Goal: Task Accomplishment & Management: Use online tool/utility

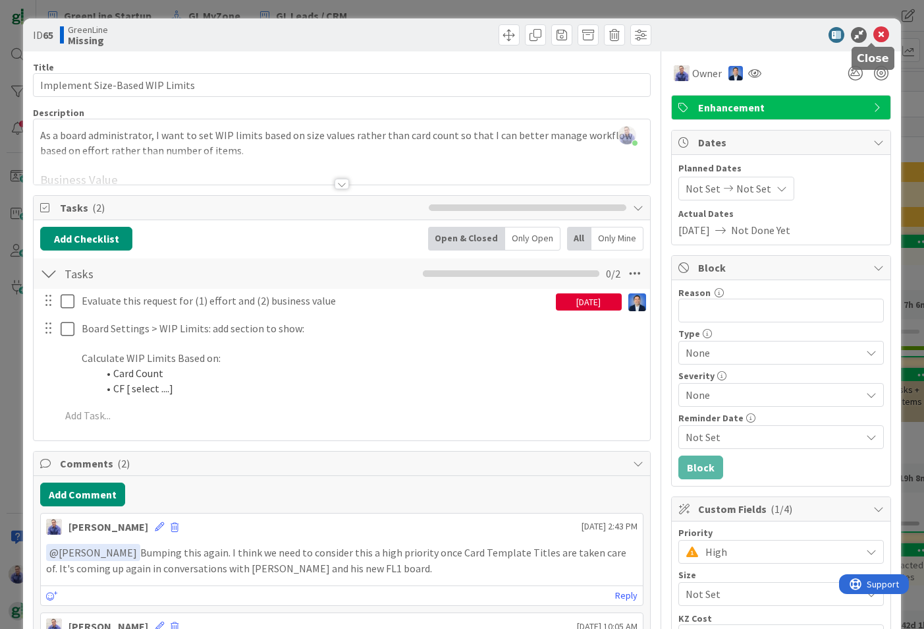
click at [874, 38] on icon at bounding box center [882, 35] width 16 height 16
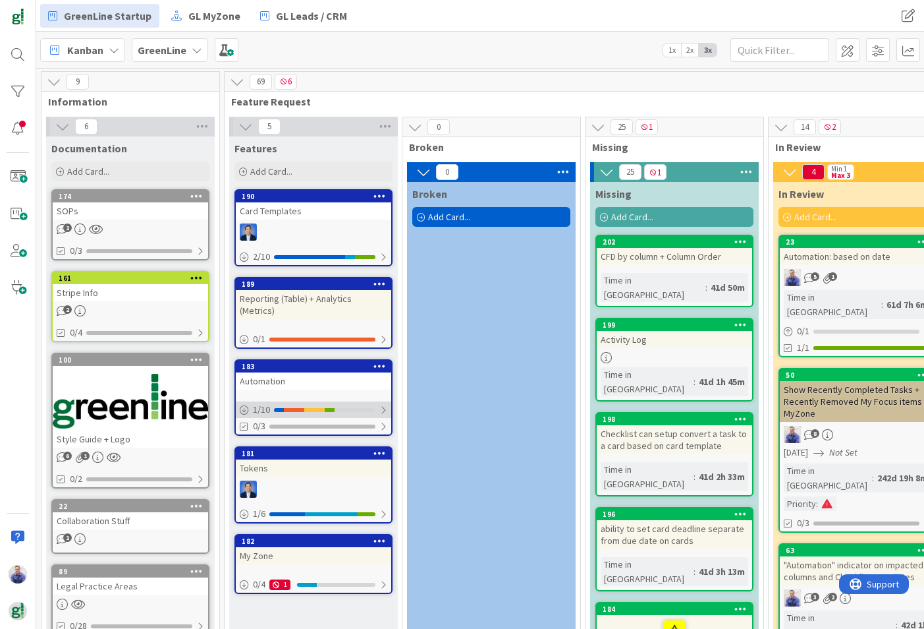
click at [356, 408] on div at bounding box center [355, 410] width 41 height 4
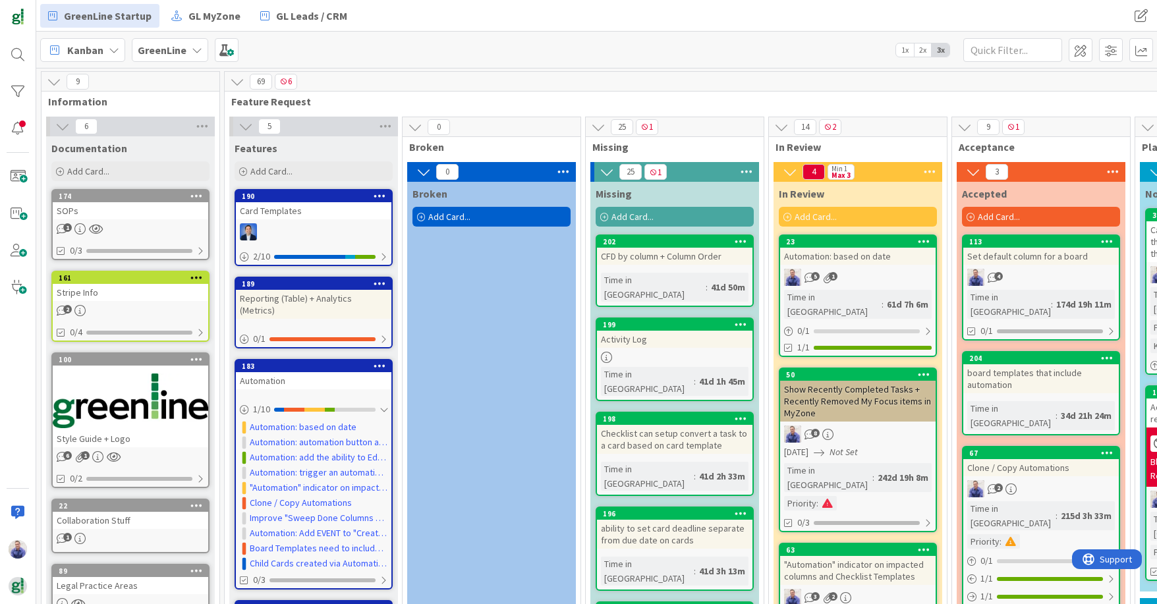
click at [714, 253] on div "CFD by column + Column Order" at bounding box center [674, 256] width 155 height 17
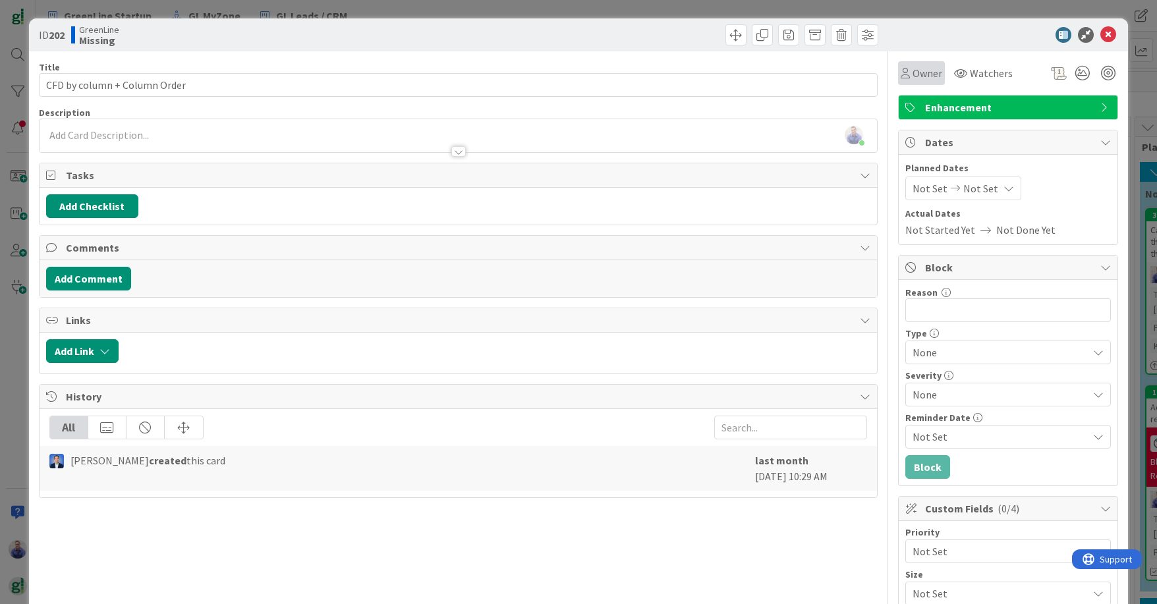
click at [915, 74] on span "Owner" at bounding box center [927, 73] width 30 height 16
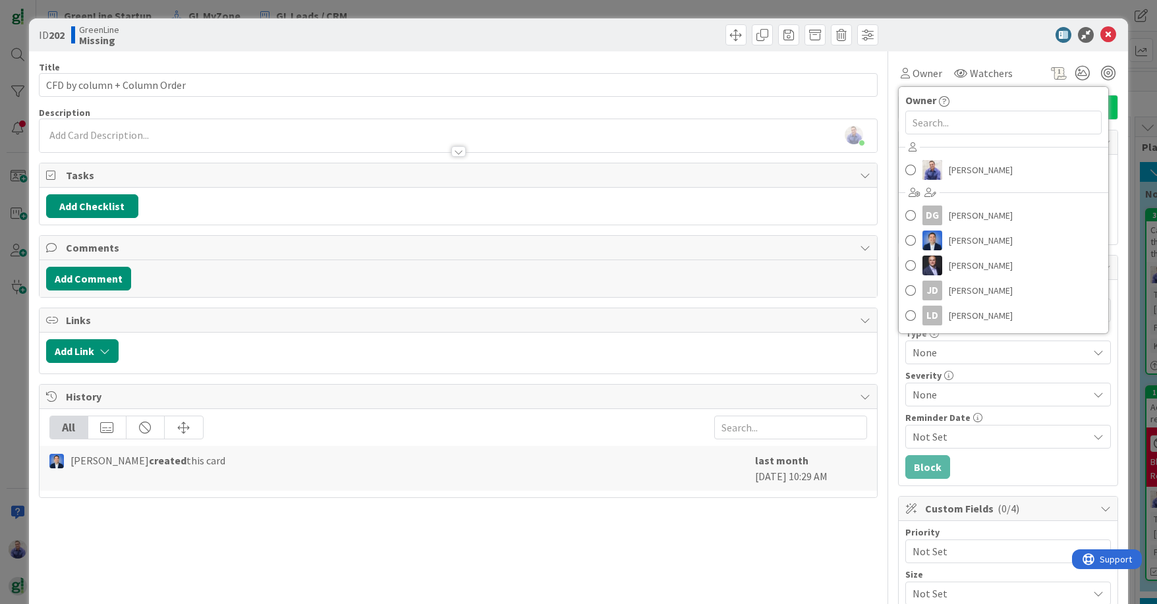
drag, startPoint x: 614, startPoint y: 56, endPoint x: 652, endPoint y: 46, distance: 39.5
click at [615, 55] on div "Title 28 / 128 CFD by column + Column Order Description [PERSON_NAME] just join…" at bounding box center [458, 449] width 839 height 796
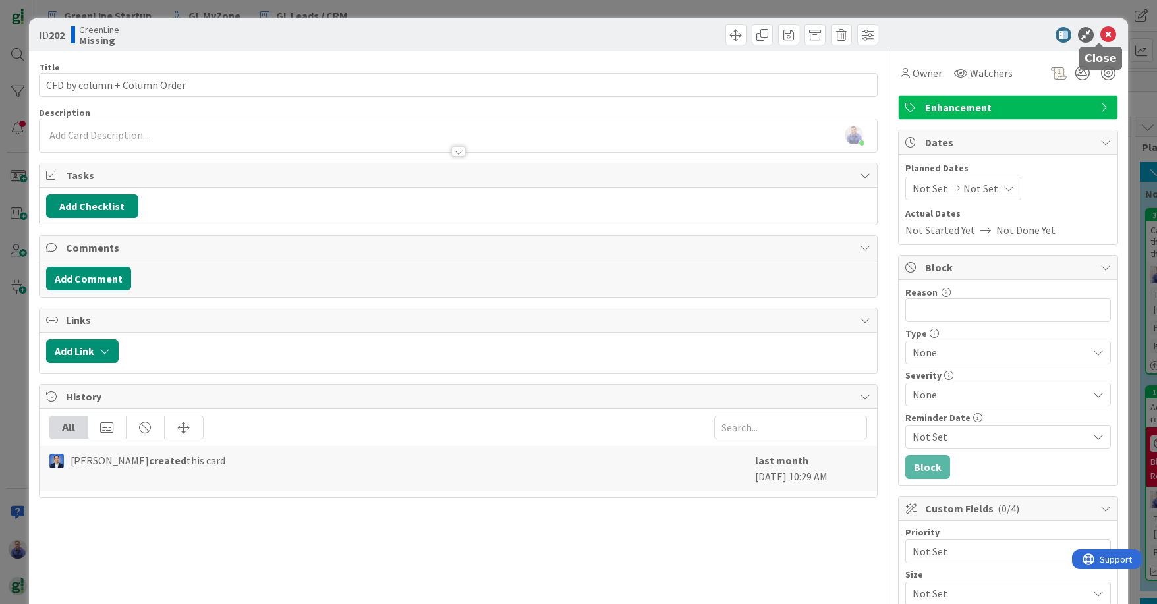
click at [924, 30] on icon at bounding box center [1108, 35] width 16 height 16
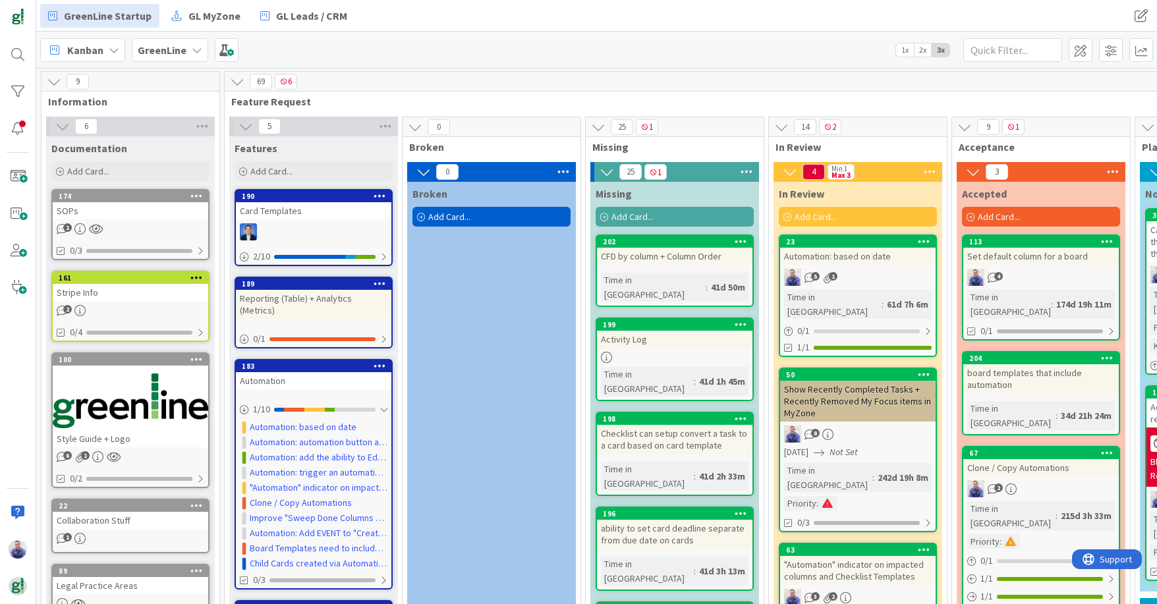
click at [735, 238] on icon at bounding box center [741, 241] width 13 height 9
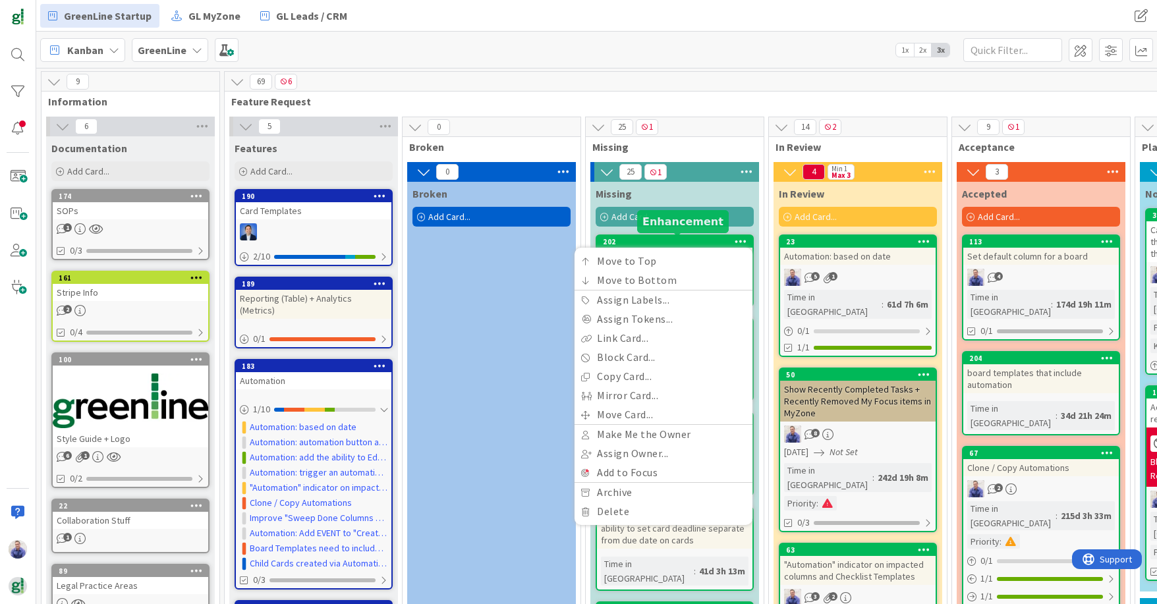
click at [693, 238] on div "202" at bounding box center [678, 241] width 150 height 9
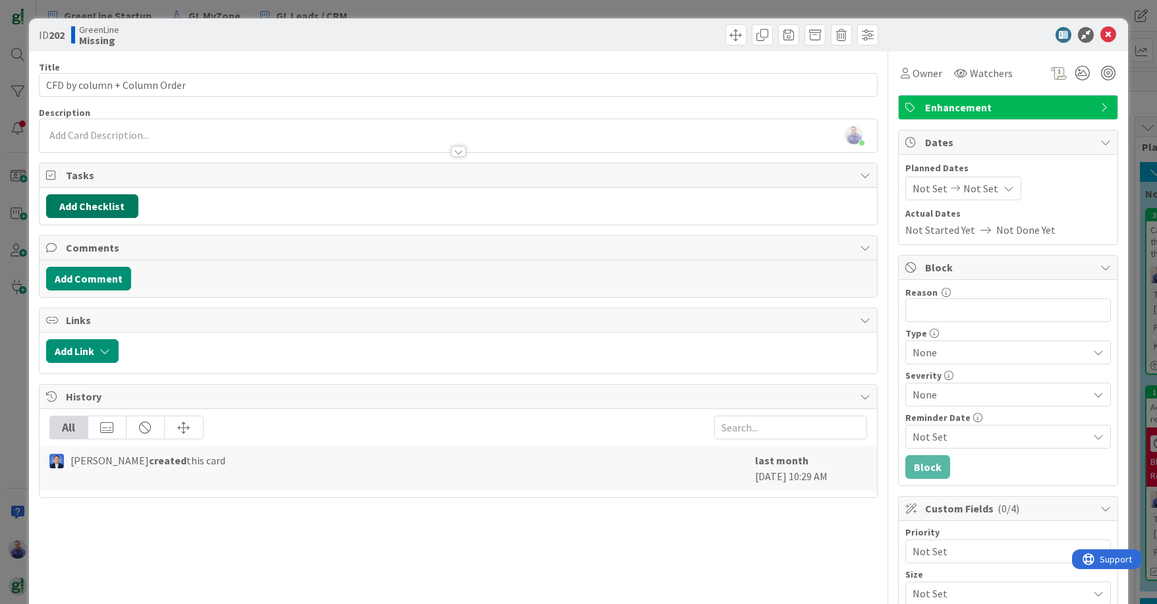
click at [105, 207] on button "Add Checklist" at bounding box center [92, 206] width 92 height 24
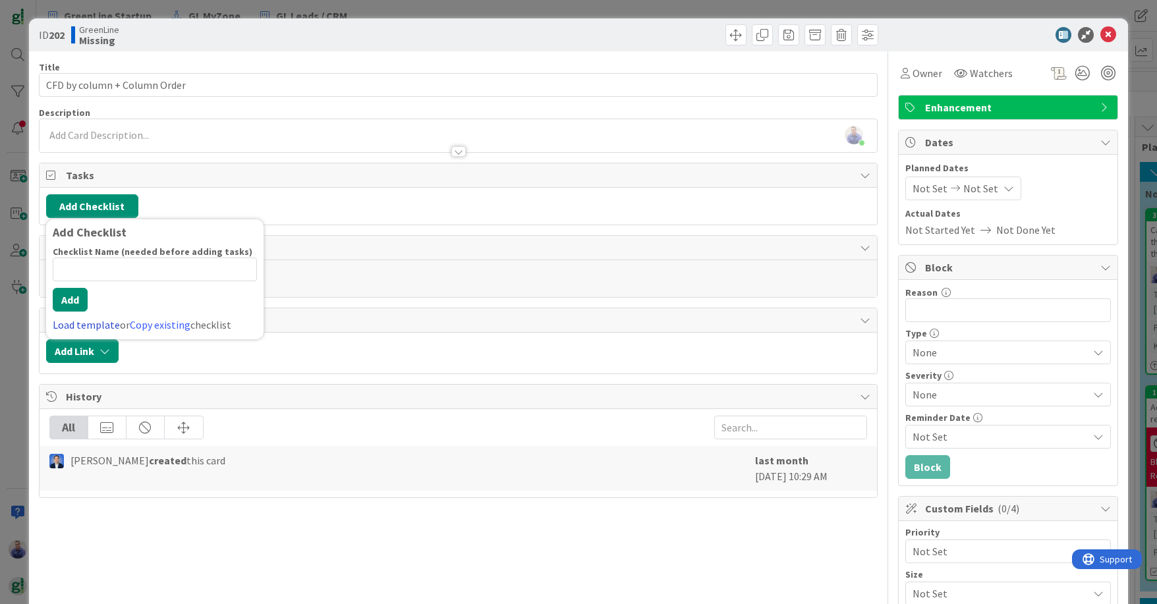
click at [105, 323] on link "Load template" at bounding box center [86, 324] width 67 height 13
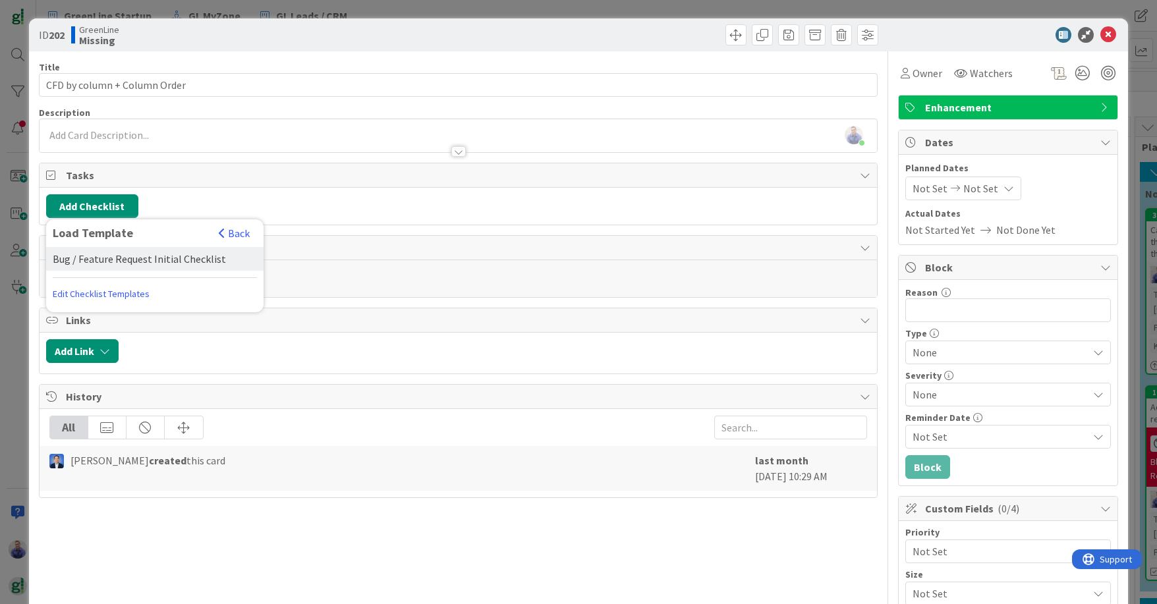
click at [130, 266] on div "Bug / Feature Request Initial Checklist" at bounding box center [154, 259] width 217 height 24
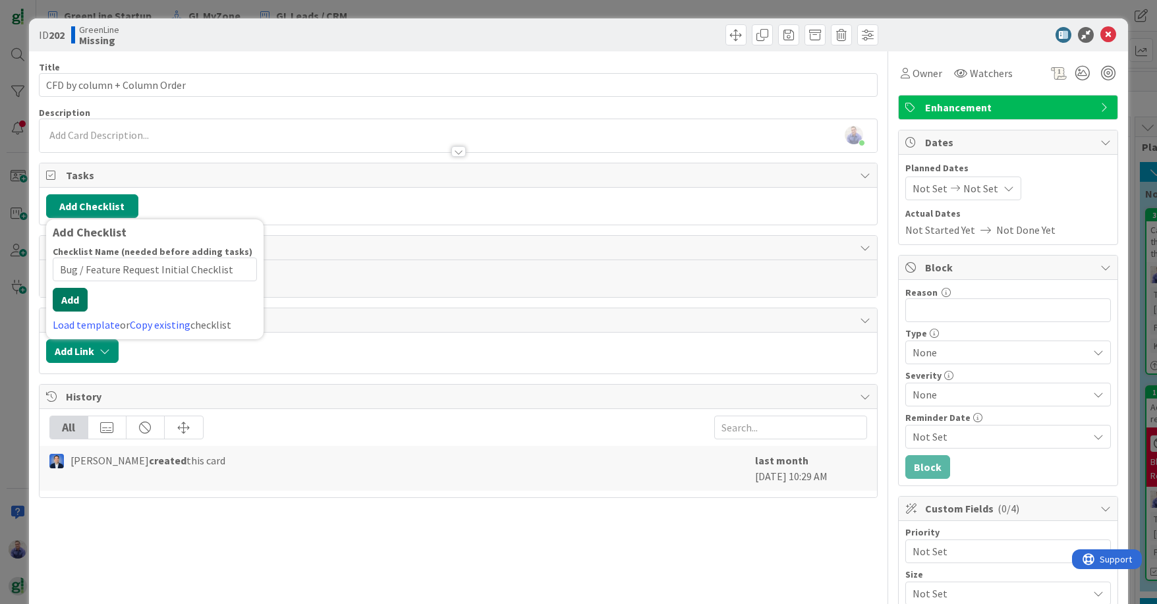
click at [79, 314] on div "Checklist Name (needed before adding tasks) 39 / 64 Bug / Feature Request Initi…" at bounding box center [155, 289] width 204 height 87
drag, startPoint x: 69, startPoint y: 296, endPoint x: 120, endPoint y: 295, distance: 50.7
click at [70, 296] on button "Add" at bounding box center [70, 300] width 35 height 24
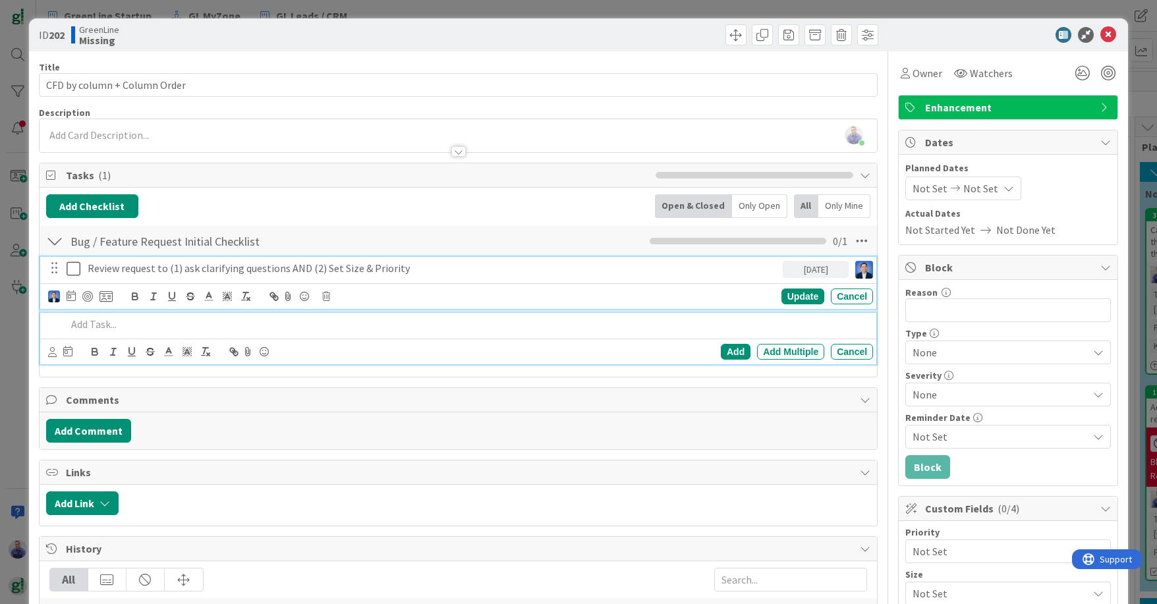
click at [442, 266] on p "Review request to (1) ask clarifying questions AND (2) Set Size & Priority" at bounding box center [433, 268] width 690 height 15
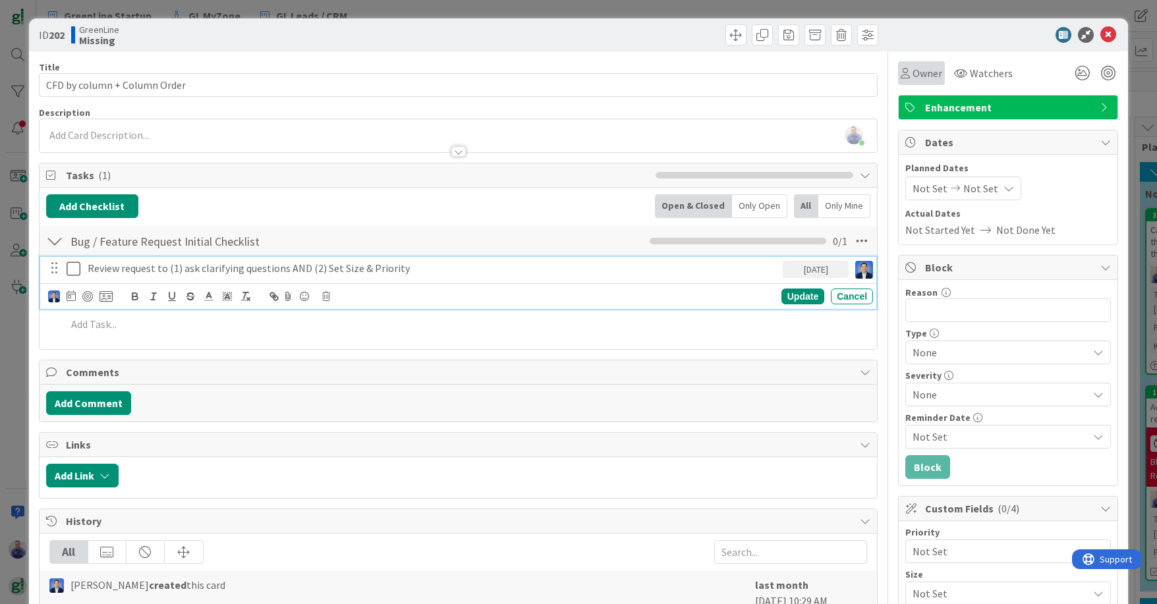
click at [901, 75] on icon at bounding box center [905, 73] width 9 height 11
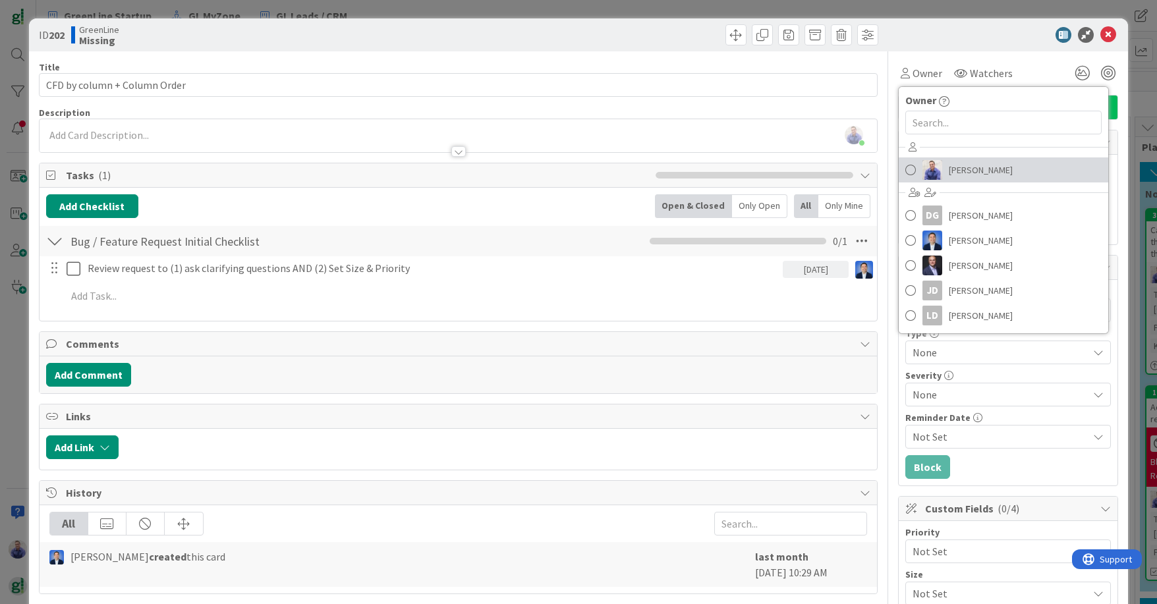
click at [924, 173] on span "[PERSON_NAME]" at bounding box center [981, 170] width 64 height 20
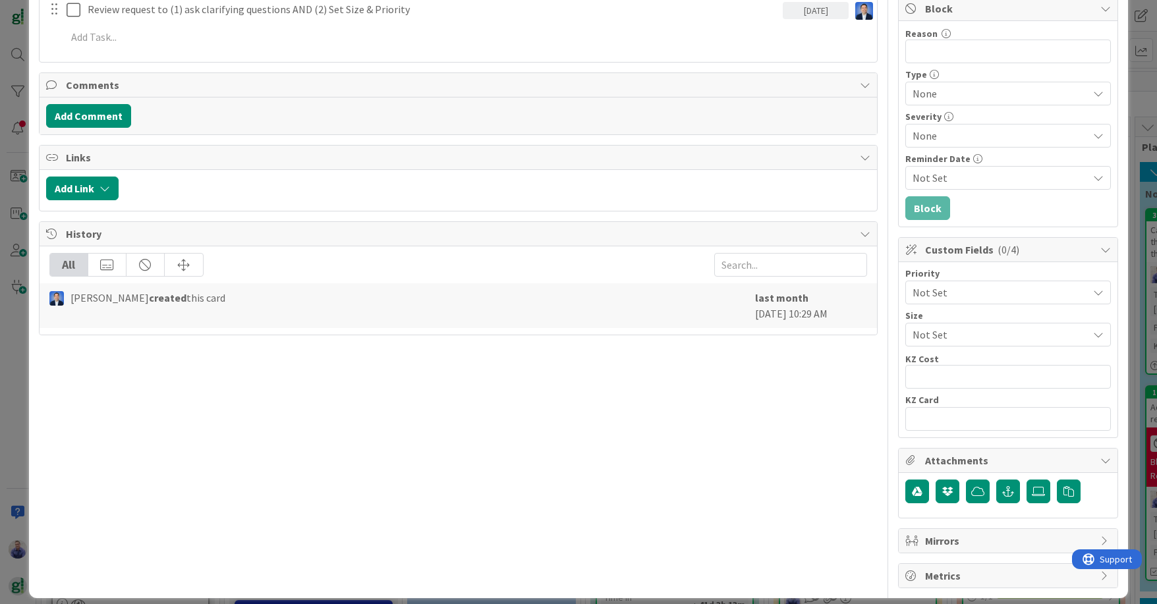
scroll to position [271, 0]
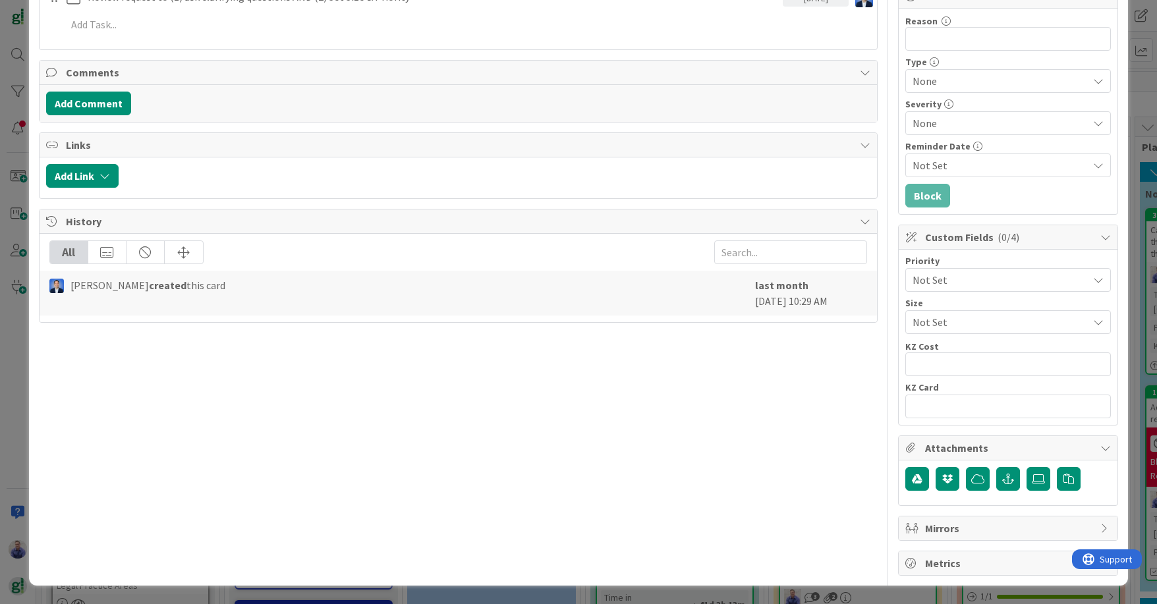
click at [924, 279] on span "Not Set" at bounding box center [996, 280] width 169 height 18
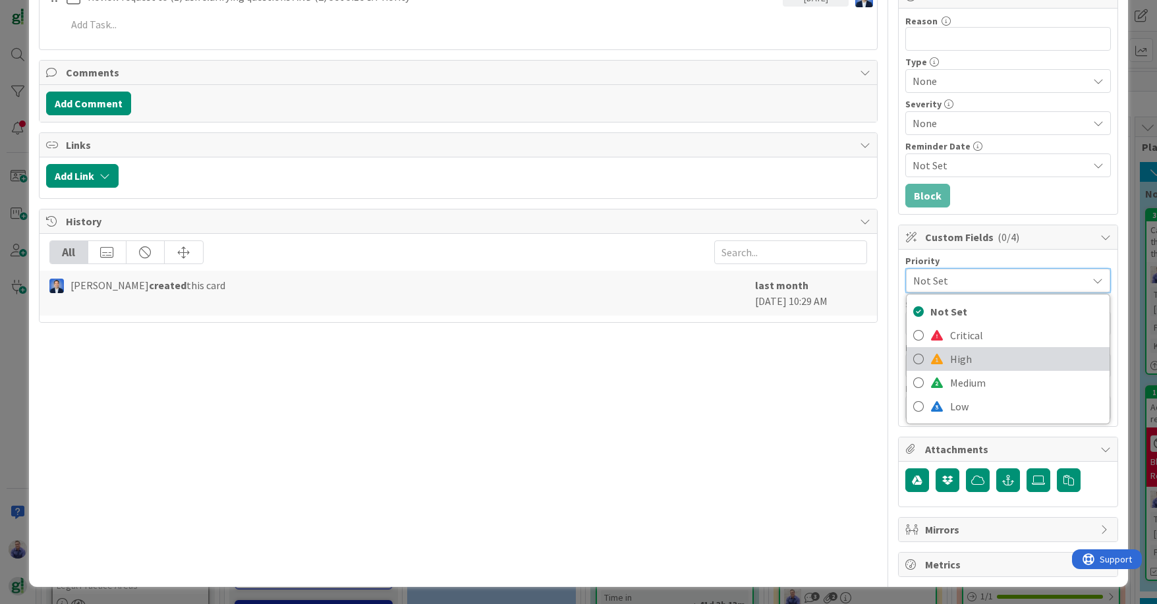
click at [924, 360] on span "High" at bounding box center [1026, 359] width 153 height 20
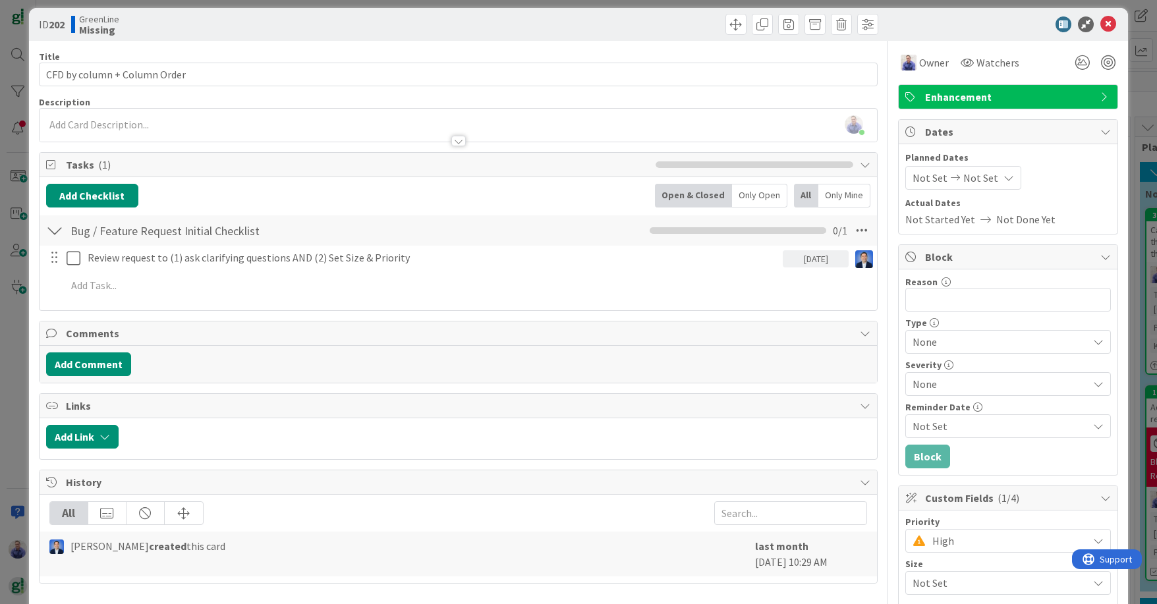
scroll to position [0, 0]
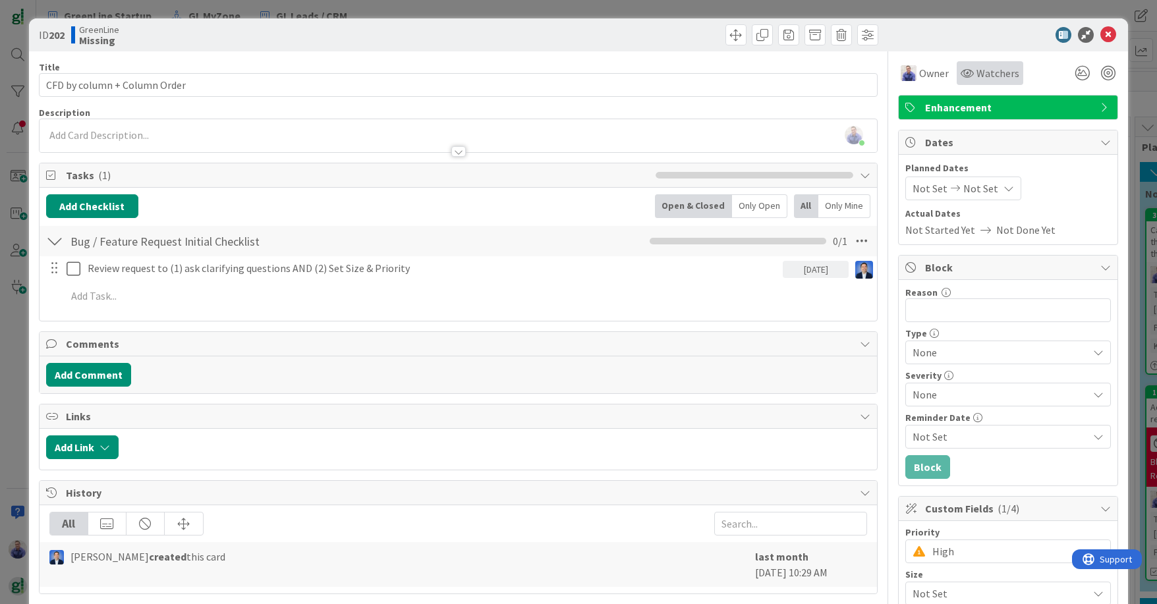
click at [924, 68] on div "Watchers" at bounding box center [990, 73] width 59 height 16
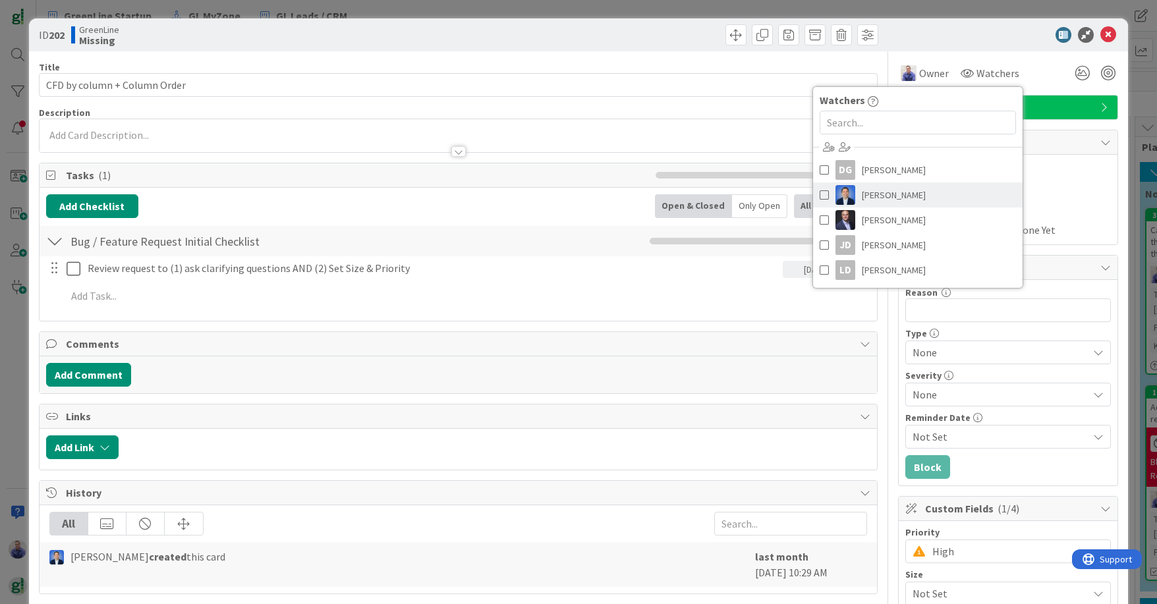
click at [820, 197] on span at bounding box center [824, 195] width 9 height 20
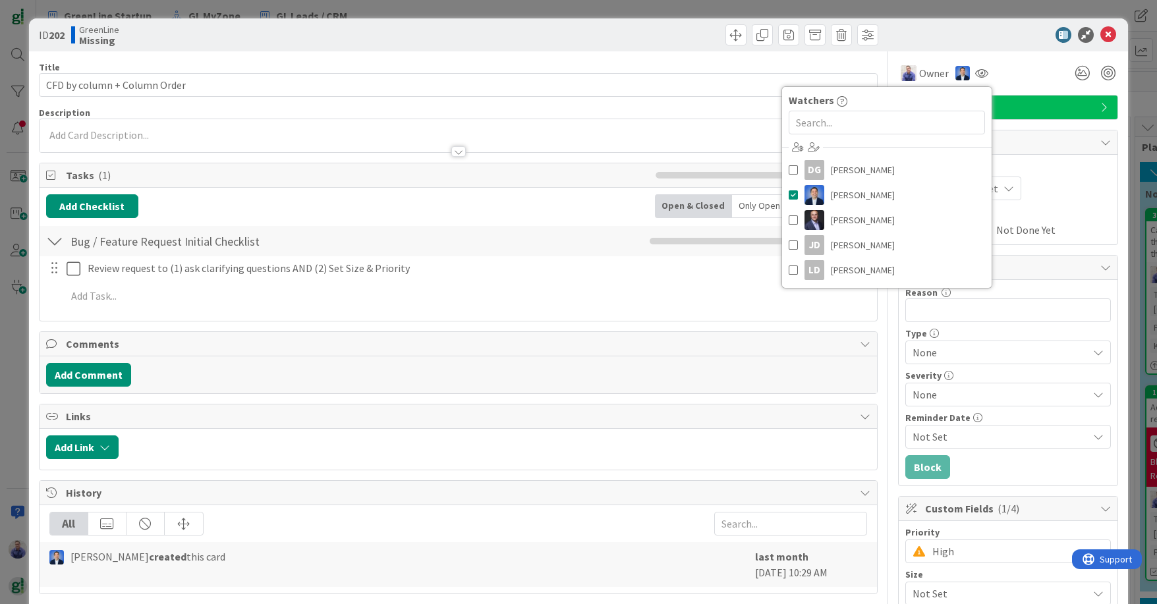
click at [924, 38] on div at bounding box center [1001, 35] width 233 height 16
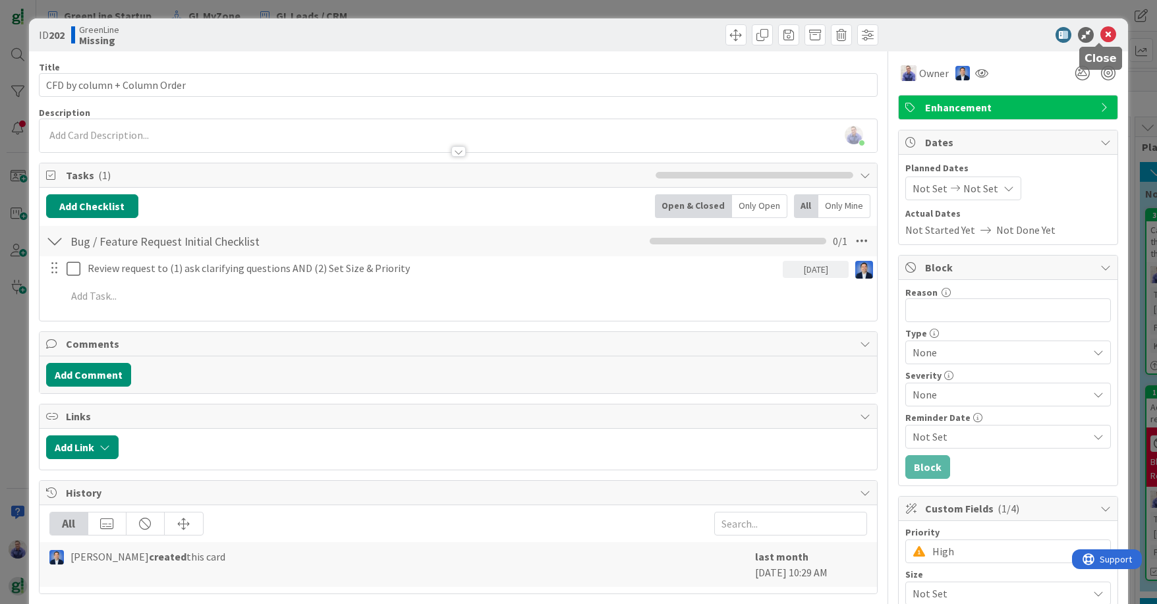
click at [924, 28] on icon at bounding box center [1108, 35] width 16 height 16
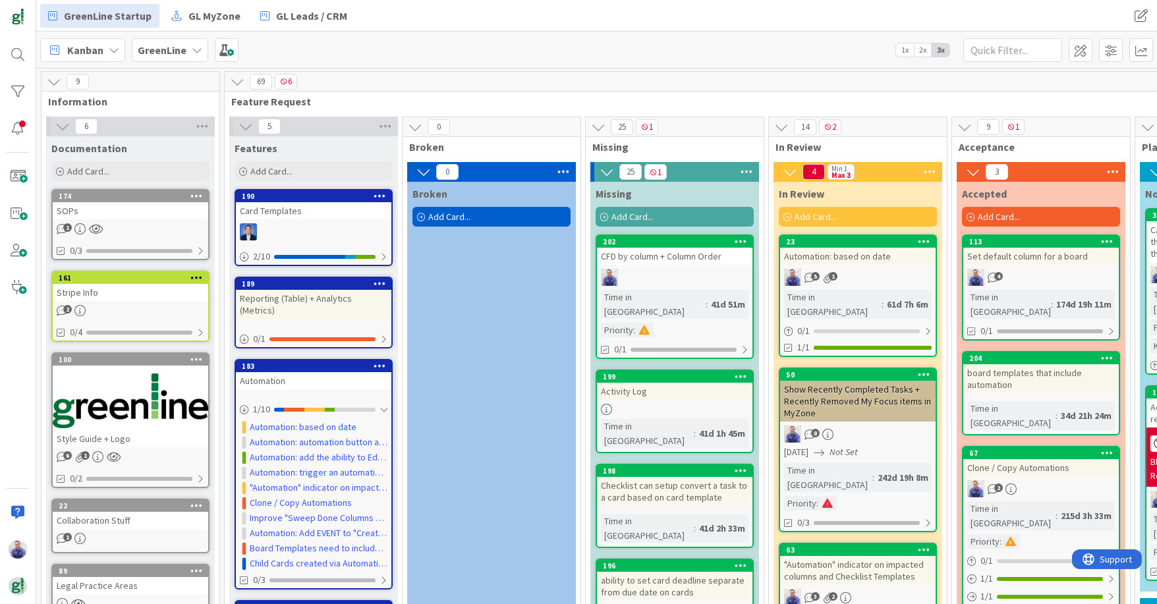
click at [634, 383] on div "Activity Log" at bounding box center [674, 391] width 155 height 17
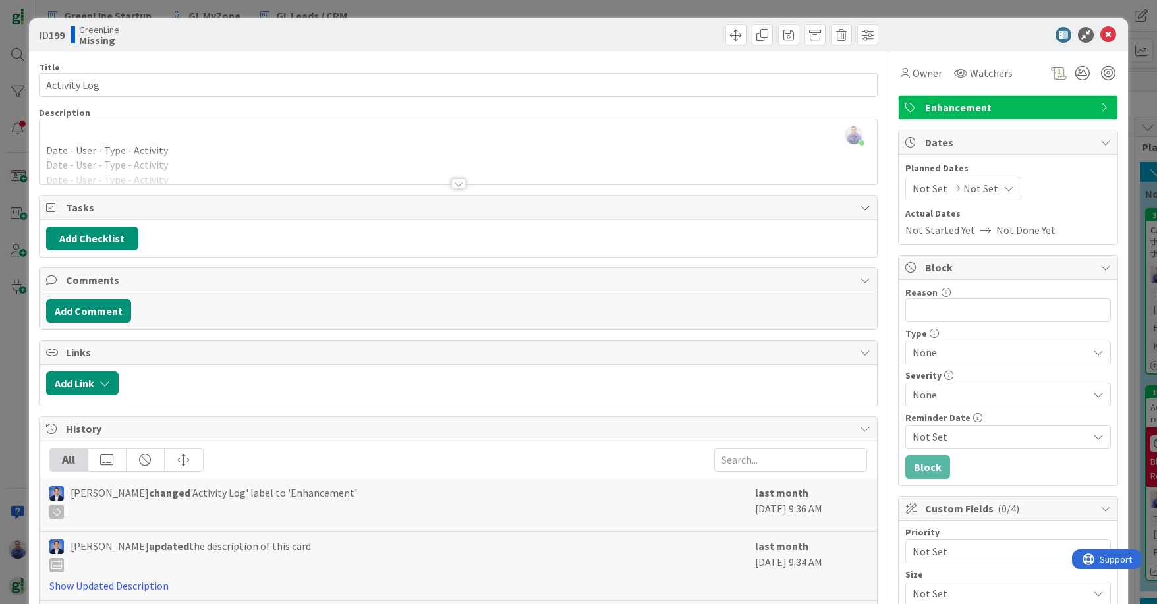
click at [452, 183] on div at bounding box center [458, 184] width 14 height 11
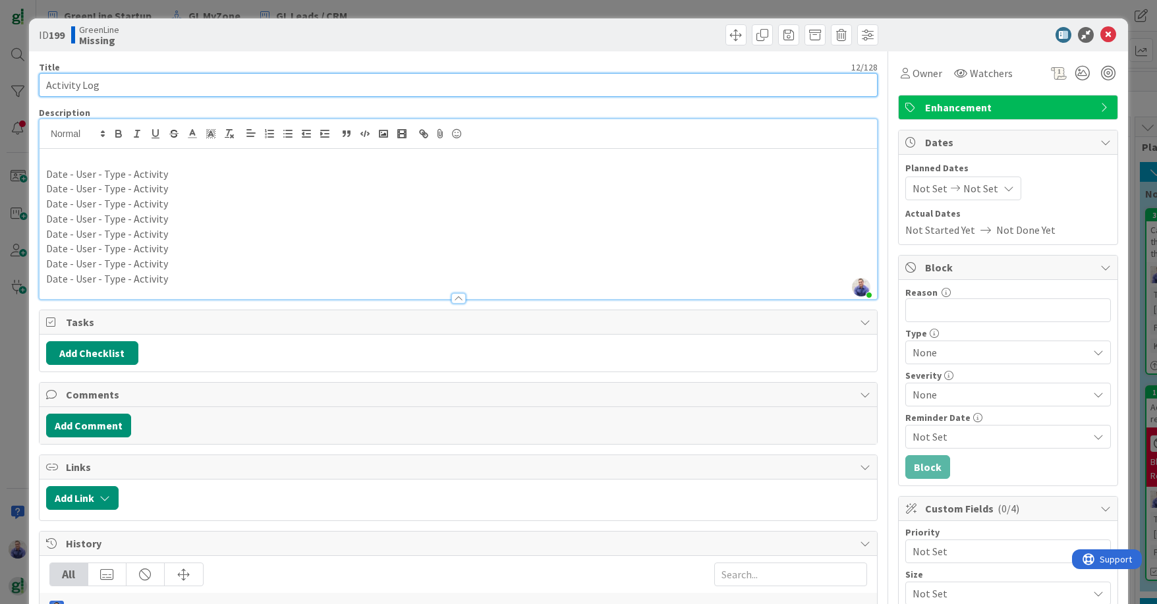
click at [666, 84] on input "Activity Log" at bounding box center [458, 85] width 839 height 24
type input "Activity Log (on cards - aka Ship's Log)"
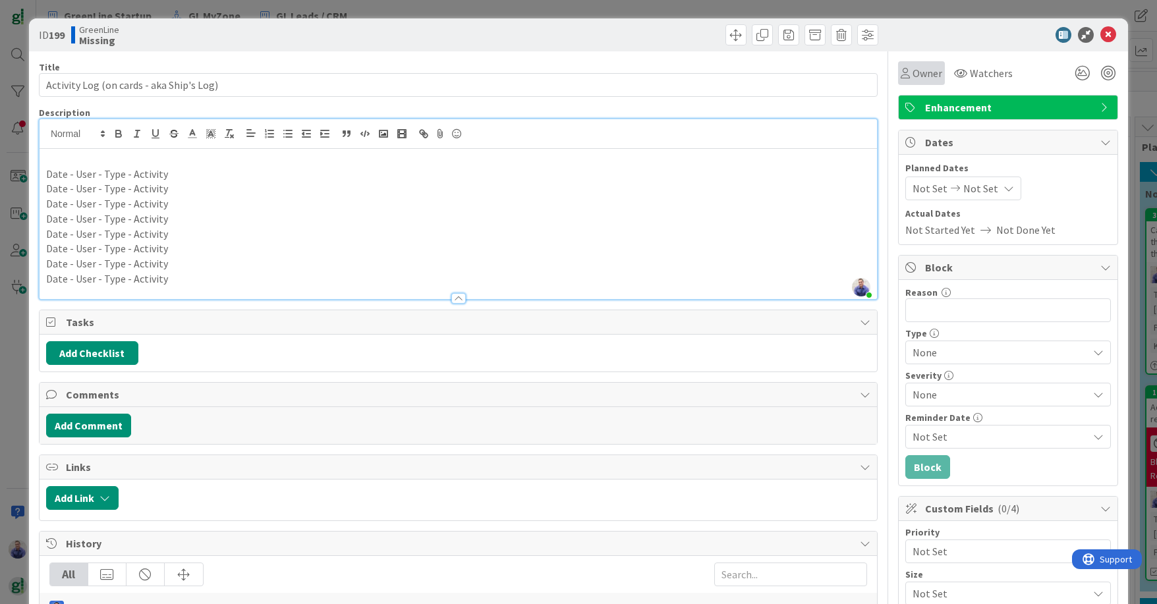
click at [901, 72] on div "Owner" at bounding box center [922, 73] width 42 height 16
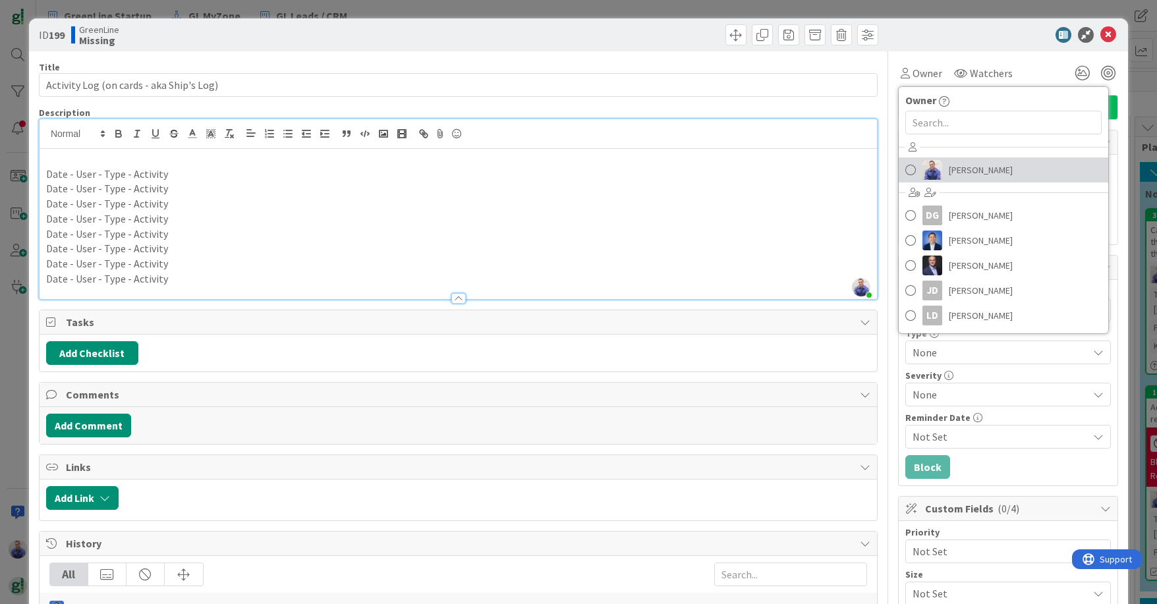
drag, startPoint x: 930, startPoint y: 161, endPoint x: 914, endPoint y: 165, distance: 16.2
click at [924, 161] on img at bounding box center [932, 170] width 20 height 20
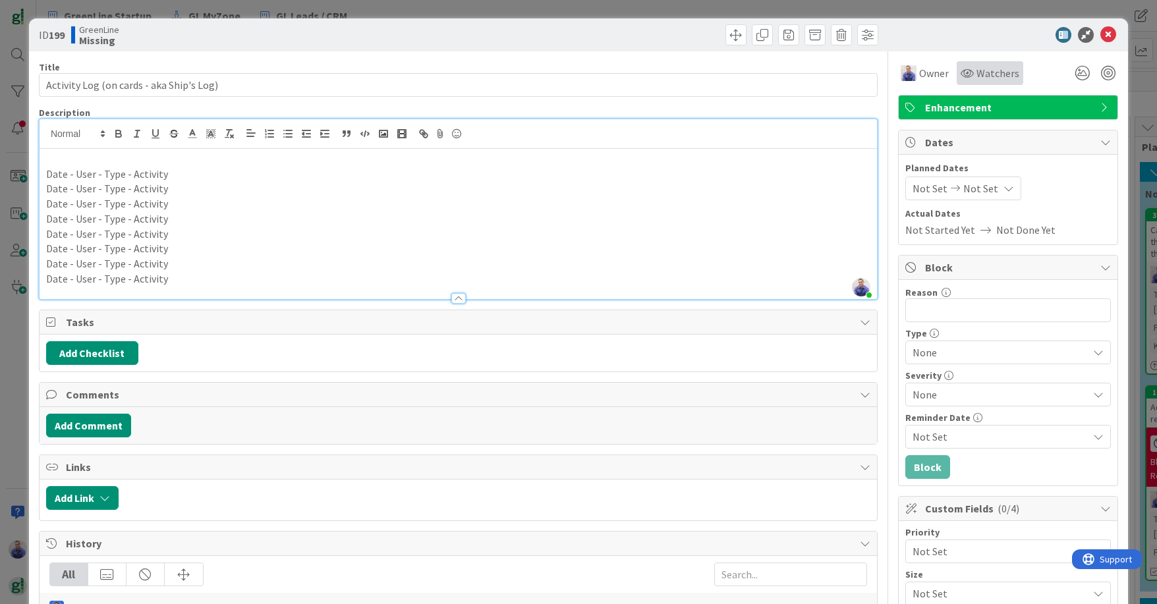
click at [924, 82] on div "Watchers" at bounding box center [990, 73] width 67 height 24
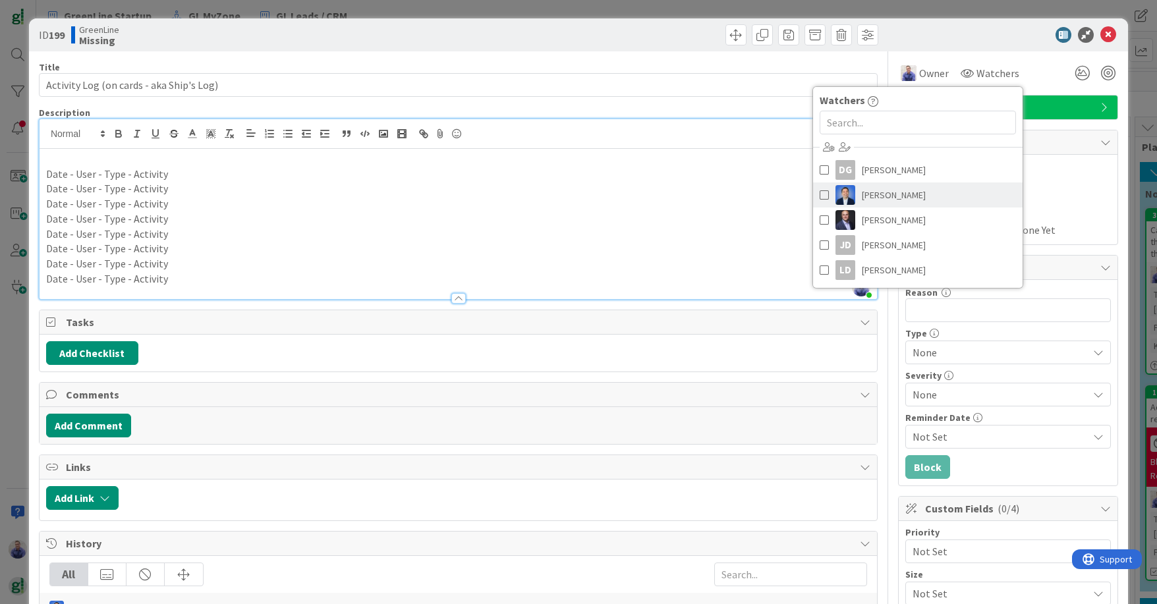
click at [886, 188] on span "[PERSON_NAME]" at bounding box center [894, 195] width 64 height 20
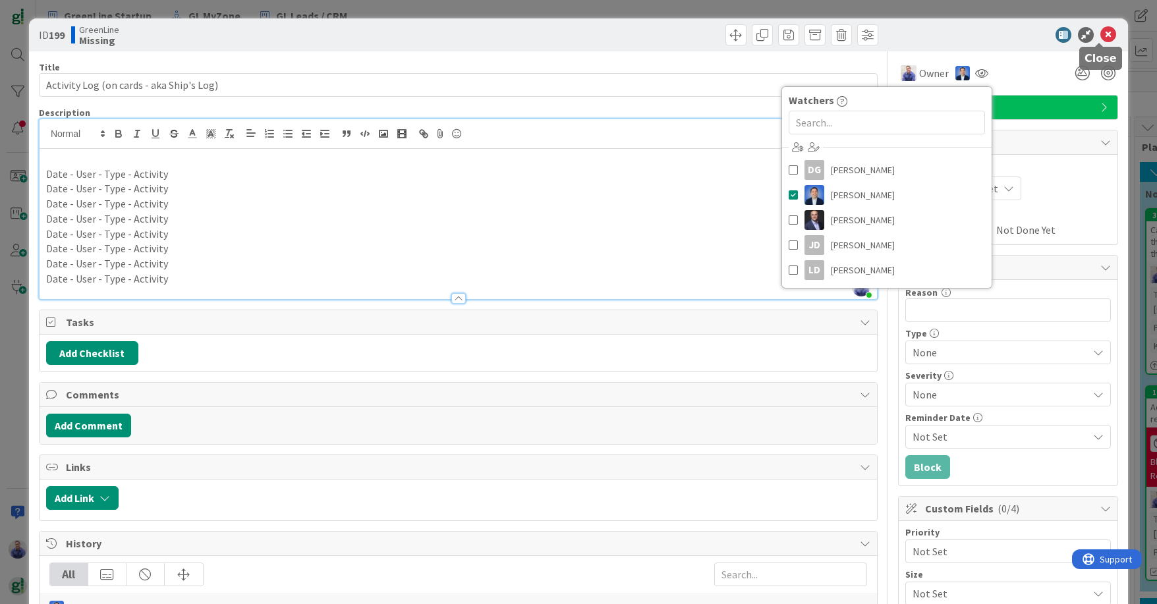
click at [924, 34] on icon at bounding box center [1108, 35] width 16 height 16
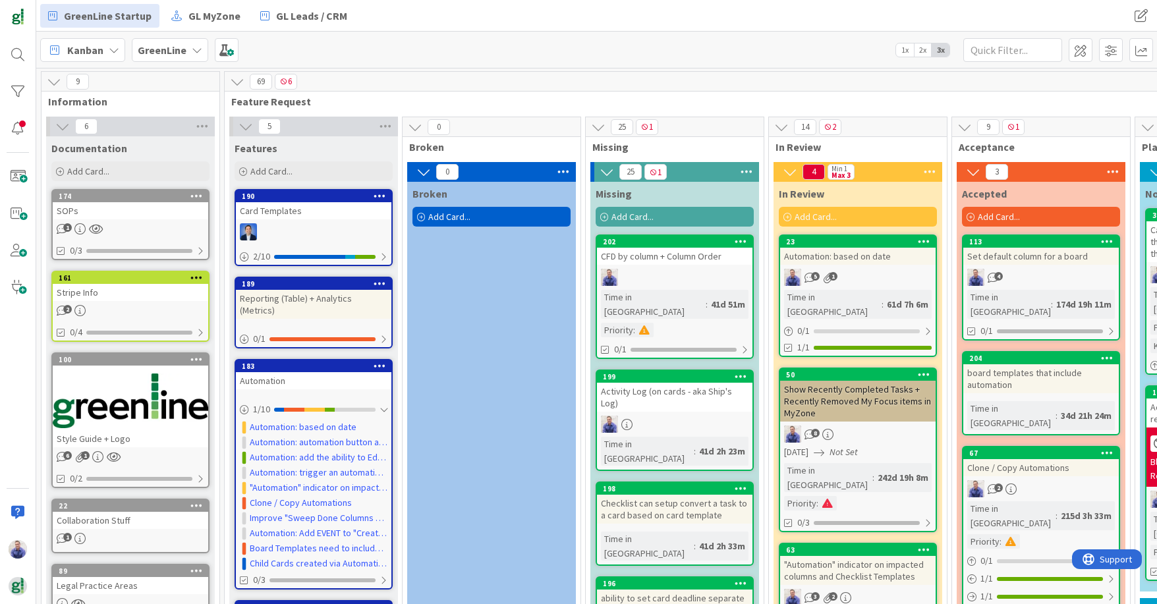
click at [682, 383] on div "Activity Log (on cards - aka Ship's Log)" at bounding box center [674, 397] width 155 height 29
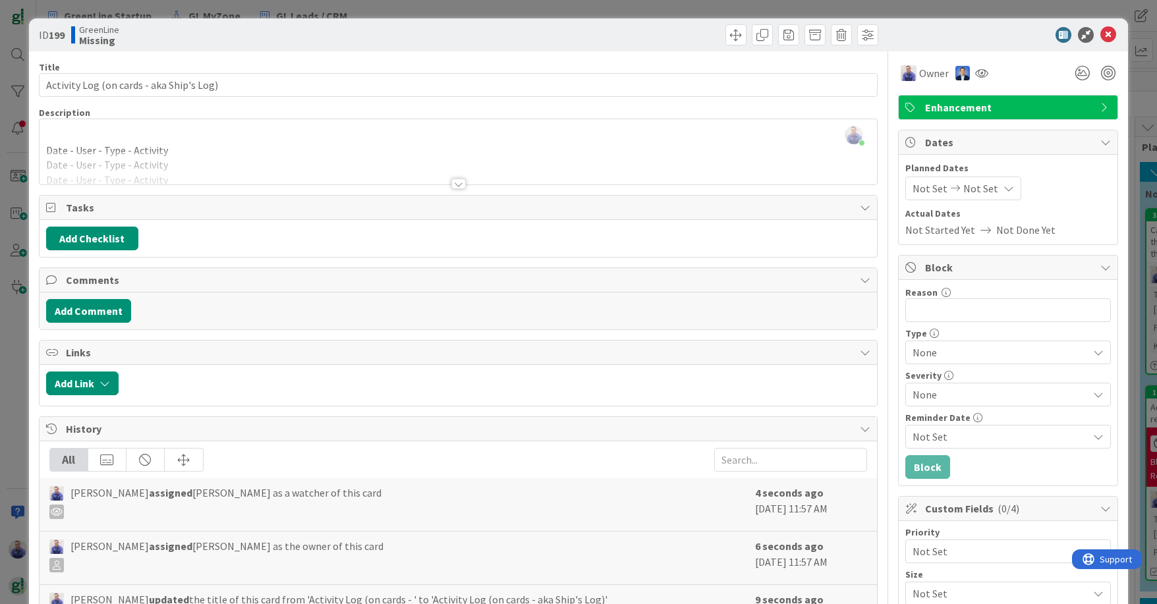
scroll to position [256, 0]
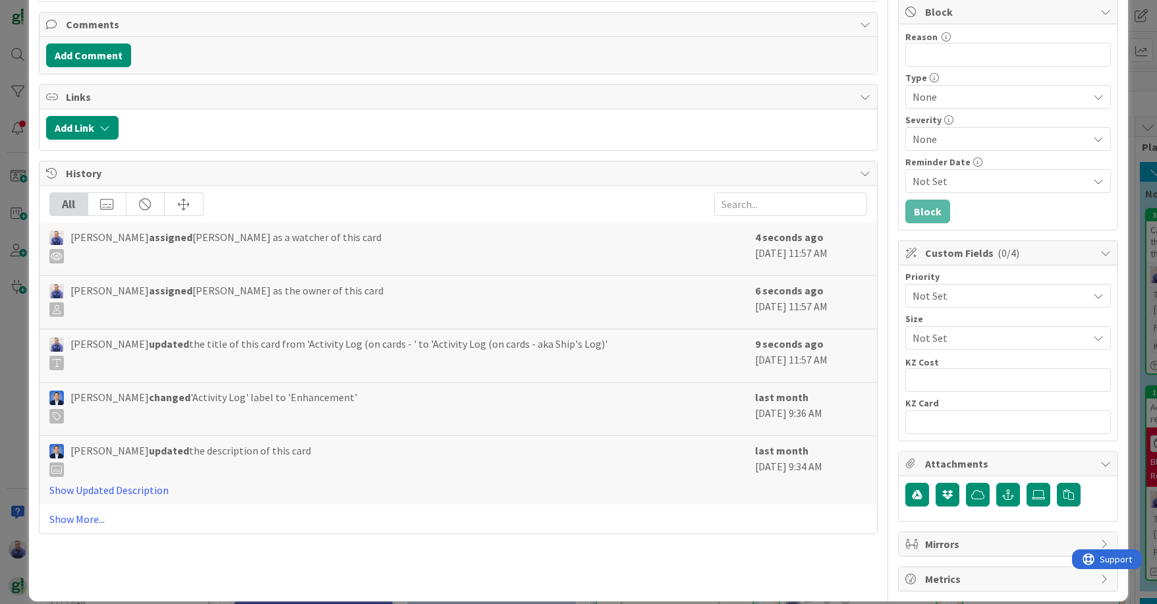
click at [924, 297] on span "Not Set" at bounding box center [996, 296] width 169 height 18
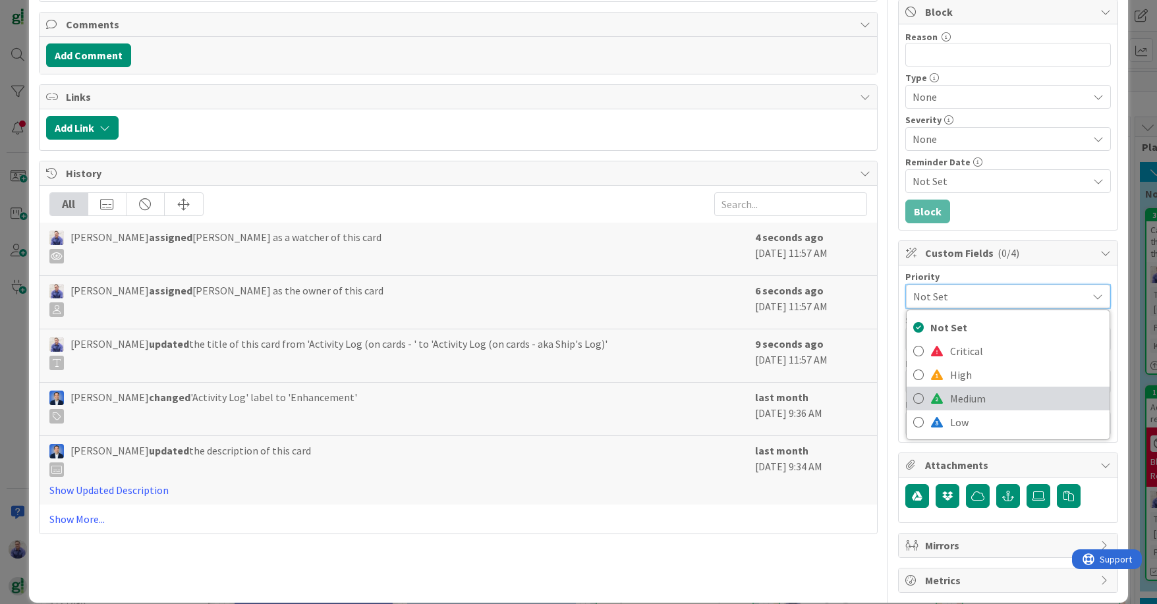
click at [924, 397] on span "Medium" at bounding box center [1026, 399] width 153 height 20
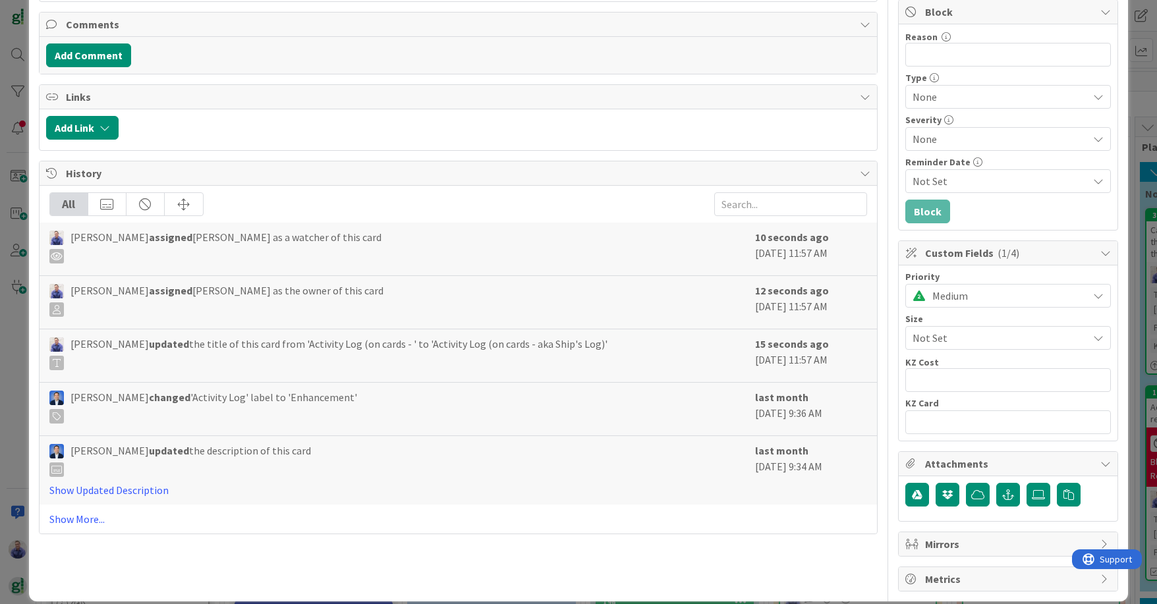
scroll to position [0, 0]
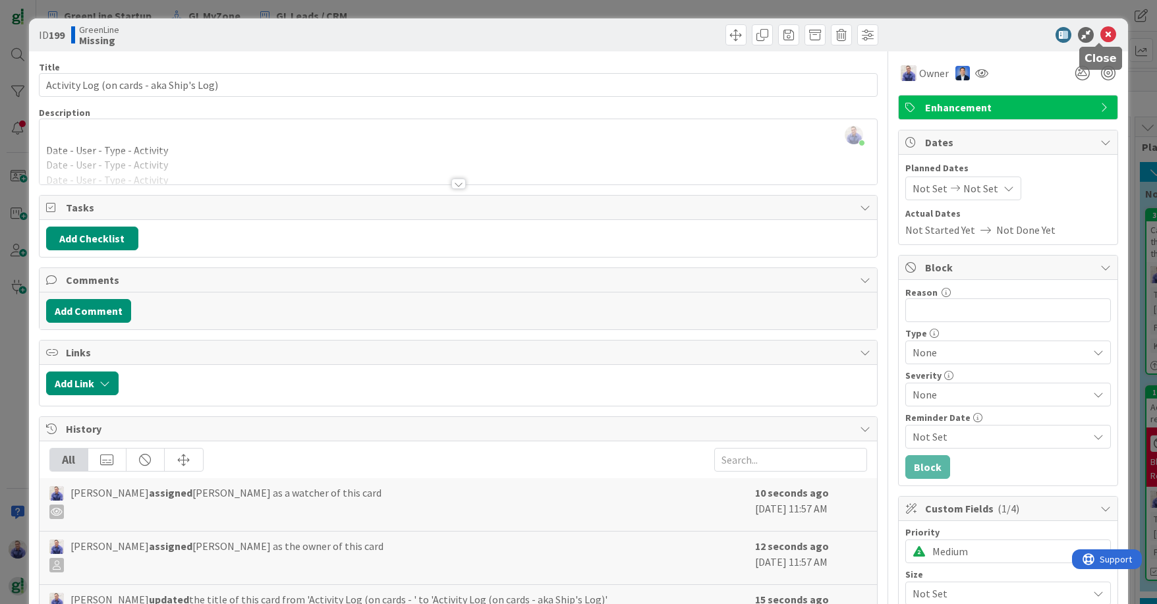
click at [924, 38] on icon at bounding box center [1108, 35] width 16 height 16
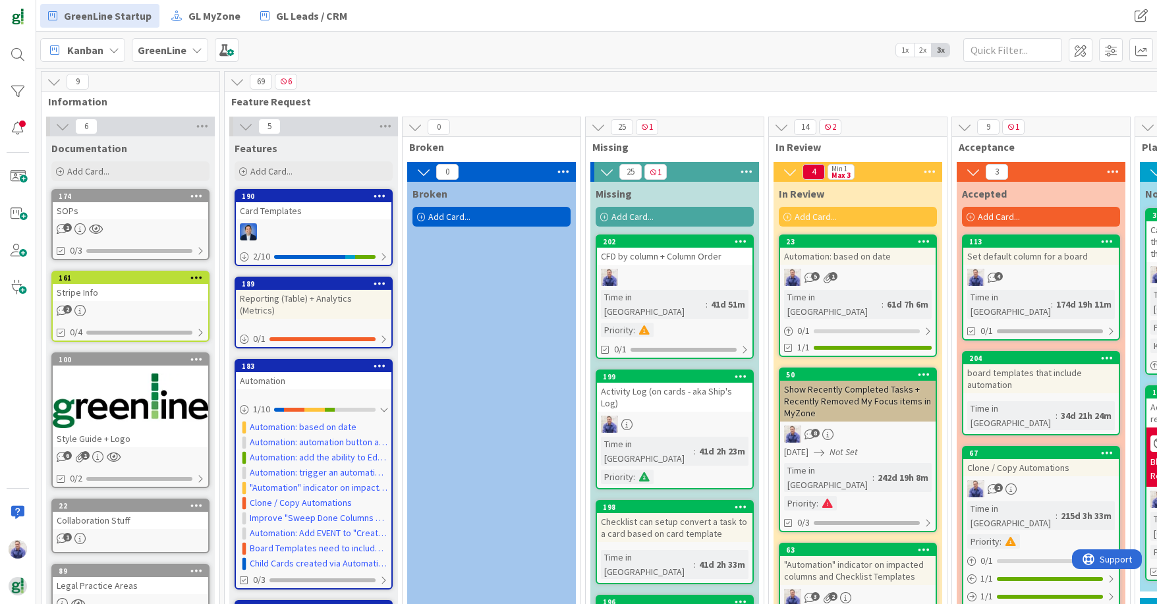
click at [679, 258] on div "CFD by column + Column Order" at bounding box center [674, 256] width 155 height 17
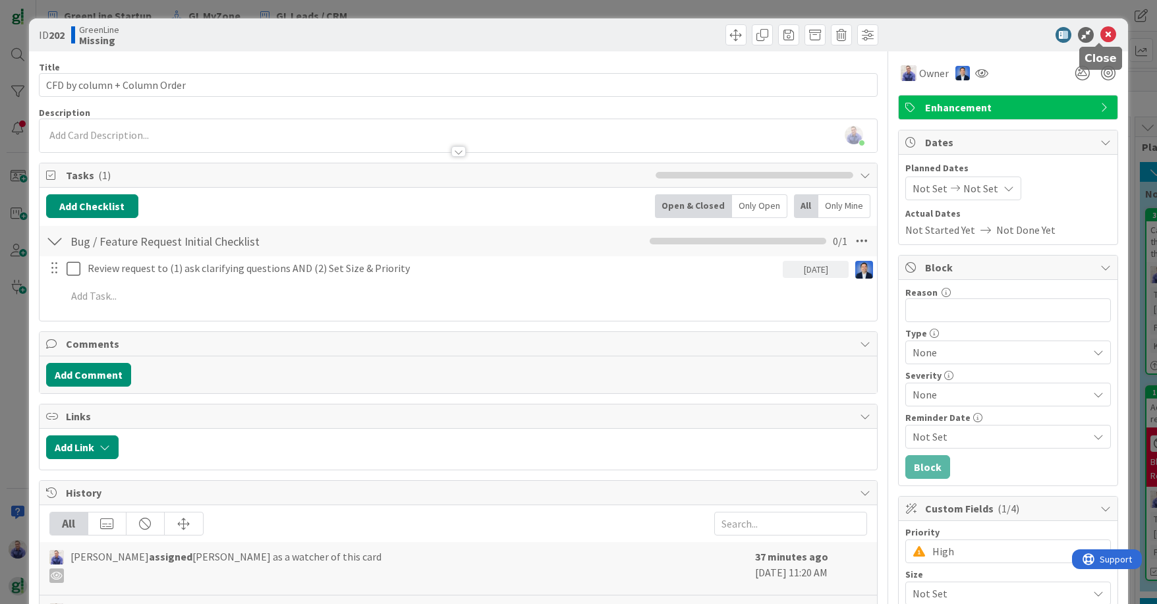
drag, startPoint x: 1094, startPoint y: 31, endPoint x: 1030, endPoint y: 90, distance: 86.2
click at [924, 32] on icon at bounding box center [1108, 35] width 16 height 16
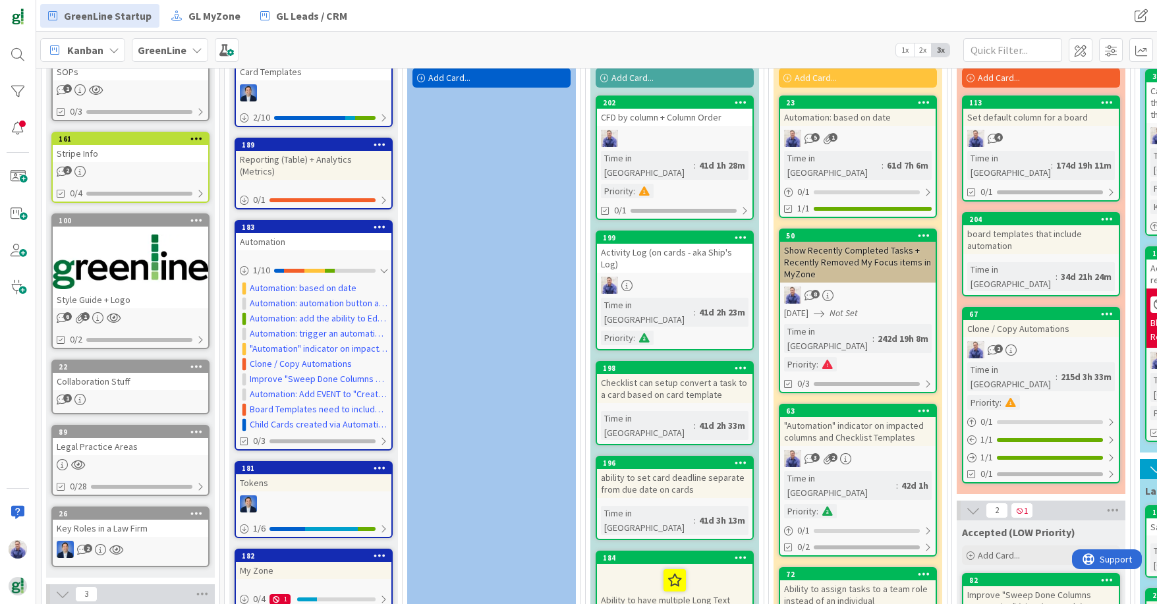
click at [700, 374] on div "Checklist can setup convert a task to a card based on card template" at bounding box center [674, 388] width 155 height 29
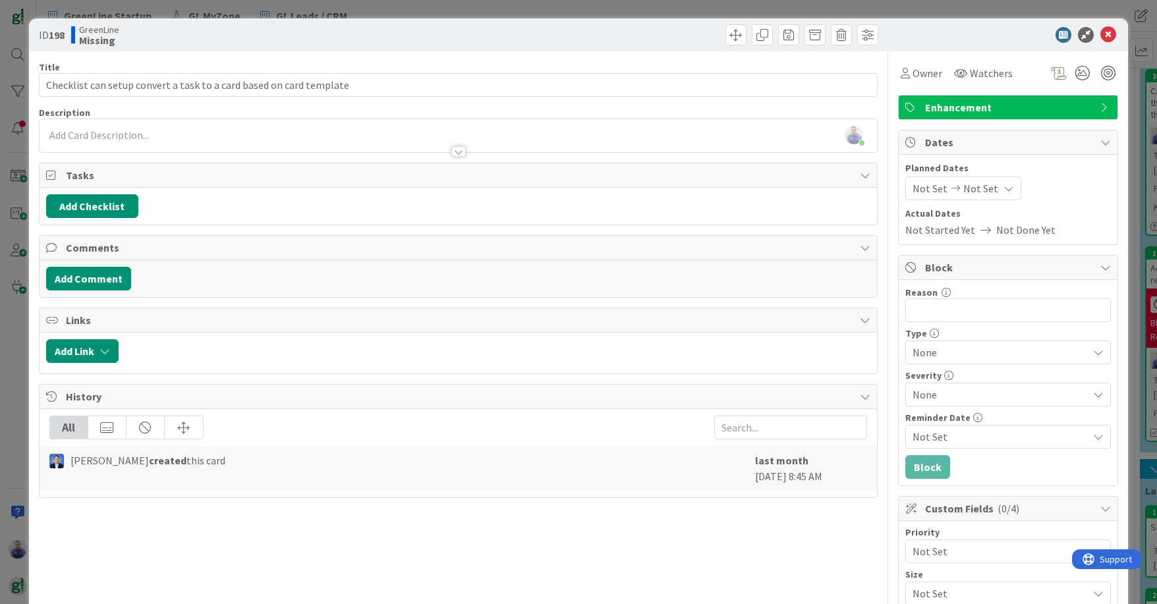
click at [155, 135] on div "[PERSON_NAME] just joined" at bounding box center [458, 135] width 837 height 33
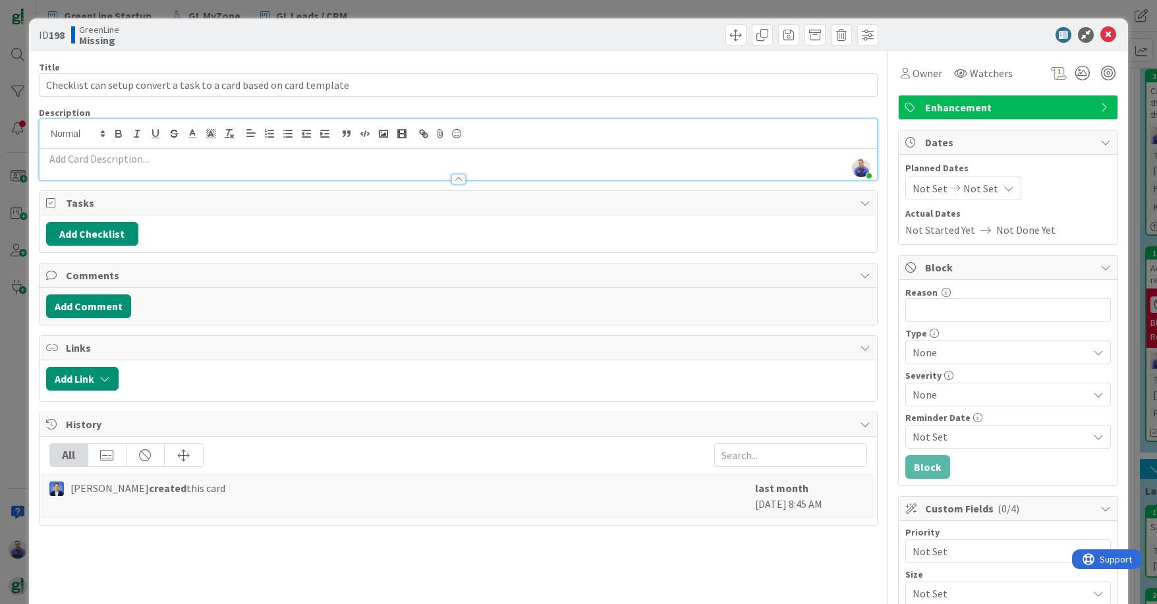
click at [159, 160] on p at bounding box center [458, 159] width 824 height 15
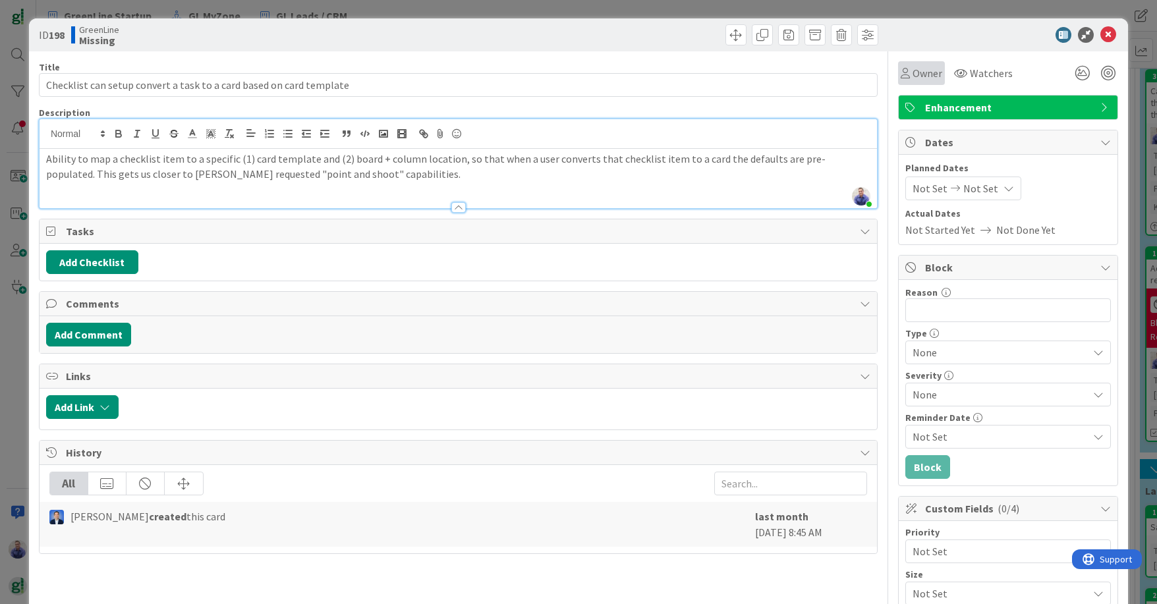
click at [901, 73] on icon at bounding box center [905, 73] width 9 height 11
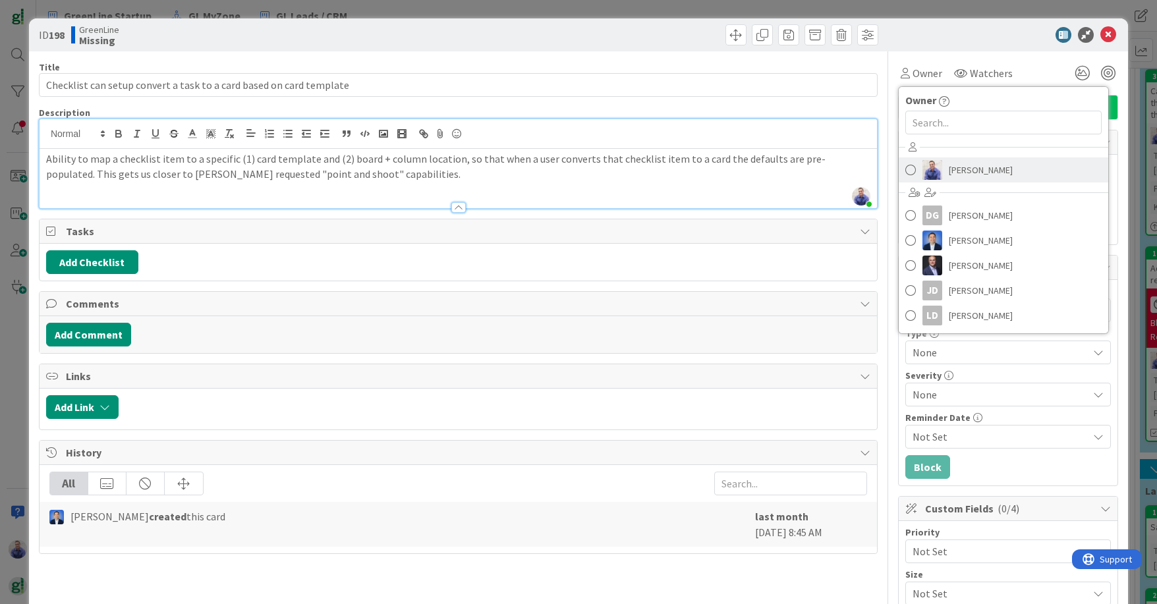
click at [924, 166] on link "[PERSON_NAME]" at bounding box center [1004, 169] width 210 height 25
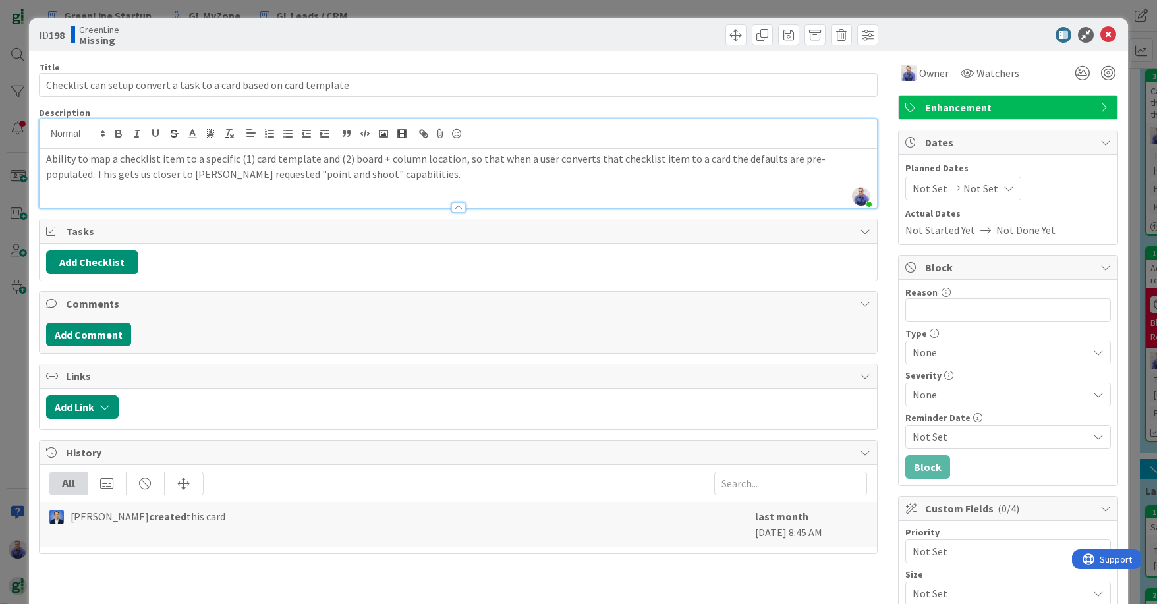
scroll to position [230, 0]
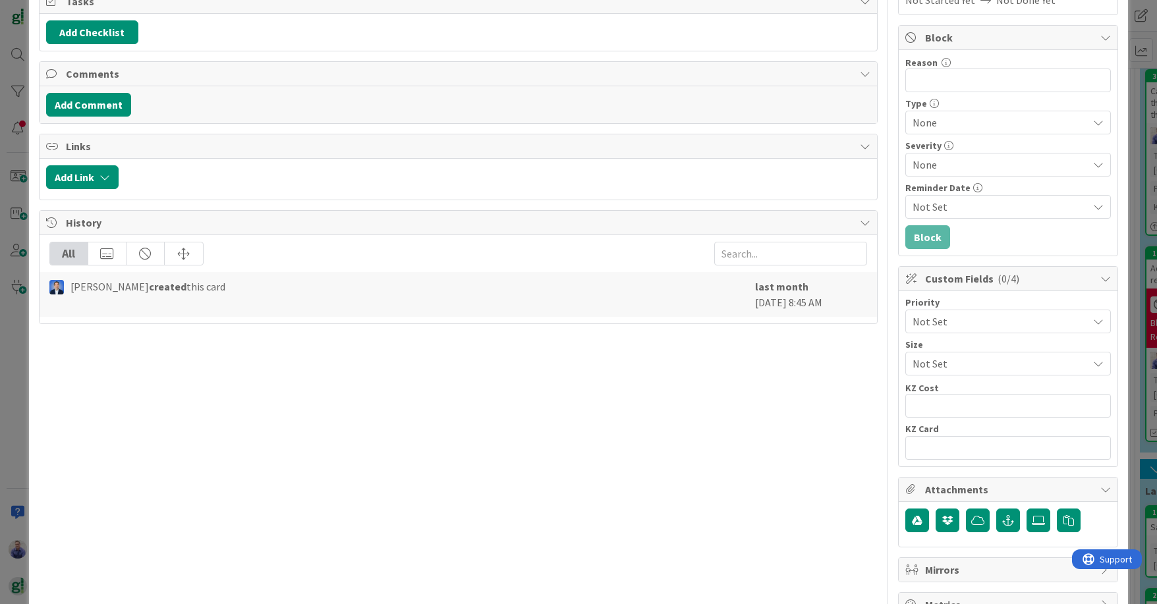
click at [924, 324] on span "Not Set" at bounding box center [996, 321] width 169 height 18
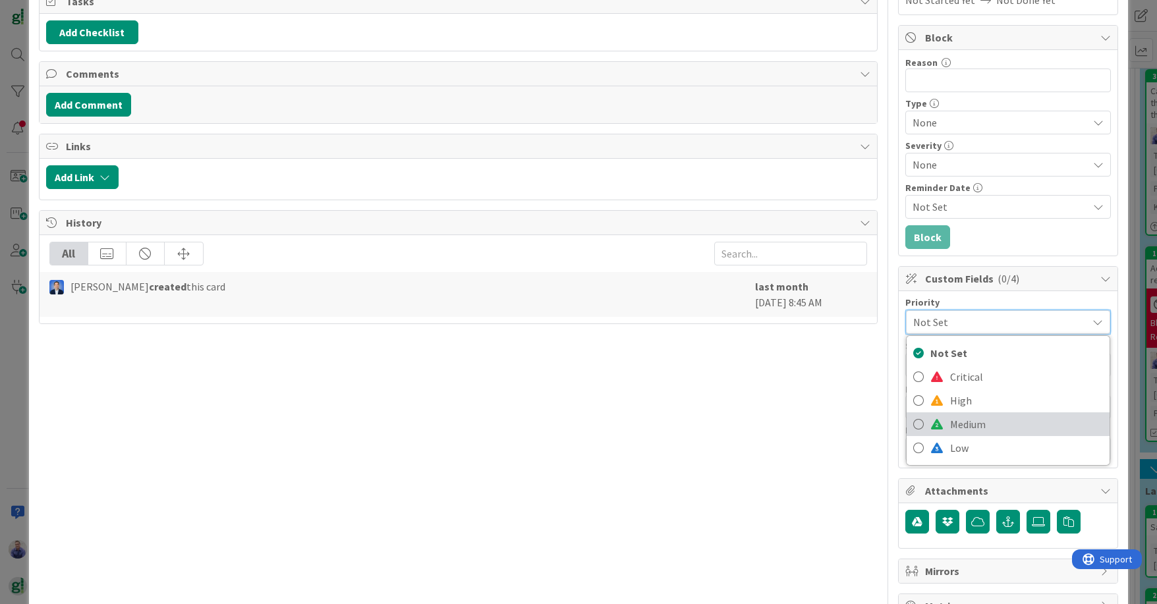
click at [924, 420] on span "Medium" at bounding box center [1026, 424] width 153 height 20
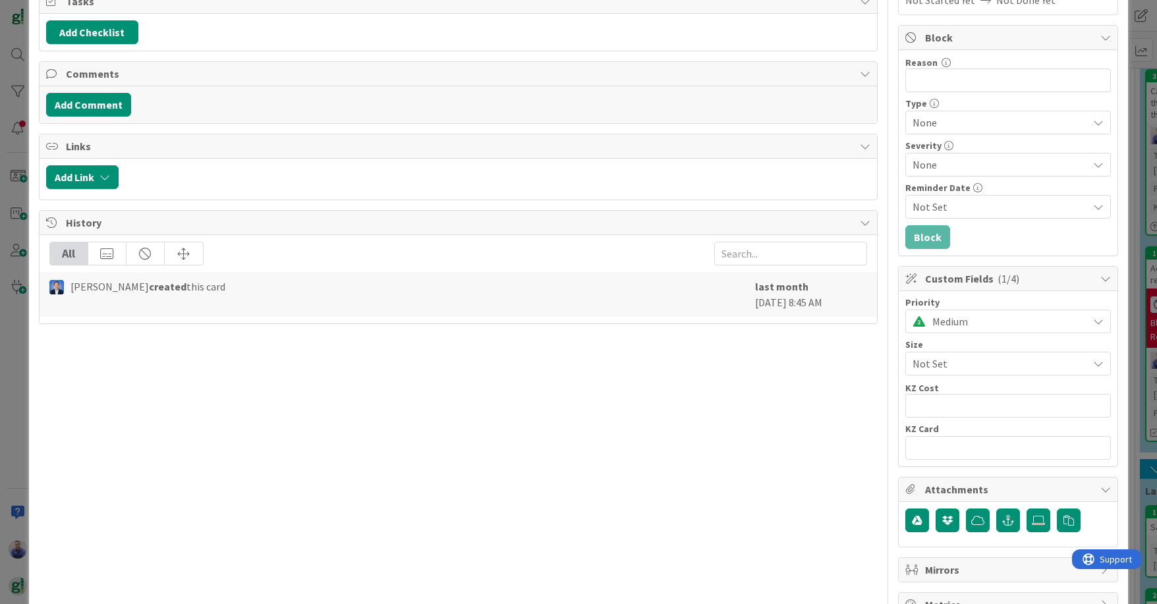
scroll to position [0, 0]
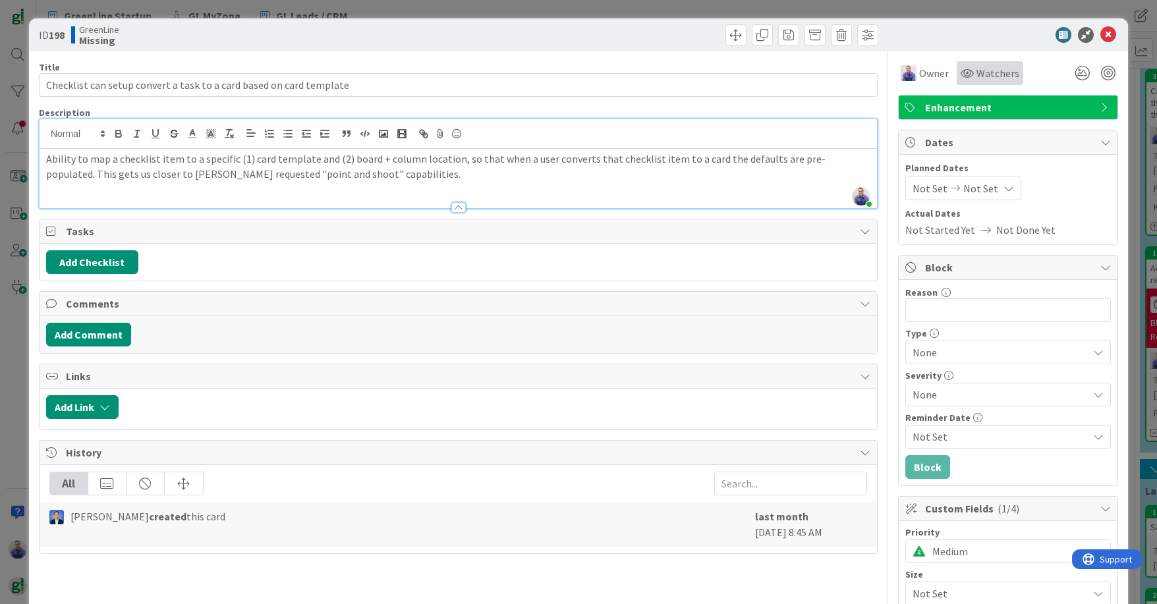
click at [924, 70] on span "Watchers" at bounding box center [997, 73] width 43 height 16
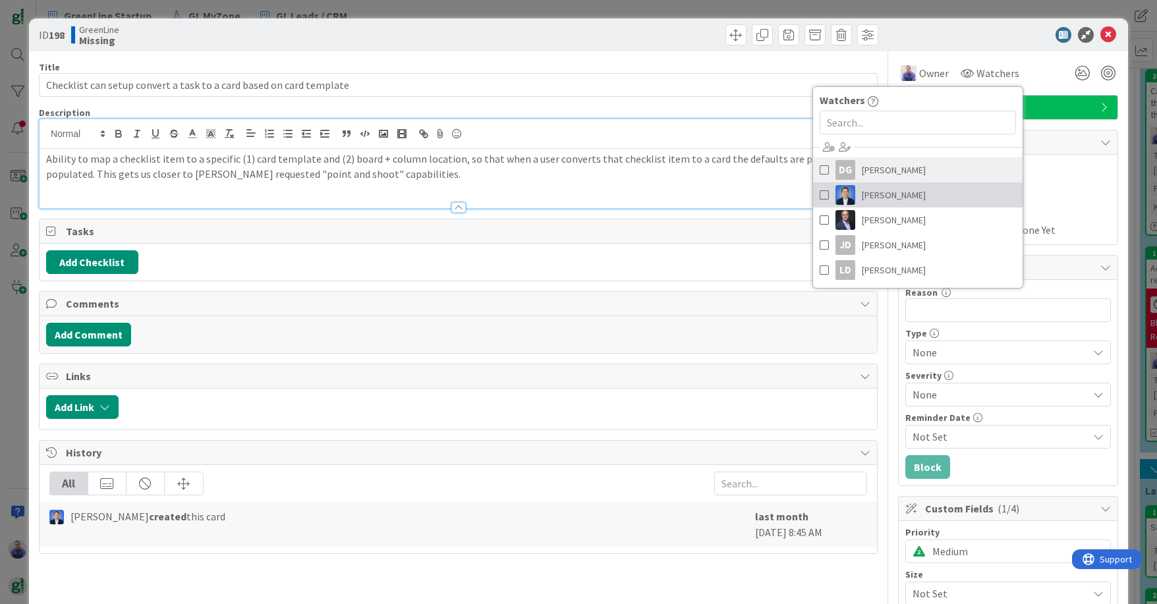
drag, startPoint x: 881, startPoint y: 190, endPoint x: 930, endPoint y: 179, distance: 50.0
click at [882, 189] on span "[PERSON_NAME]" at bounding box center [894, 195] width 64 height 20
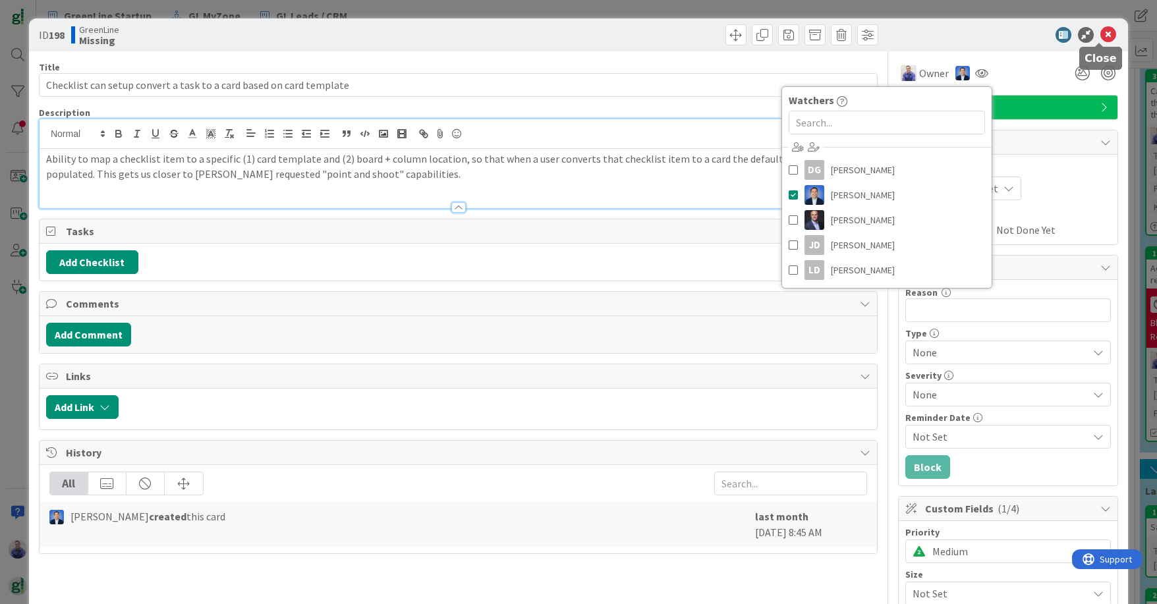
click at [924, 28] on icon at bounding box center [1108, 35] width 16 height 16
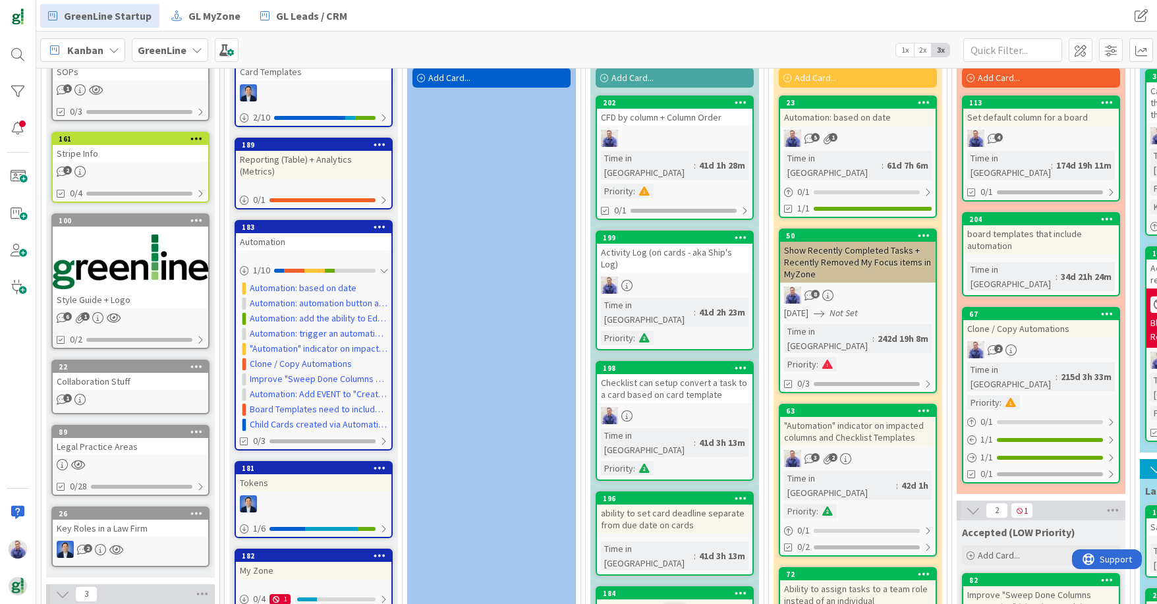
click at [694, 505] on div "ability to set card deadline separate from due date on cards" at bounding box center [674, 519] width 155 height 29
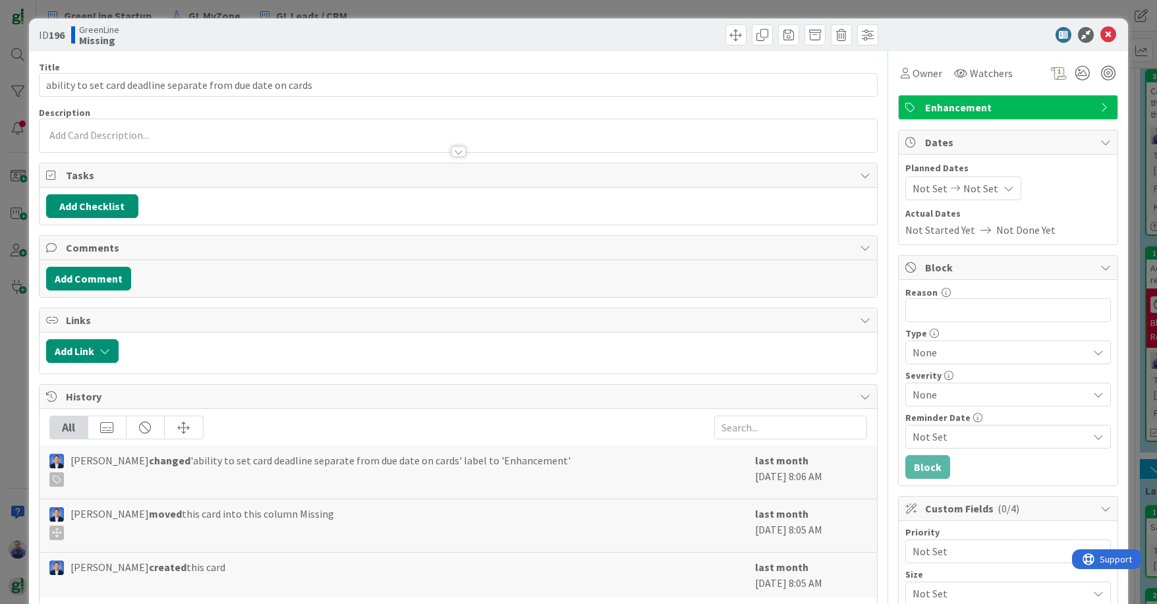
click at [152, 123] on div at bounding box center [458, 135] width 837 height 33
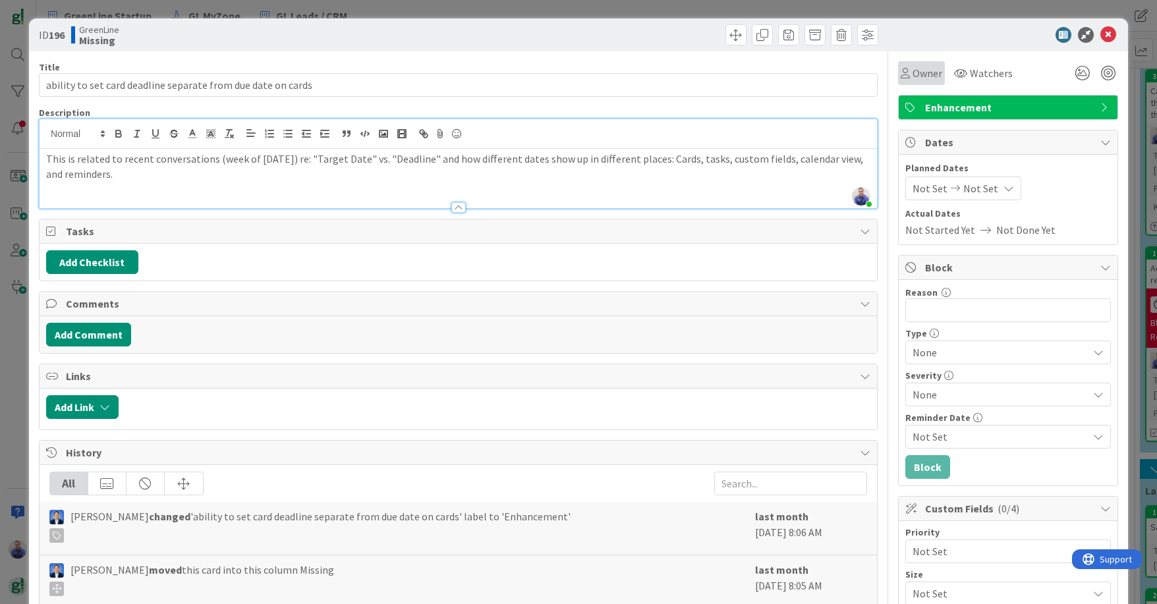
click at [912, 70] on span "Owner" at bounding box center [927, 73] width 30 height 16
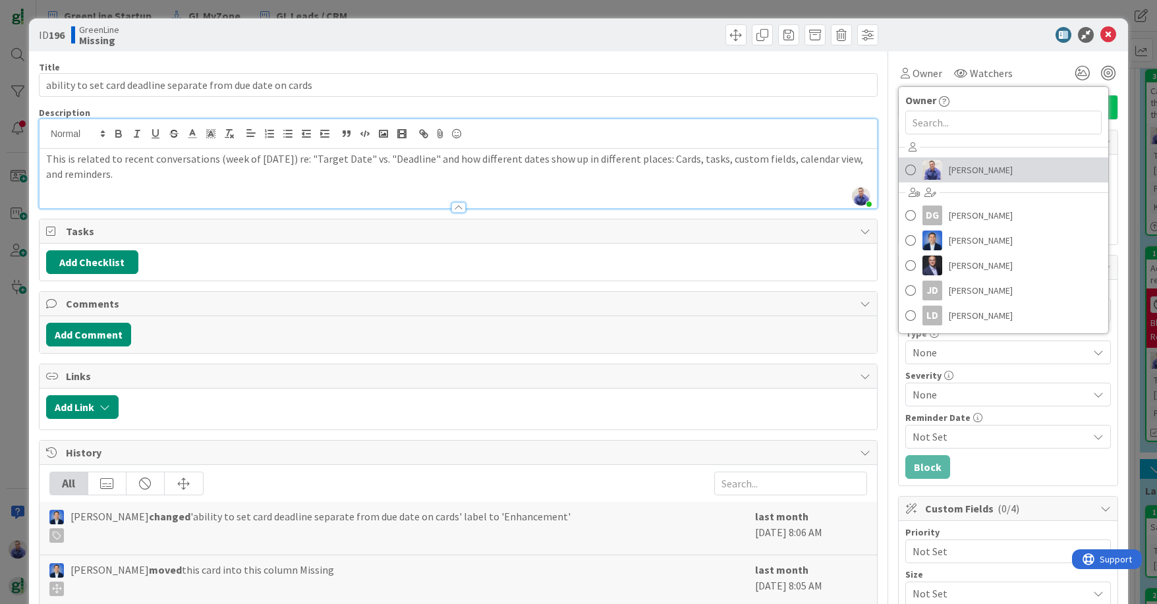
click at [924, 173] on link "[PERSON_NAME]" at bounding box center [1004, 169] width 210 height 25
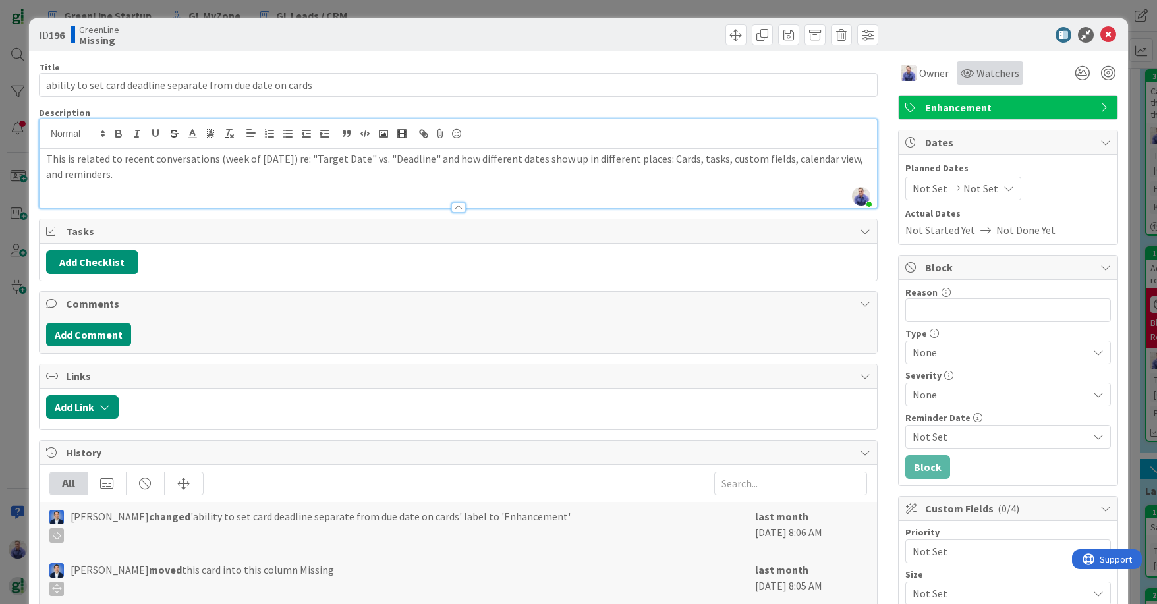
click at [924, 71] on span "Watchers" at bounding box center [997, 73] width 43 height 16
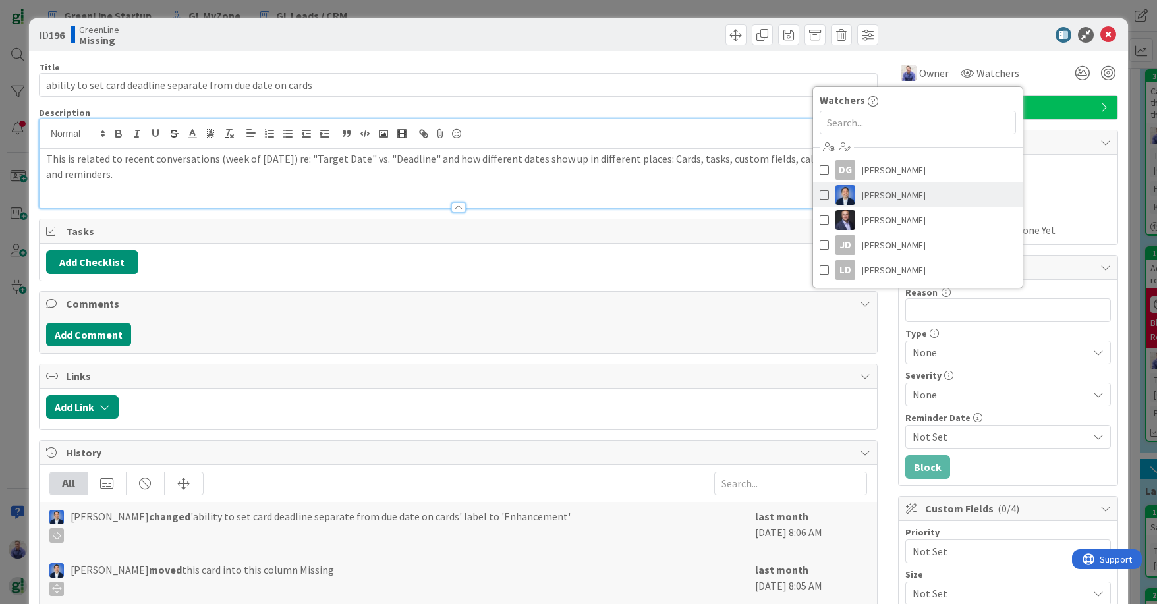
click at [878, 196] on span "[PERSON_NAME]" at bounding box center [894, 195] width 64 height 20
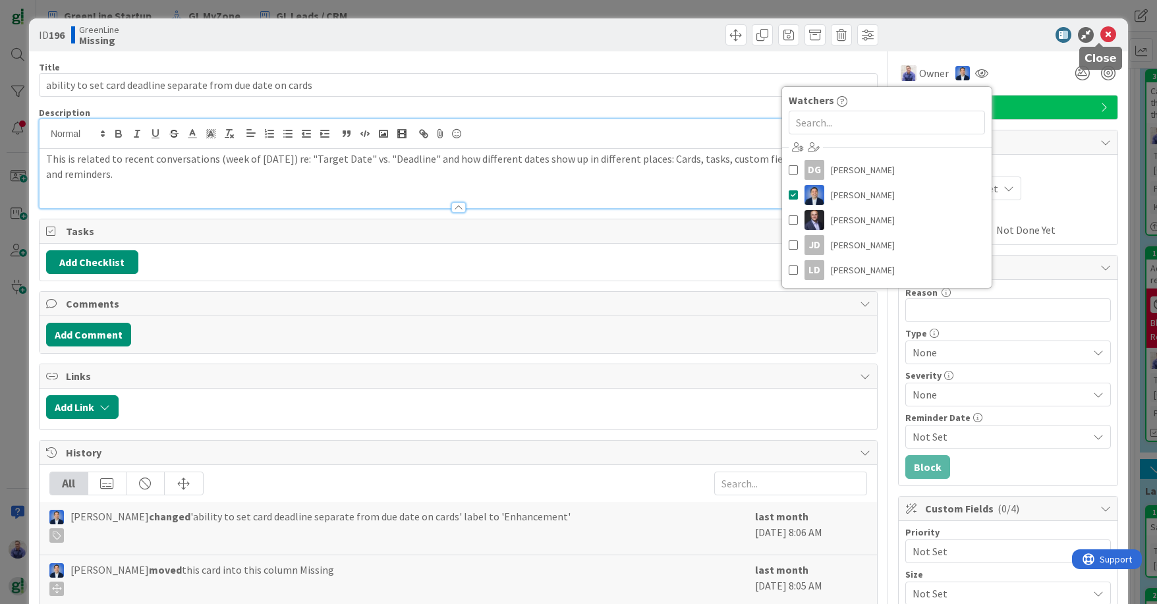
click at [924, 33] on icon at bounding box center [1108, 35] width 16 height 16
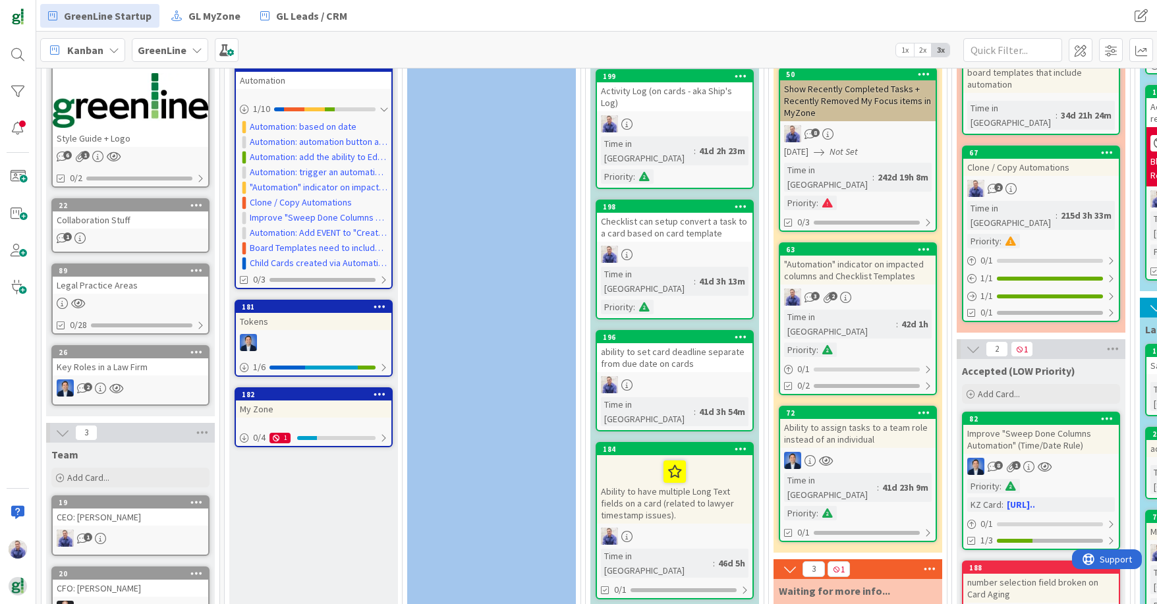
scroll to position [279, 0]
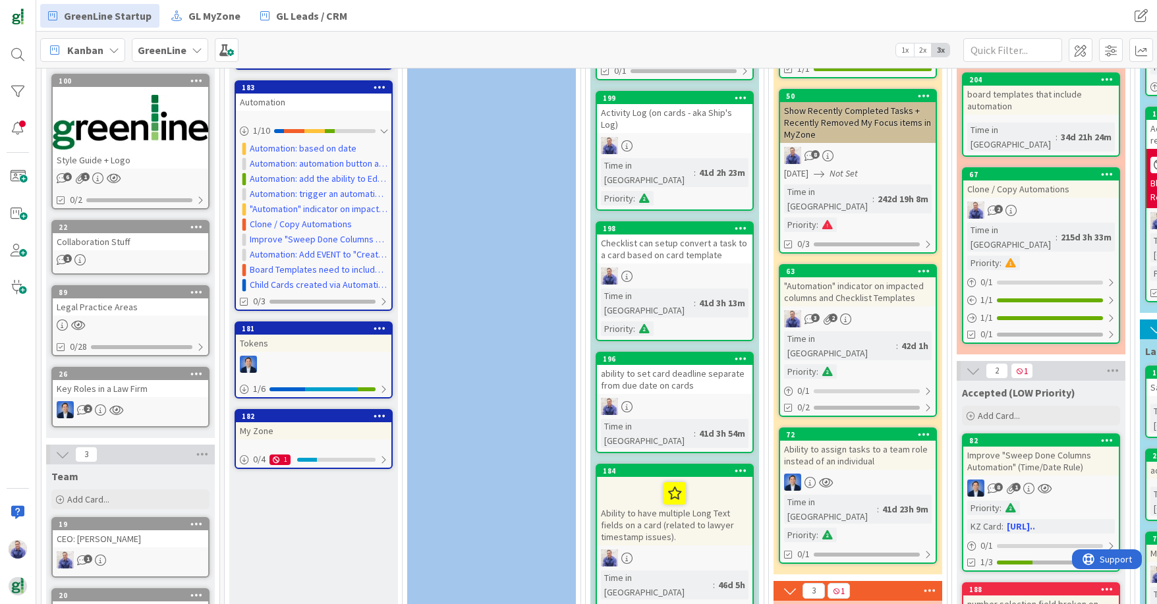
click at [694, 477] on div "Ability to have multiple Long Text fields on a card (related to lawyer timestam…" at bounding box center [674, 511] width 155 height 69
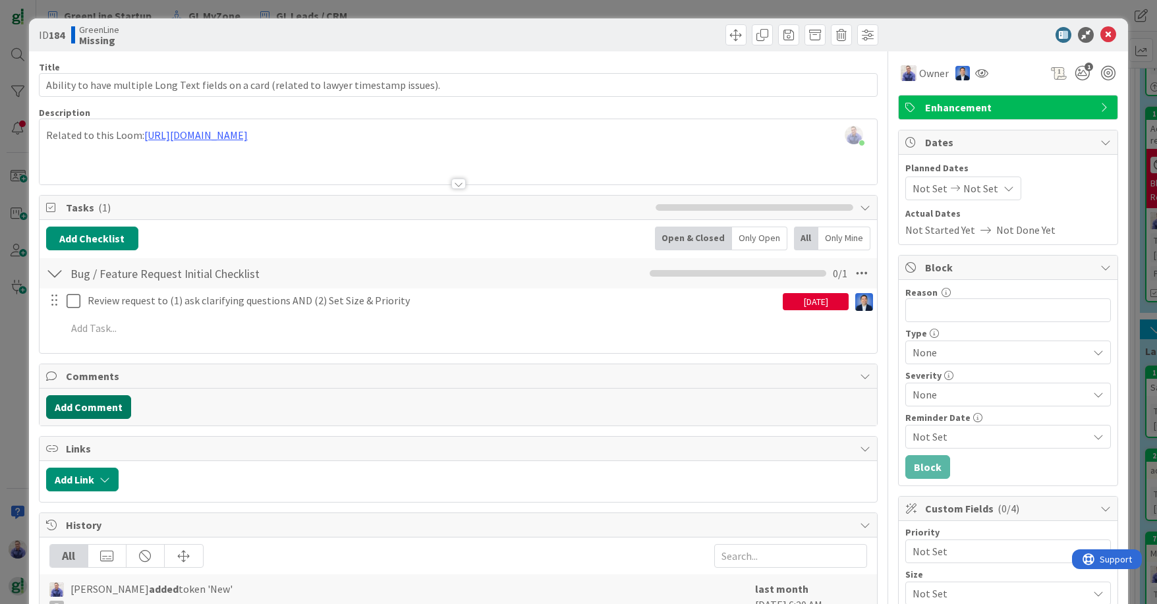
click at [117, 403] on button "Add Comment" at bounding box center [88, 407] width 85 height 24
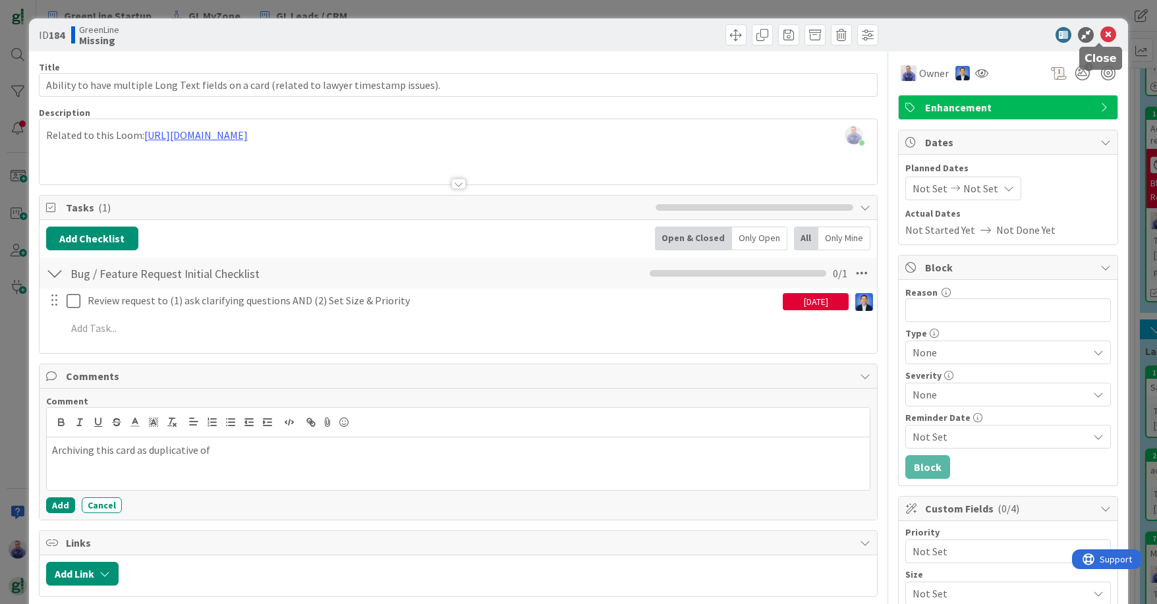
click at [924, 30] on icon at bounding box center [1108, 35] width 16 height 16
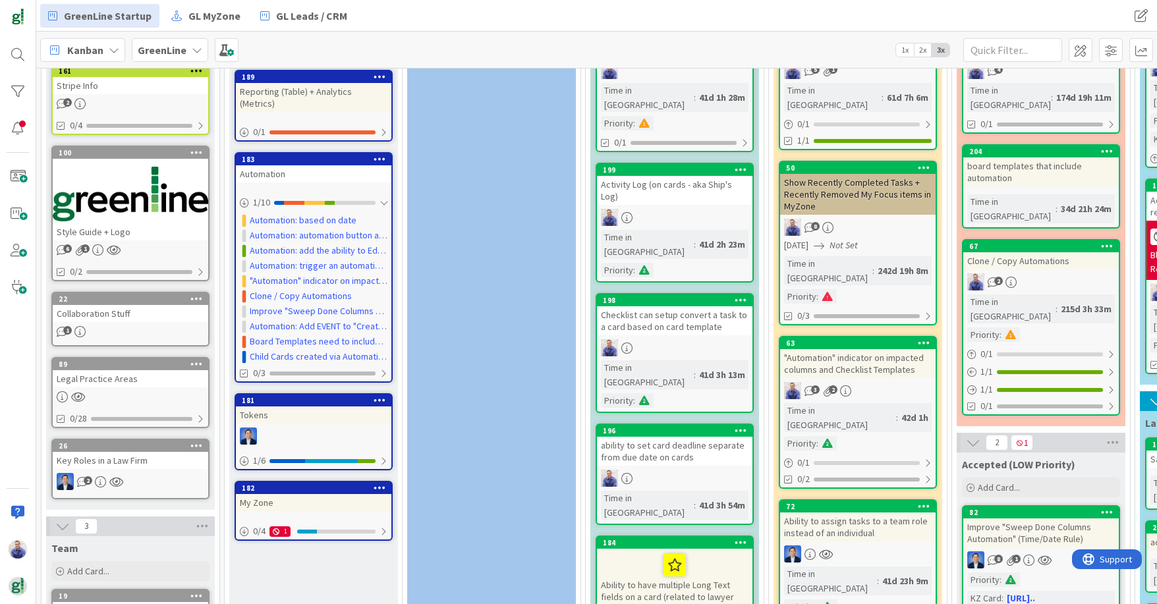
scroll to position [190, 0]
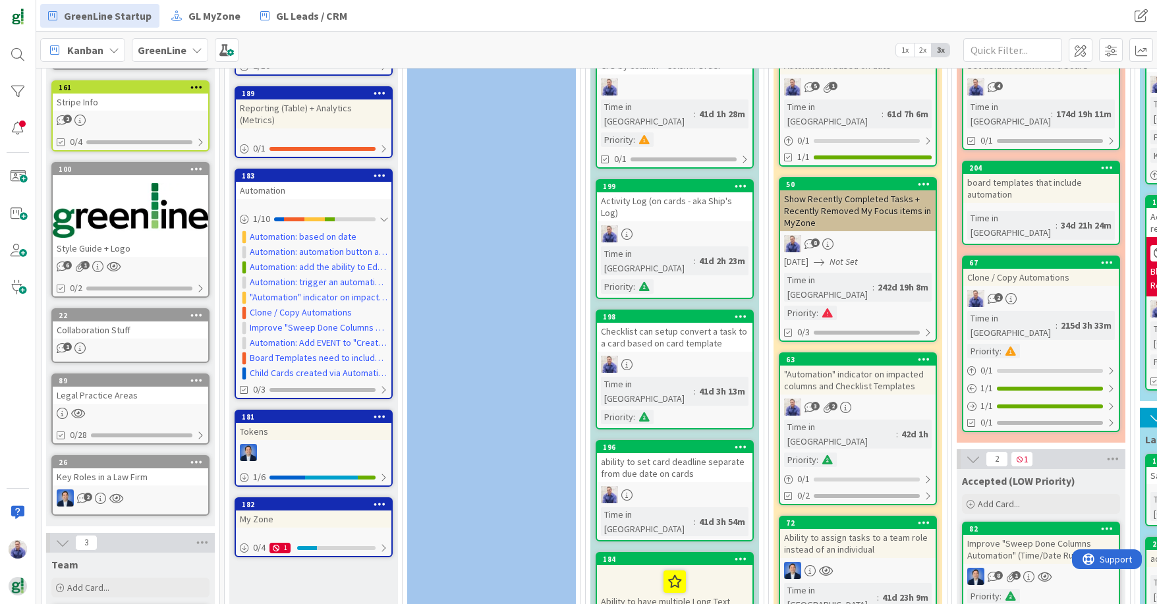
click at [659, 192] on div "Activity Log (on cards - aka Ship's Log)" at bounding box center [674, 206] width 155 height 29
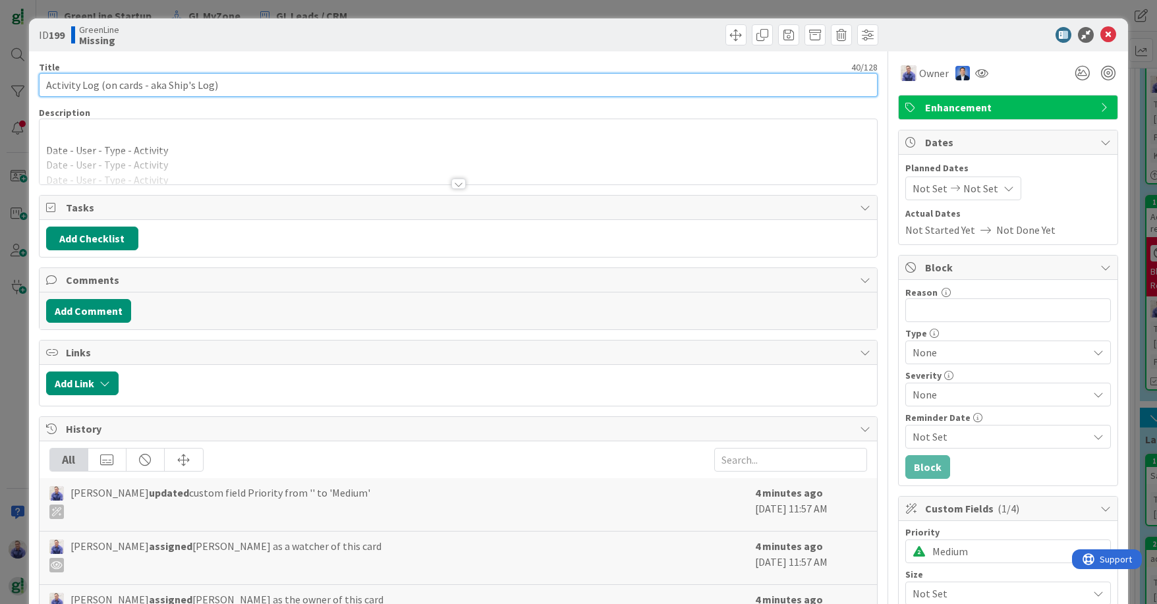
click at [267, 81] on input "Activity Log (on cards - aka Ship's Log)" at bounding box center [458, 85] width 839 height 24
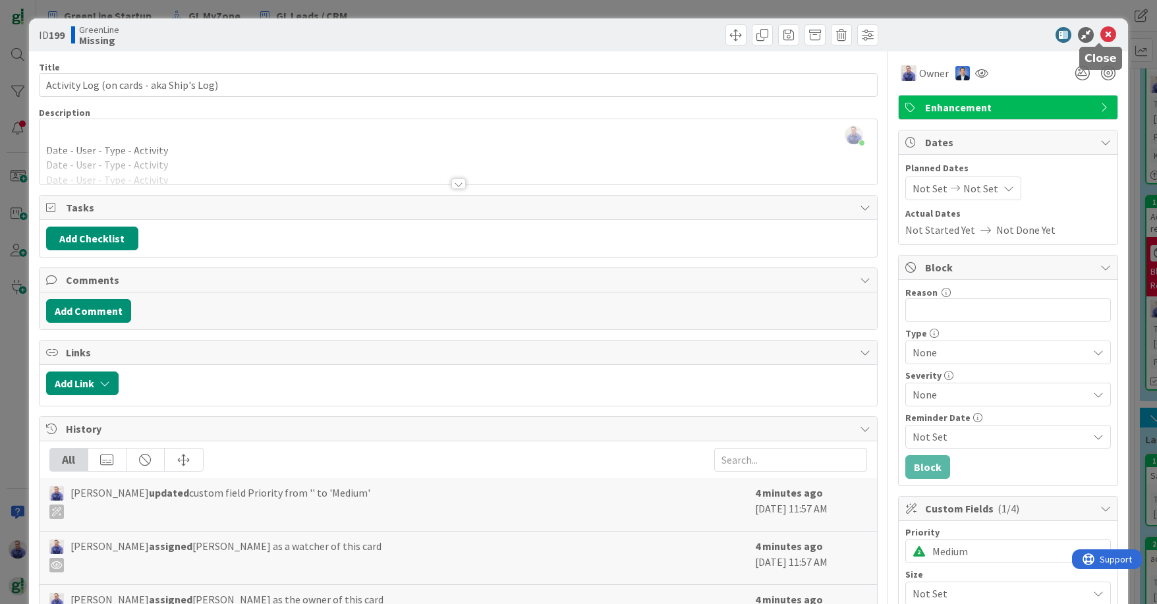
click at [924, 33] on icon at bounding box center [1108, 35] width 16 height 16
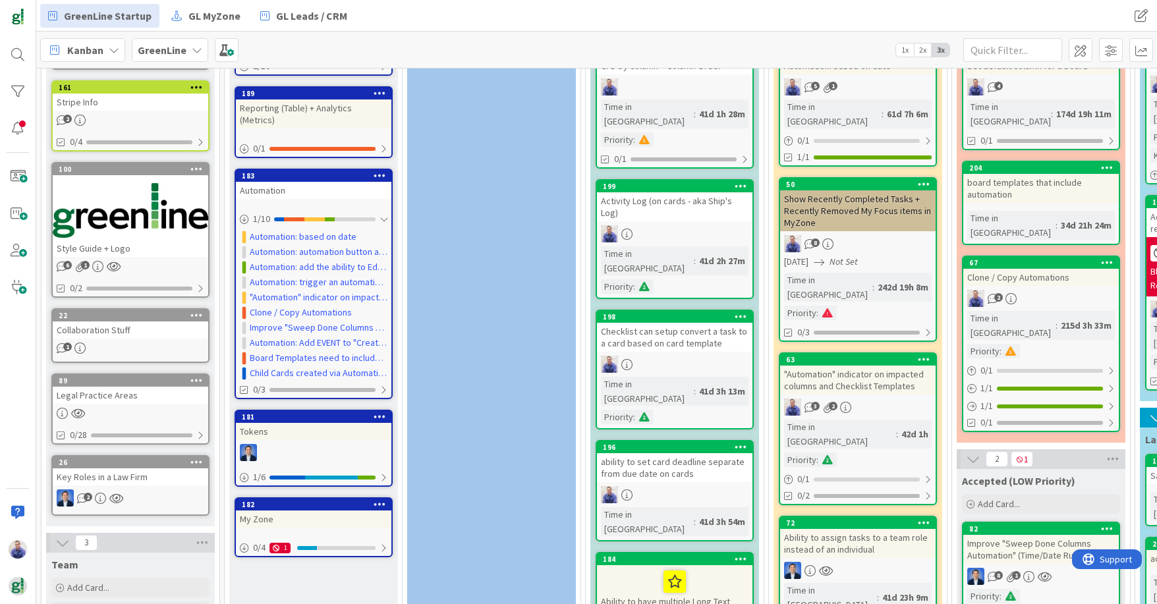
click at [690, 453] on div "ability to set card deadline separate from due date on cards" at bounding box center [674, 467] width 155 height 29
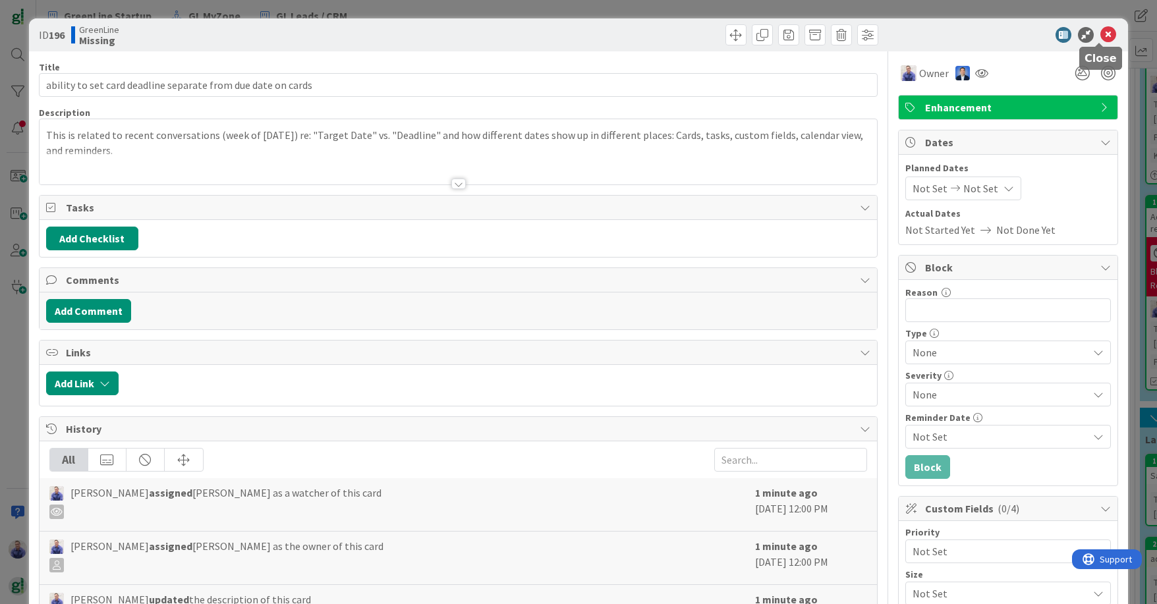
click at [924, 35] on icon at bounding box center [1108, 35] width 16 height 16
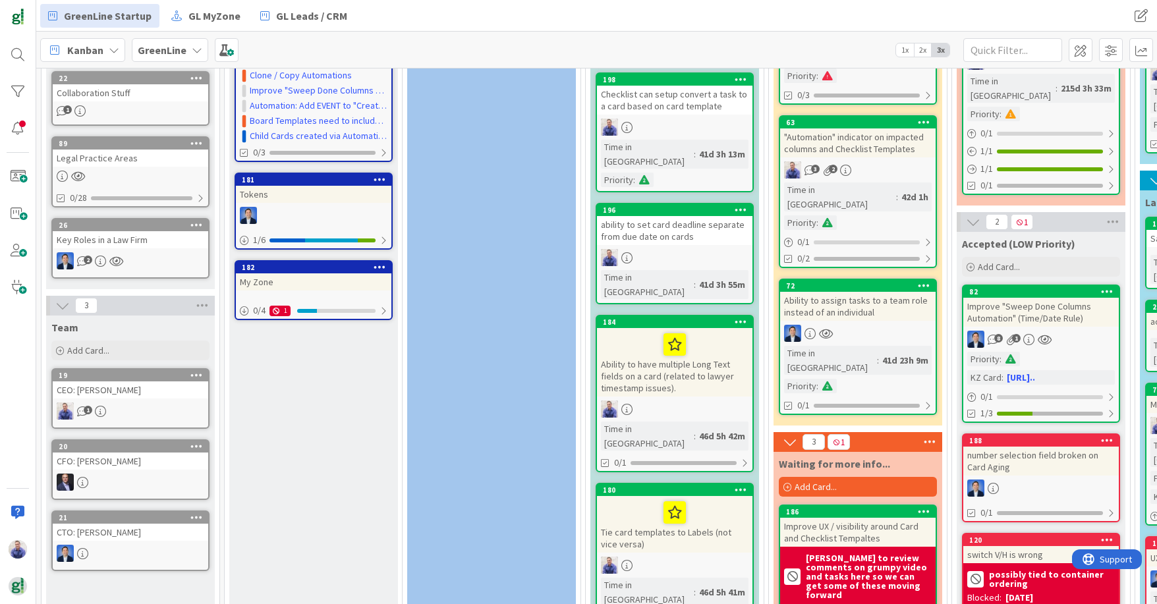
click at [661, 328] on div "Ability to have multiple Long Text fields on a card (related to lawyer timestam…" at bounding box center [674, 362] width 155 height 69
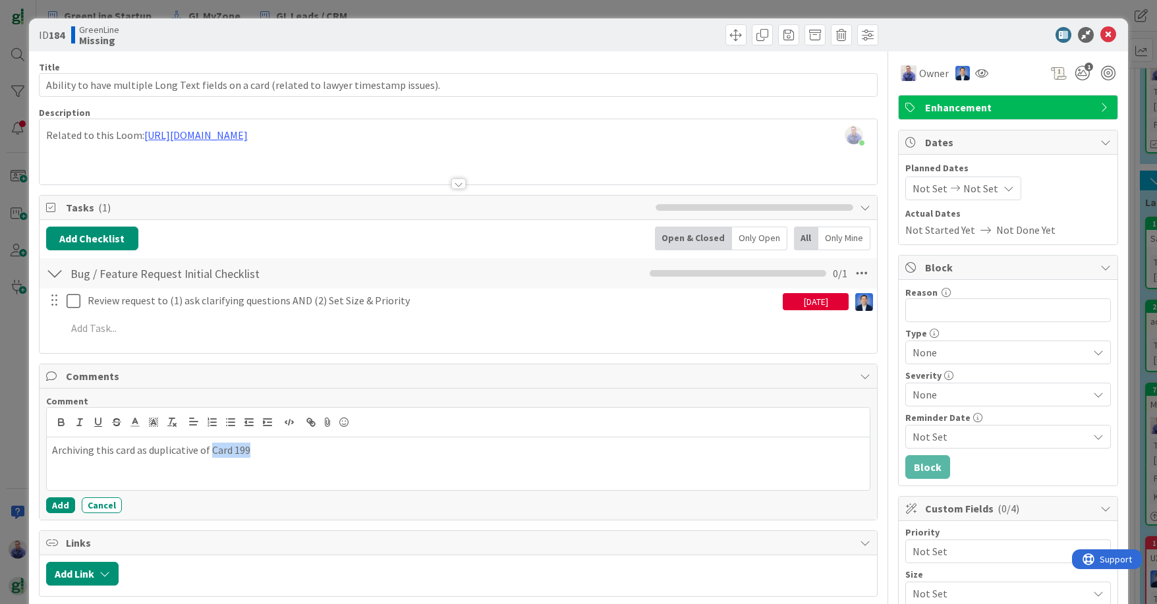
drag, startPoint x: 274, startPoint y: 449, endPoint x: 213, endPoint y: 459, distance: 62.0
click at [212, 451] on p "Archiving this card as duplicative of Card 199" at bounding box center [458, 450] width 812 height 15
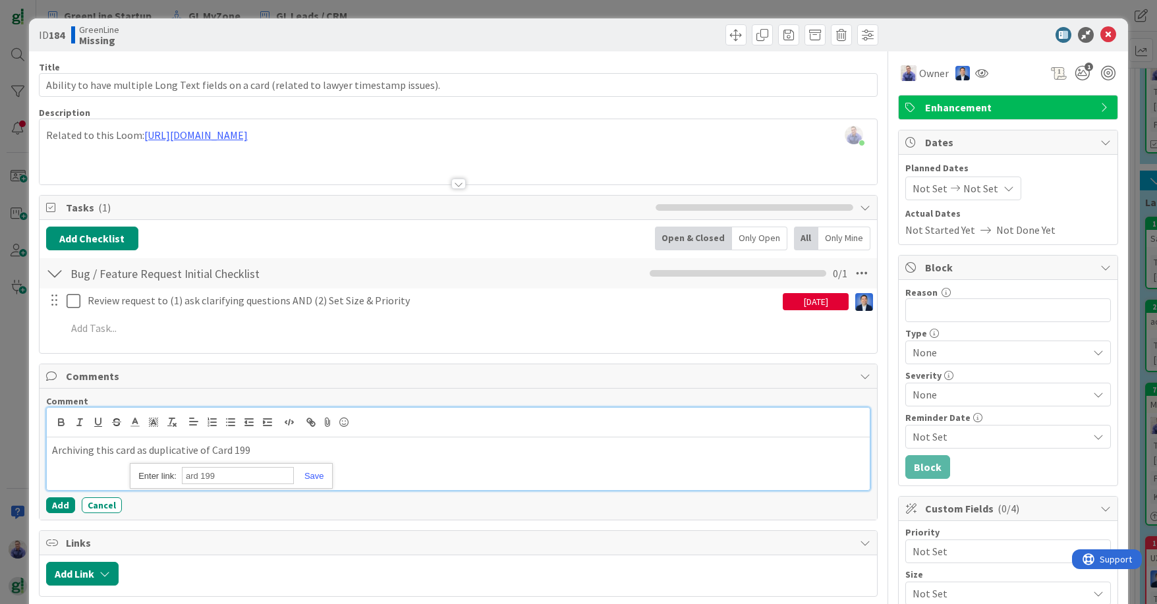
paste input "Activity Log (on cards - aka Ship's Log)"
type input "Activity Log (on cards - aka Ship's Log)"
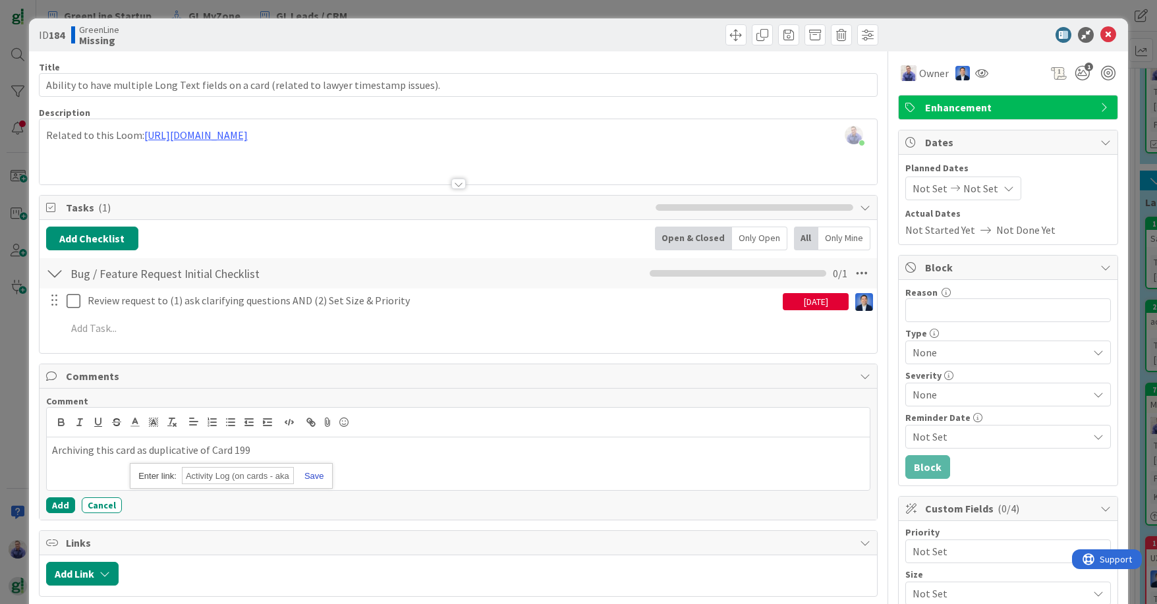
click at [318, 477] on link at bounding box center [309, 476] width 30 height 10
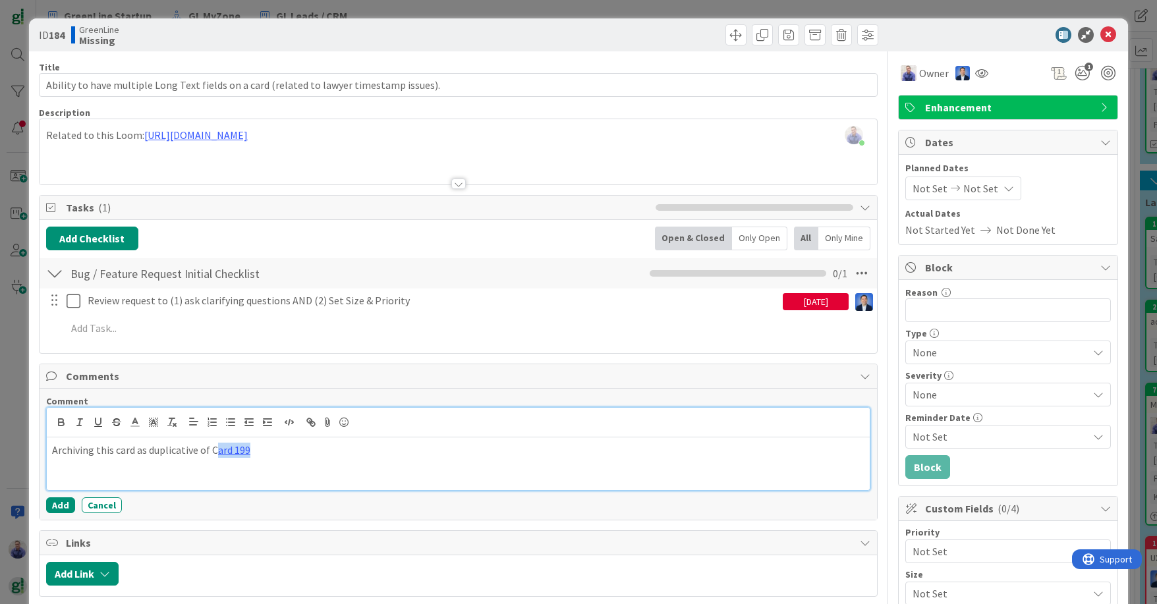
click at [320, 464] on div "Archiving this card as duplicative of C ard 199" at bounding box center [458, 463] width 823 height 53
click at [222, 452] on link "ard 199" at bounding box center [234, 449] width 32 height 13
click at [227, 451] on link "ard 199" at bounding box center [234, 449] width 32 height 13
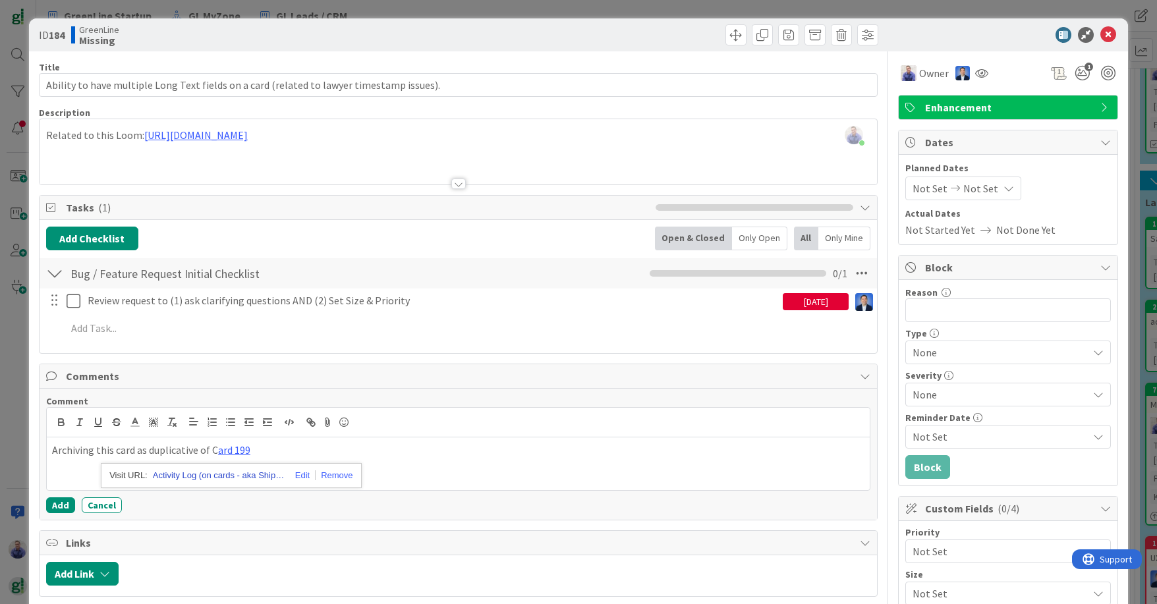
click at [233, 474] on link "Activity Log (on cards - aka Ship's Log)" at bounding box center [219, 475] width 132 height 17
click at [924, 34] on icon at bounding box center [1108, 35] width 16 height 16
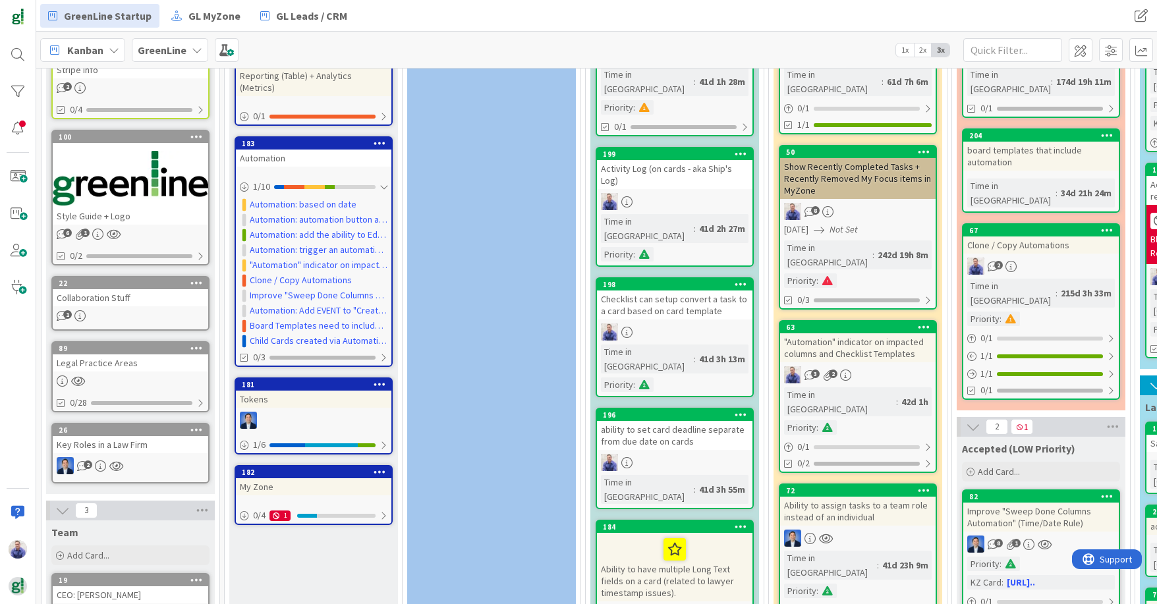
click at [663, 160] on div "Activity Log (on cards - aka Ship's Log)" at bounding box center [674, 174] width 155 height 29
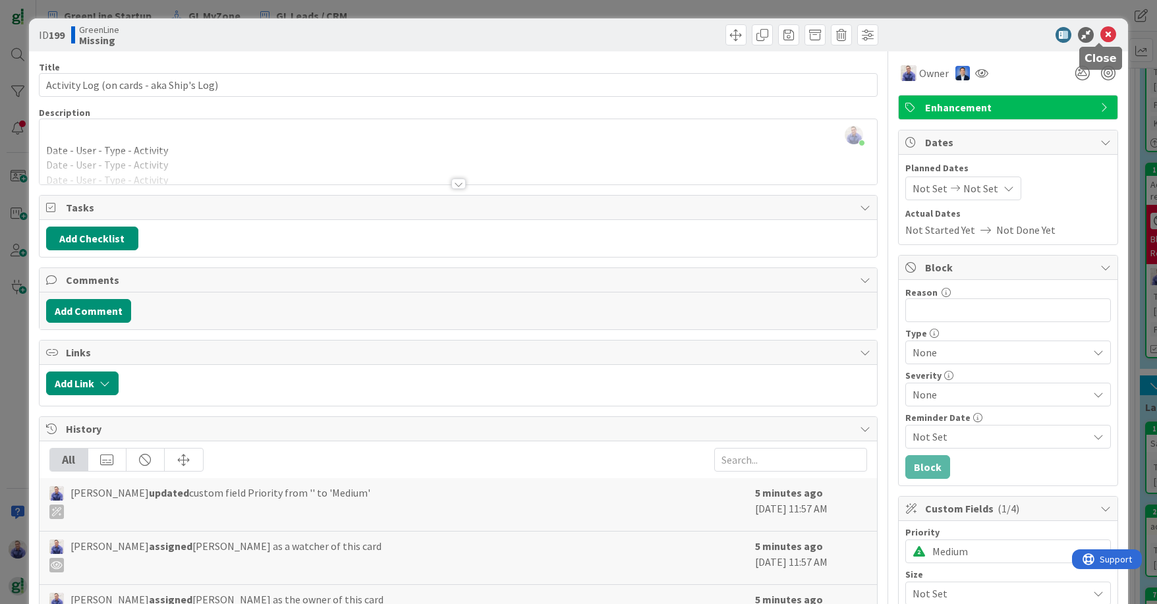
click at [924, 33] on icon at bounding box center [1108, 35] width 16 height 16
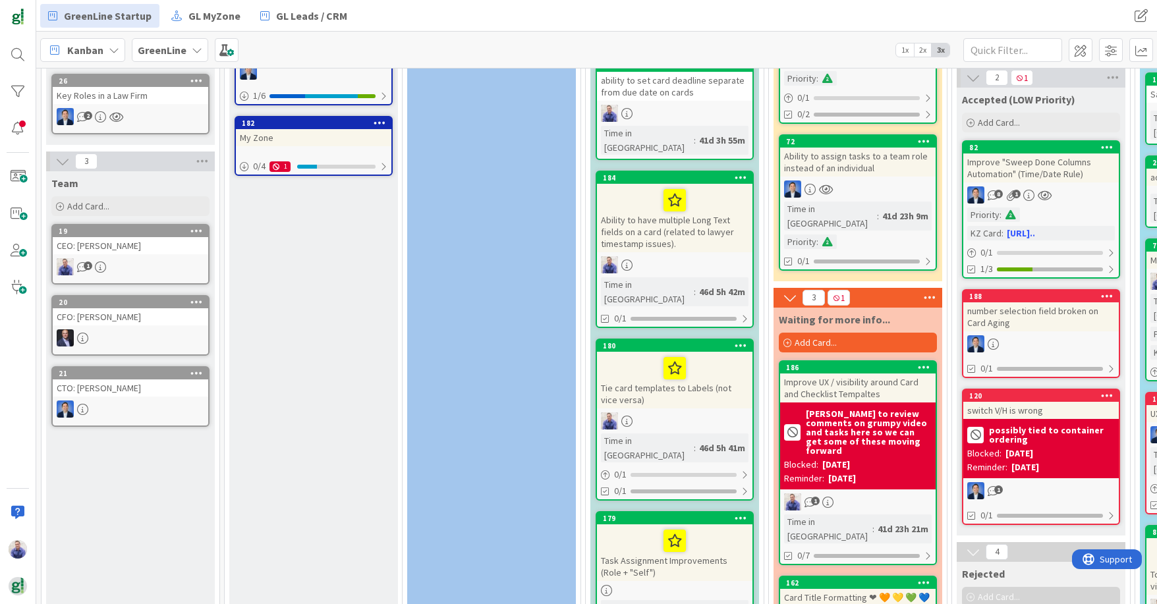
scroll to position [569, 0]
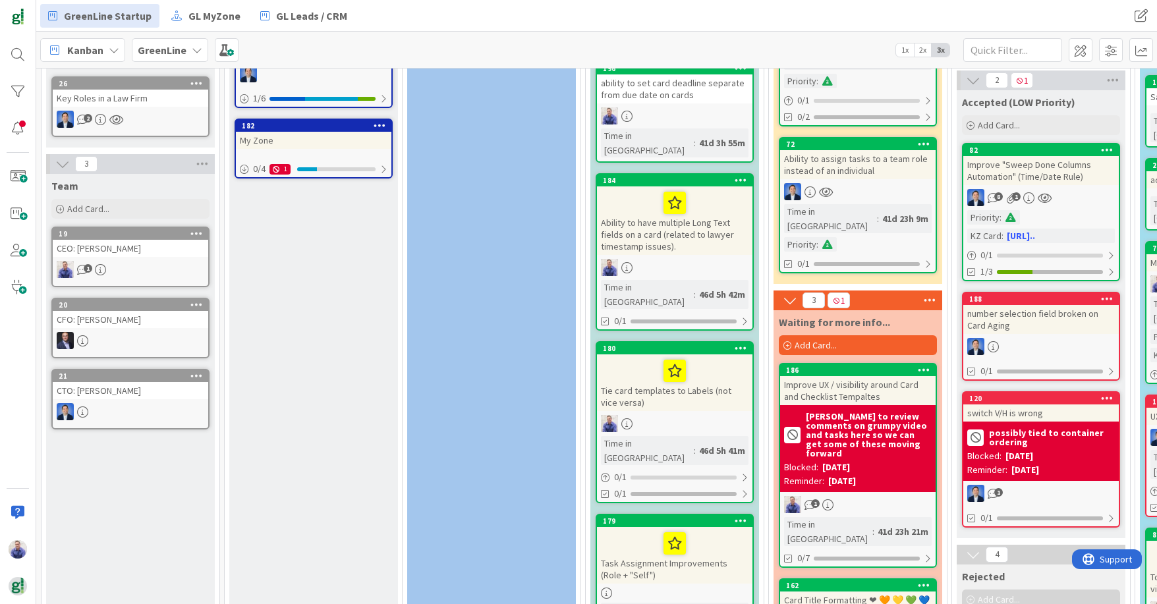
click at [685, 186] on div "Ability to have multiple Long Text fields on a card (related to lawyer timestam…" at bounding box center [674, 220] width 155 height 69
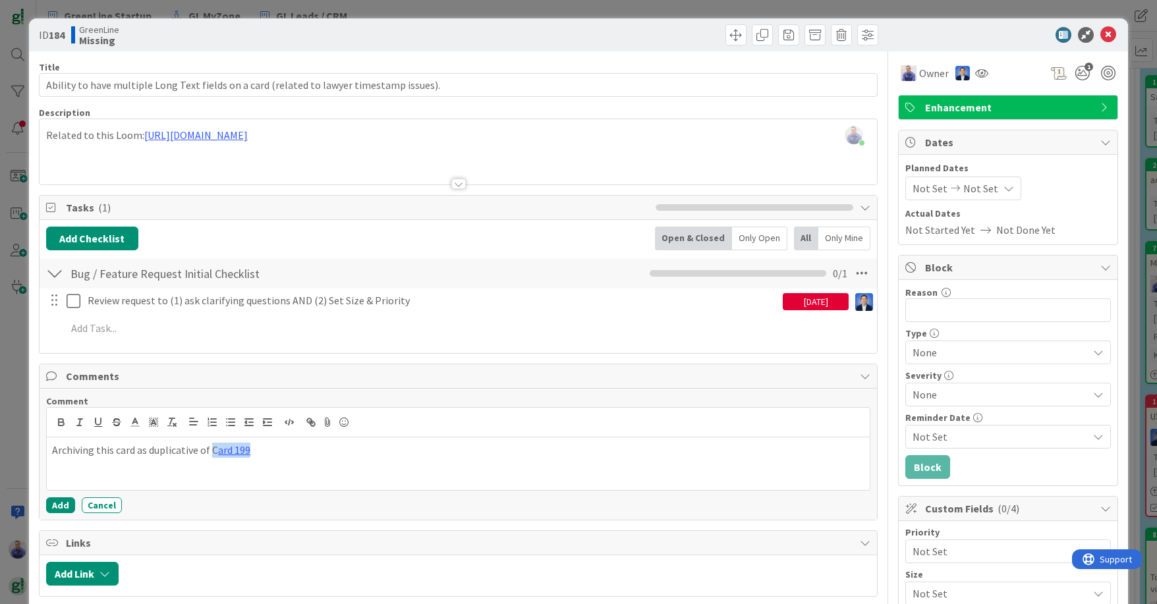
drag, startPoint x: 271, startPoint y: 456, endPoint x: 208, endPoint y: 449, distance: 62.9
click at [208, 449] on p "Archiving this card as duplicative of C ard 199" at bounding box center [458, 450] width 812 height 15
drag, startPoint x: 695, startPoint y: 439, endPoint x: 385, endPoint y: 460, distance: 310.3
click at [695, 439] on div "Archiving this card as duplicative of Card 199: [URL][DOMAIN_NAME]" at bounding box center [458, 463] width 823 height 53
drag, startPoint x: 61, startPoint y: 504, endPoint x: 262, endPoint y: 467, distance: 203.7
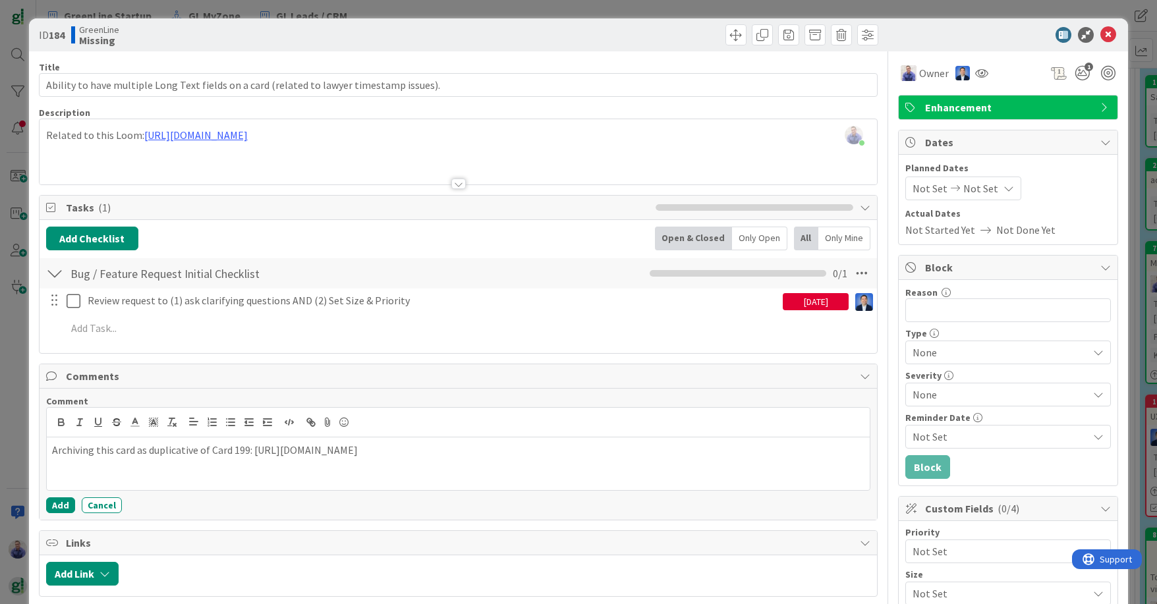
click at [63, 503] on button "Add" at bounding box center [60, 505] width 29 height 16
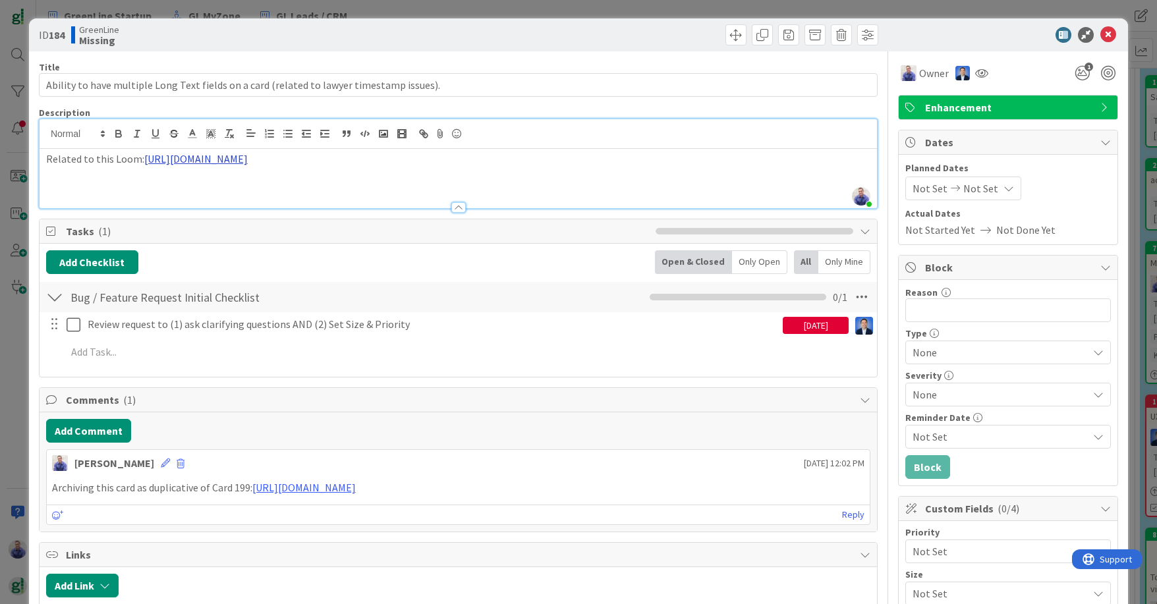
drag, startPoint x: 686, startPoint y: 135, endPoint x: 260, endPoint y: 163, distance: 426.5
click at [254, 165] on p "Related to this Loom: [URL][DOMAIN_NAME]" at bounding box center [458, 159] width 824 height 15
click at [725, 152] on div "Related to this Loom: [URL][DOMAIN_NAME]" at bounding box center [458, 178] width 837 height 59
click at [711, 165] on p "Related to this Loom: [URL][DOMAIN_NAME]" at bounding box center [458, 159] width 824 height 15
drag, startPoint x: 715, startPoint y: 161, endPoint x: 46, endPoint y: 159, distance: 669.4
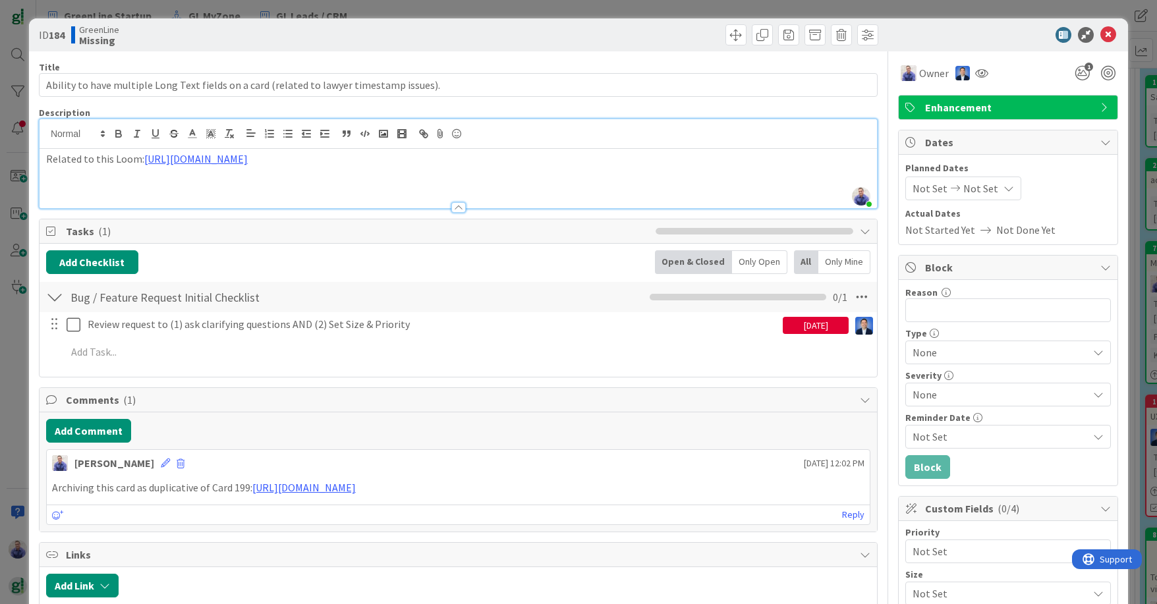
click at [46, 159] on p "Related to this Loom: [URL][DOMAIN_NAME]" at bounding box center [458, 159] width 824 height 15
copy p "Related to this Loom: [URL][DOMAIN_NAME]"
click at [804, 38] on span at bounding box center [814, 34] width 21 height 21
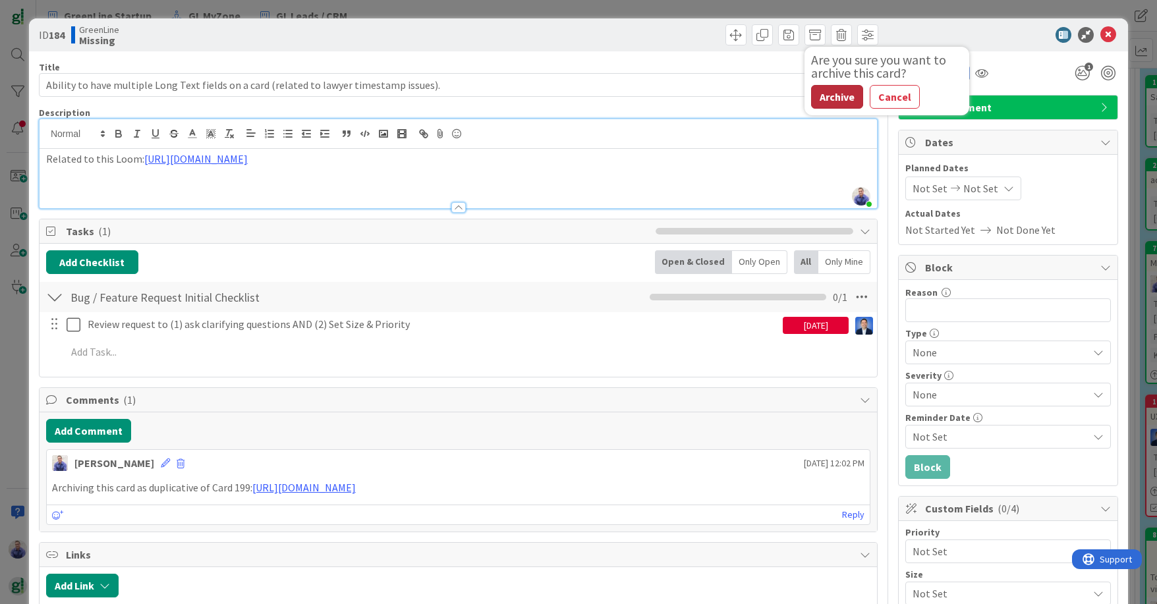
click at [837, 102] on button "Archive" at bounding box center [837, 97] width 52 height 24
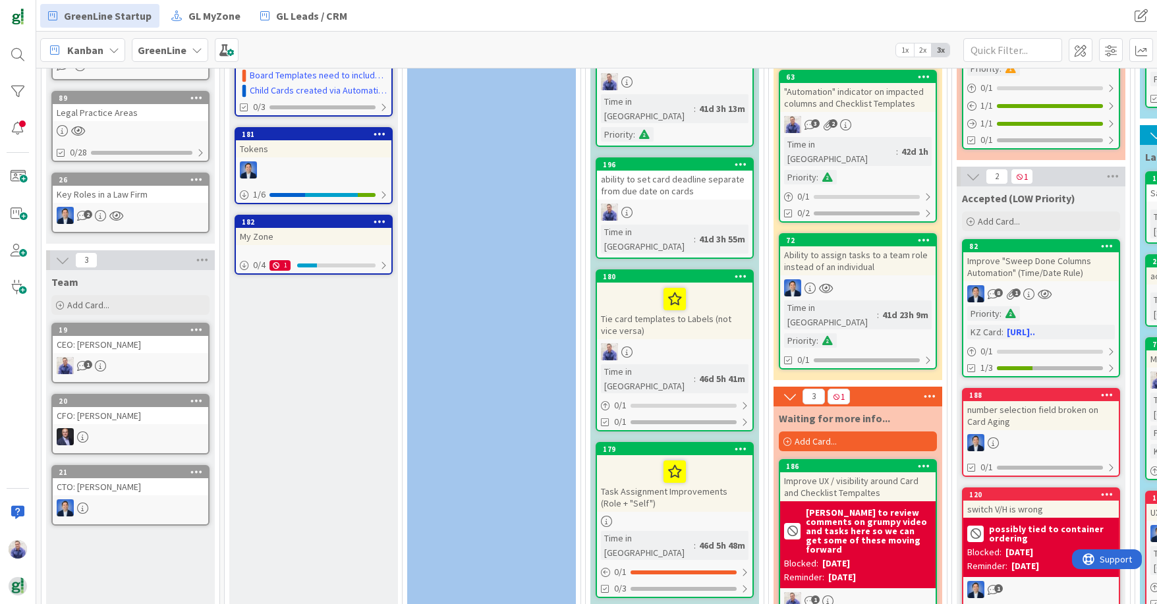
scroll to position [236, 0]
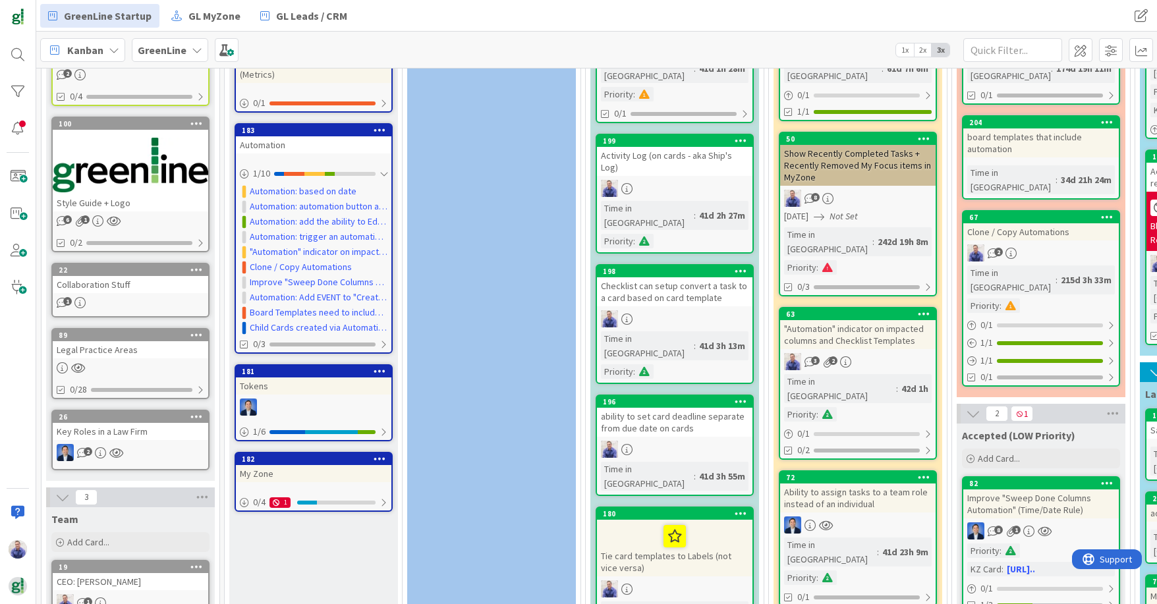
click at [686, 147] on div "Activity Log (on cards - aka Ship's Log)" at bounding box center [674, 161] width 155 height 29
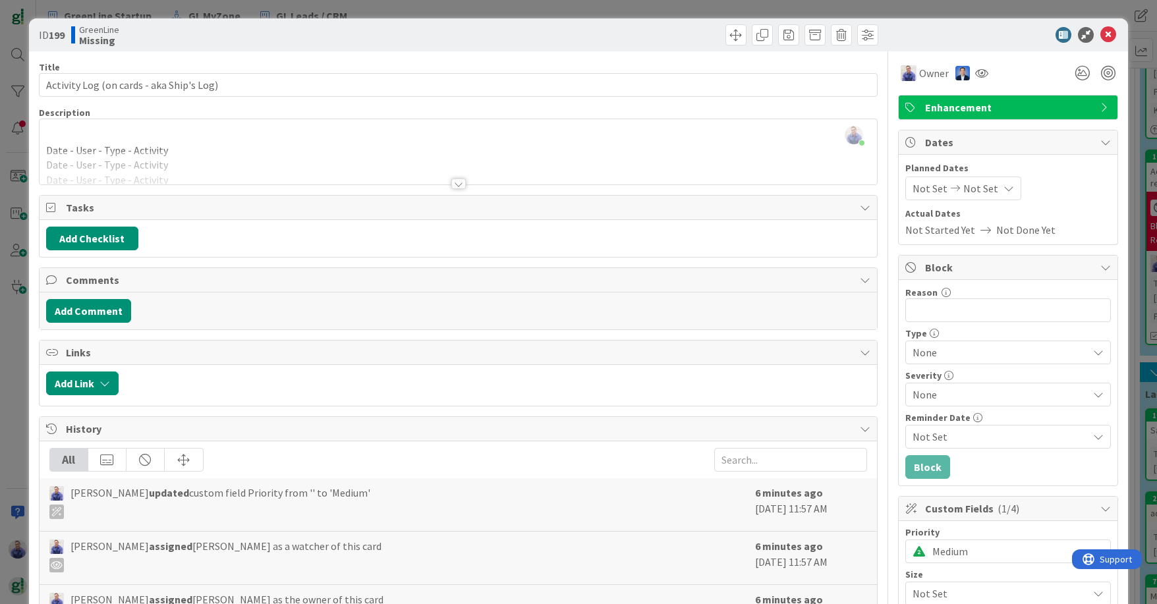
click at [451, 186] on div at bounding box center [458, 184] width 14 height 11
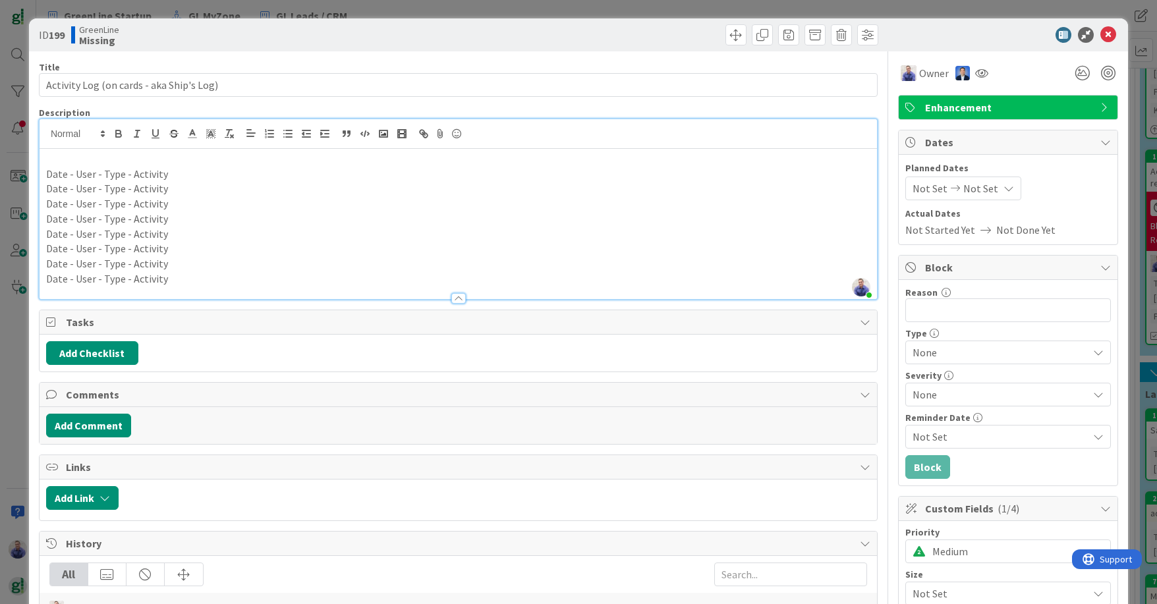
click at [451, 186] on p "Date - User - Type - Activity" at bounding box center [458, 188] width 824 height 15
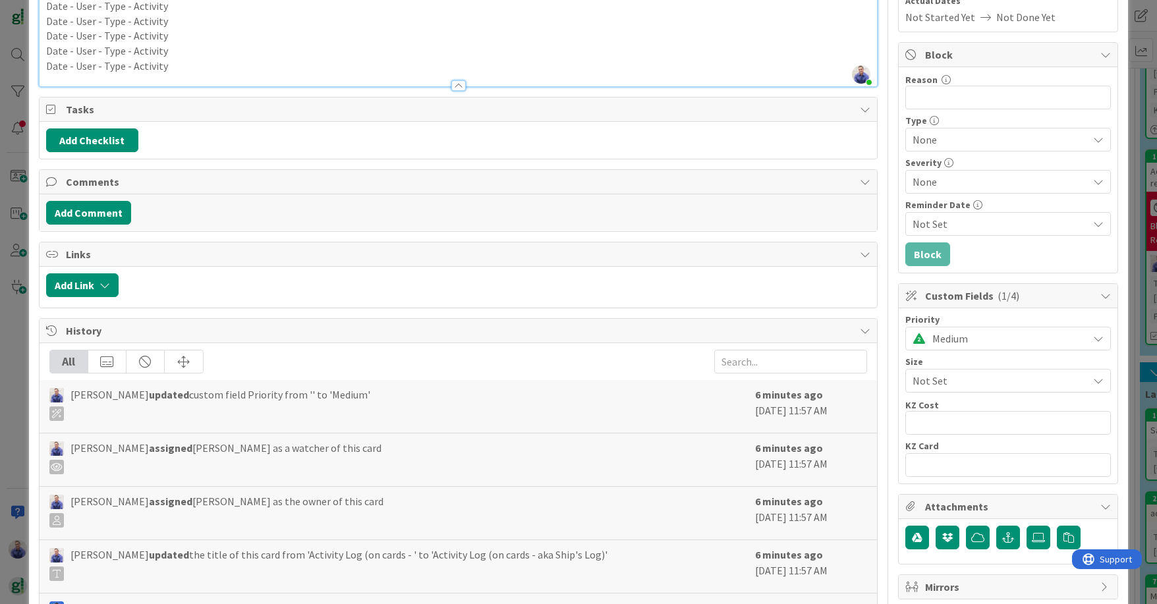
scroll to position [215, 0]
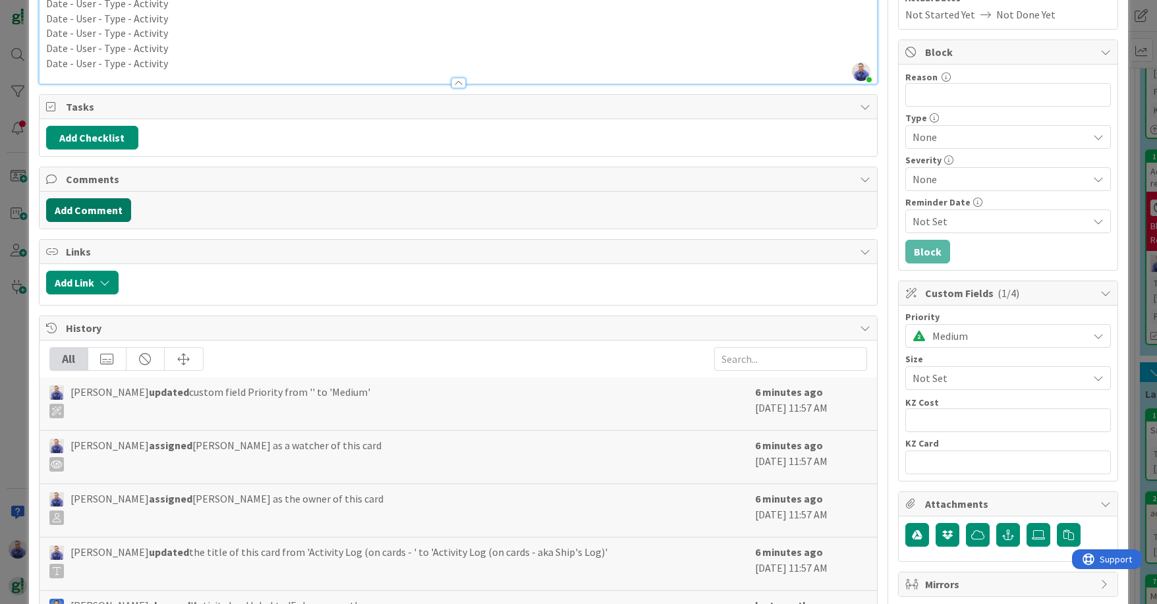
click at [105, 209] on button "Add Comment" at bounding box center [88, 210] width 85 height 24
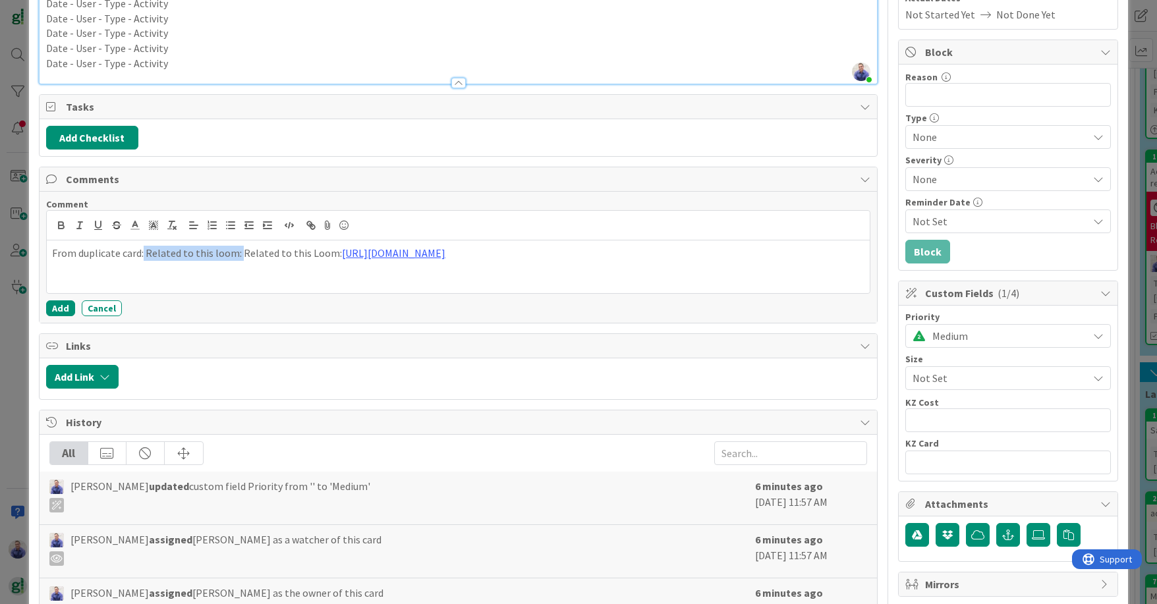
drag, startPoint x: 238, startPoint y: 248, endPoint x: 136, endPoint y: 253, distance: 102.9
click at [140, 253] on p "From duplicate card: Related to this loom: Related to this Loom: [URL][DOMAIN_N…" at bounding box center [458, 253] width 812 height 15
drag, startPoint x: 764, startPoint y: 256, endPoint x: 748, endPoint y: 261, distance: 17.1
click at [765, 256] on div "From duplicate card: Related to this Loom: [URL][DOMAIN_NAME]" at bounding box center [458, 266] width 823 height 53
click at [56, 306] on button "Add" at bounding box center [60, 308] width 29 height 16
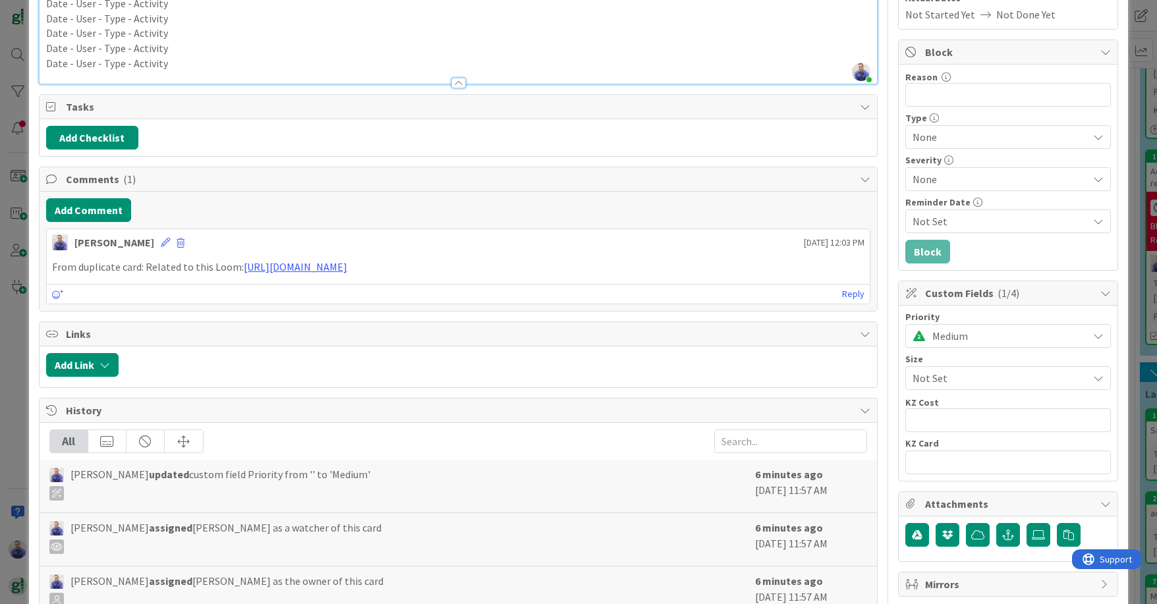
scroll to position [0, 0]
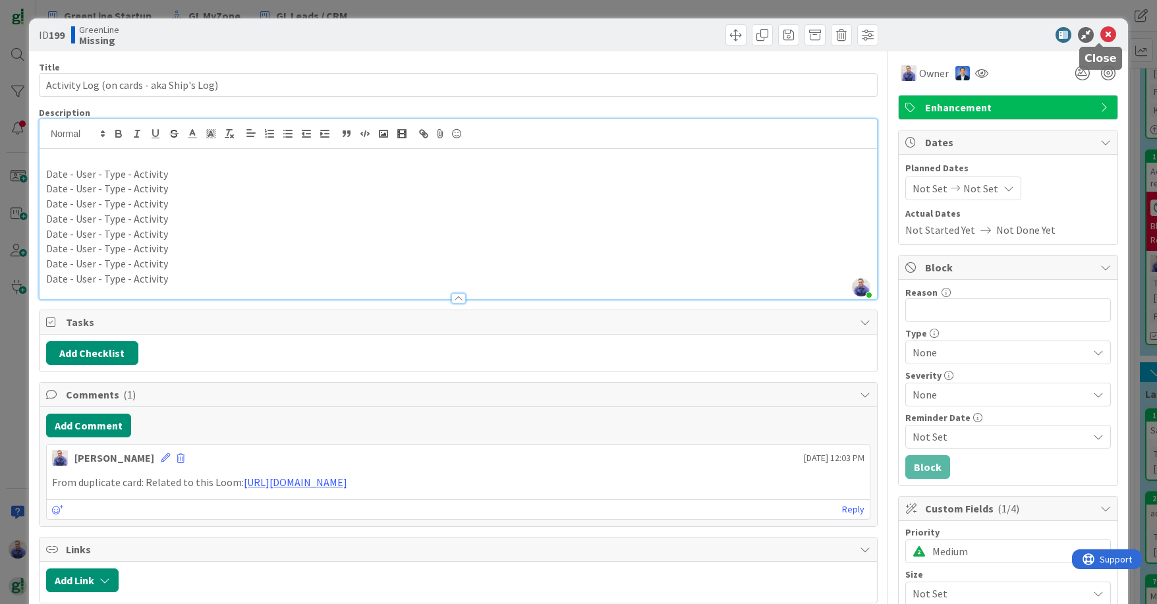
click at [924, 34] on icon at bounding box center [1108, 35] width 16 height 16
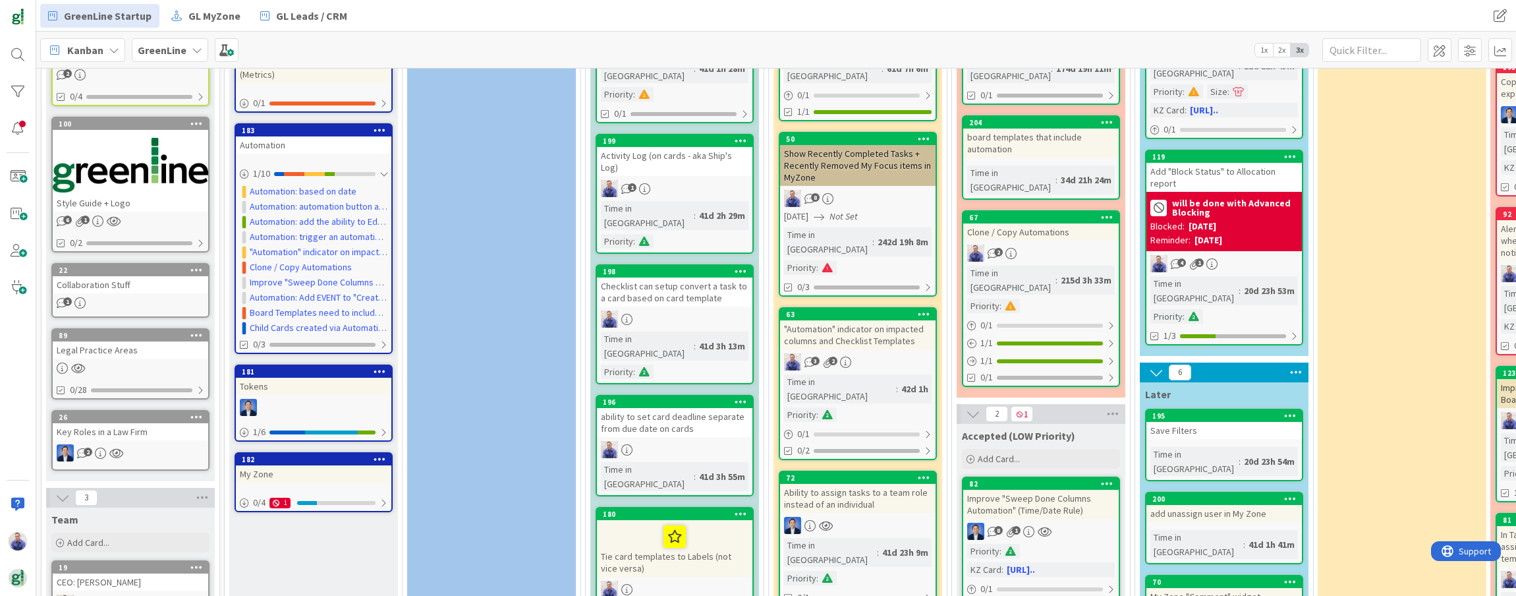
click at [924, 163] on div "Add "Block Status" to Allocation report" at bounding box center [1223, 177] width 155 height 29
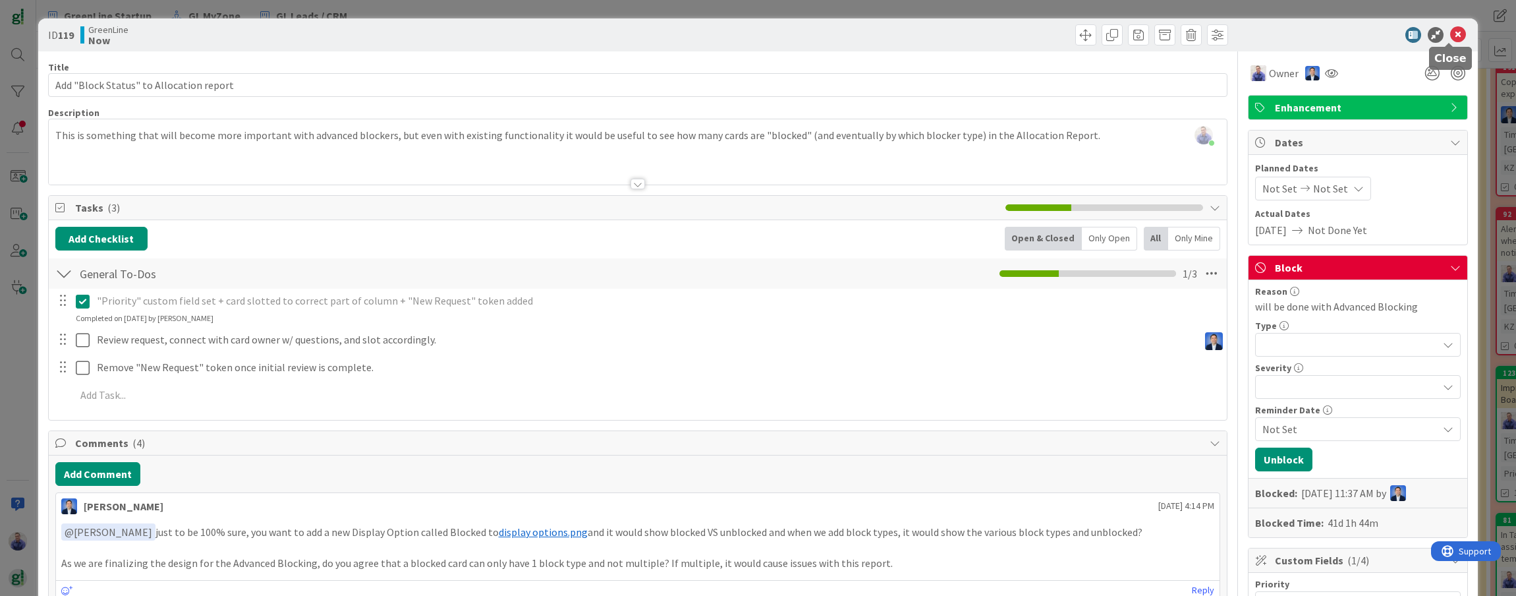
click at [924, 29] on icon at bounding box center [1458, 35] width 16 height 16
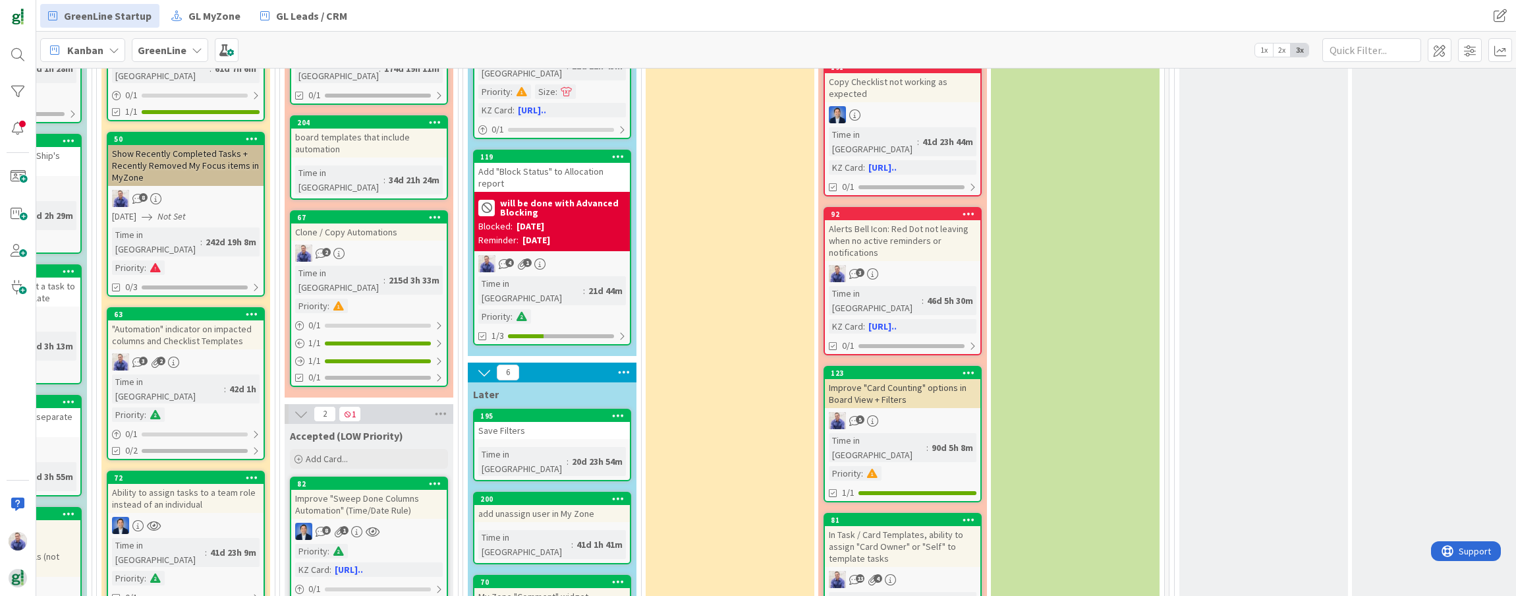
scroll to position [0, 672]
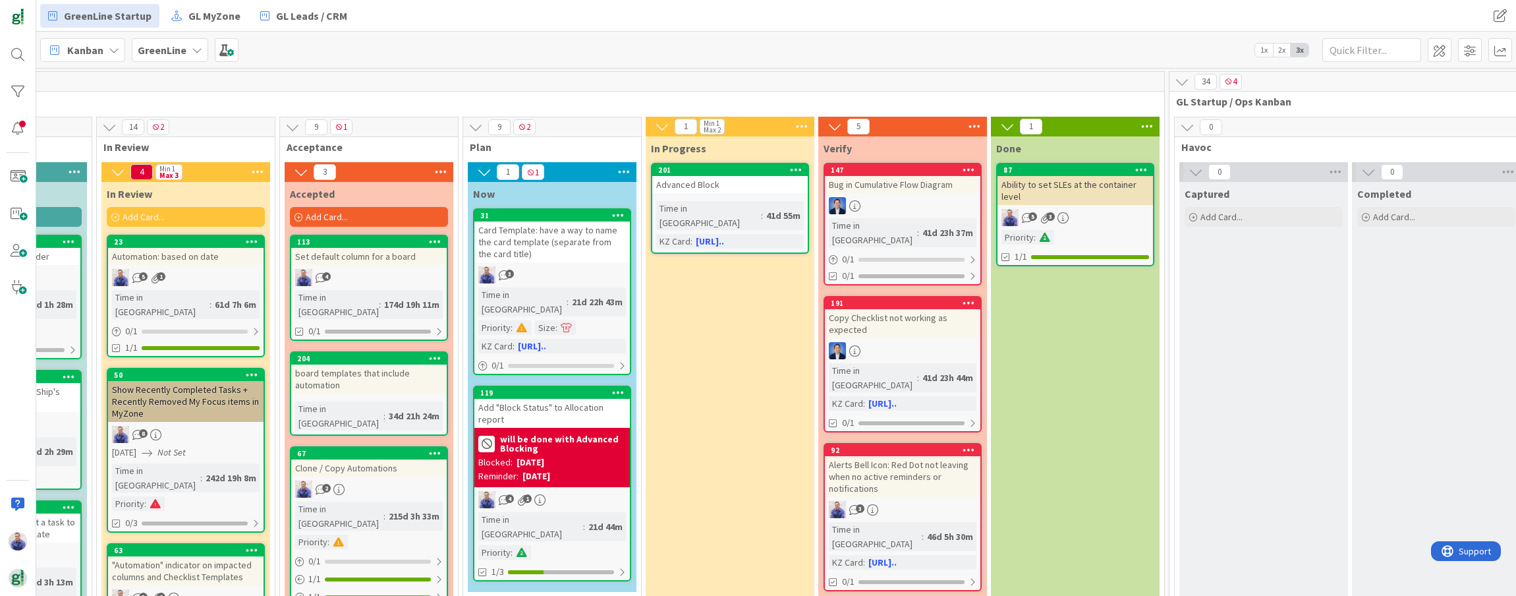
click at [885, 183] on div "Bug in Cumulative Flow Diagram" at bounding box center [902, 184] width 155 height 17
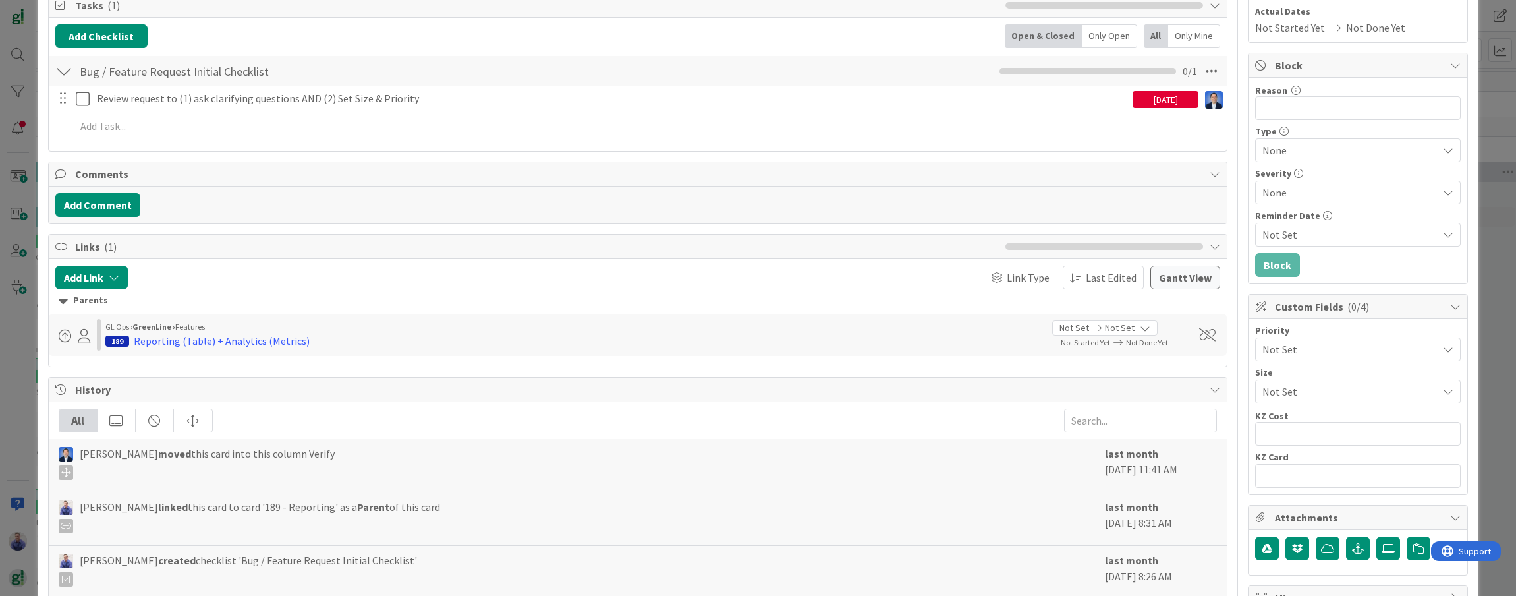
scroll to position [205, 0]
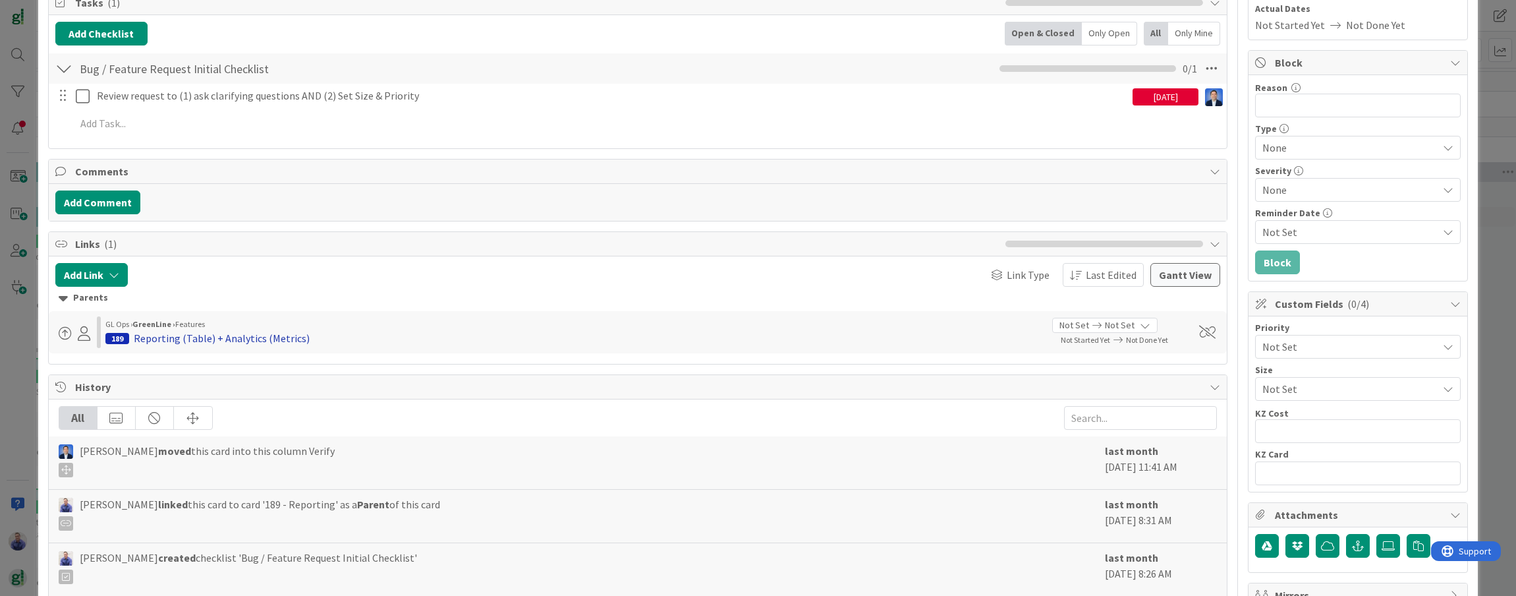
click at [244, 339] on div "Reporting (Table) + Analytics (Metrics)" at bounding box center [222, 338] width 176 height 16
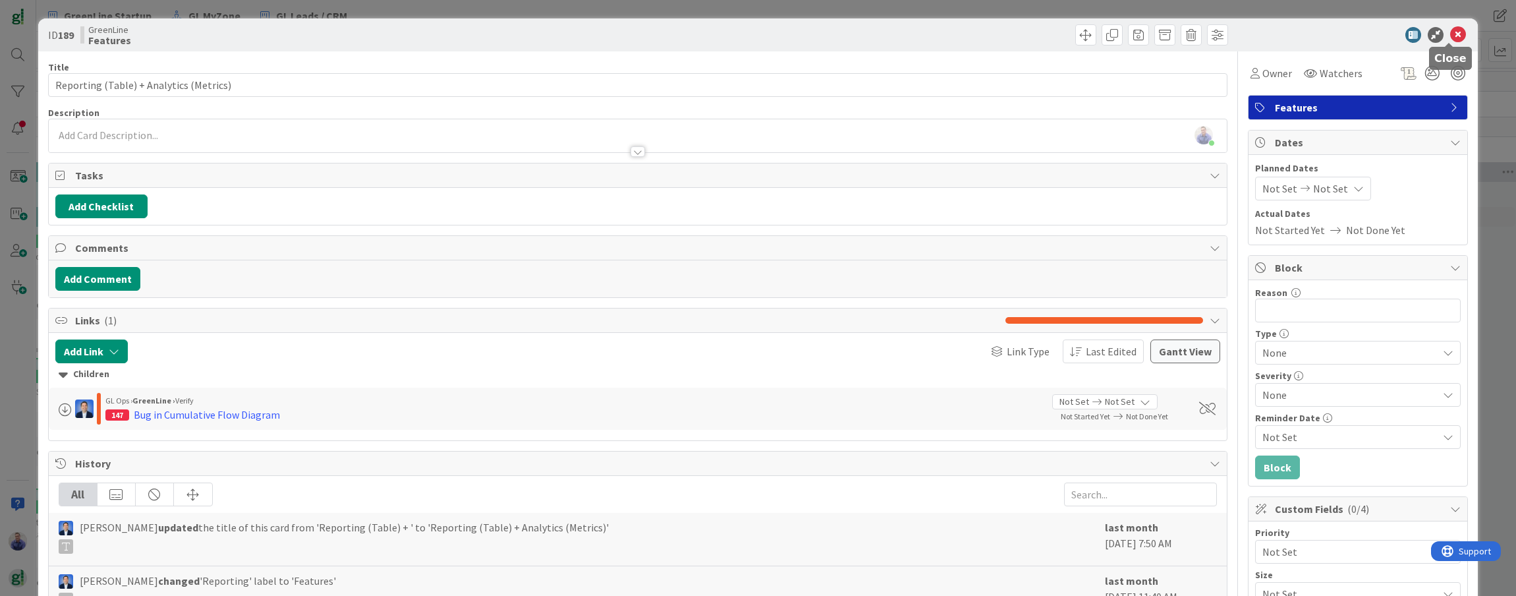
click at [924, 36] on icon at bounding box center [1458, 35] width 16 height 16
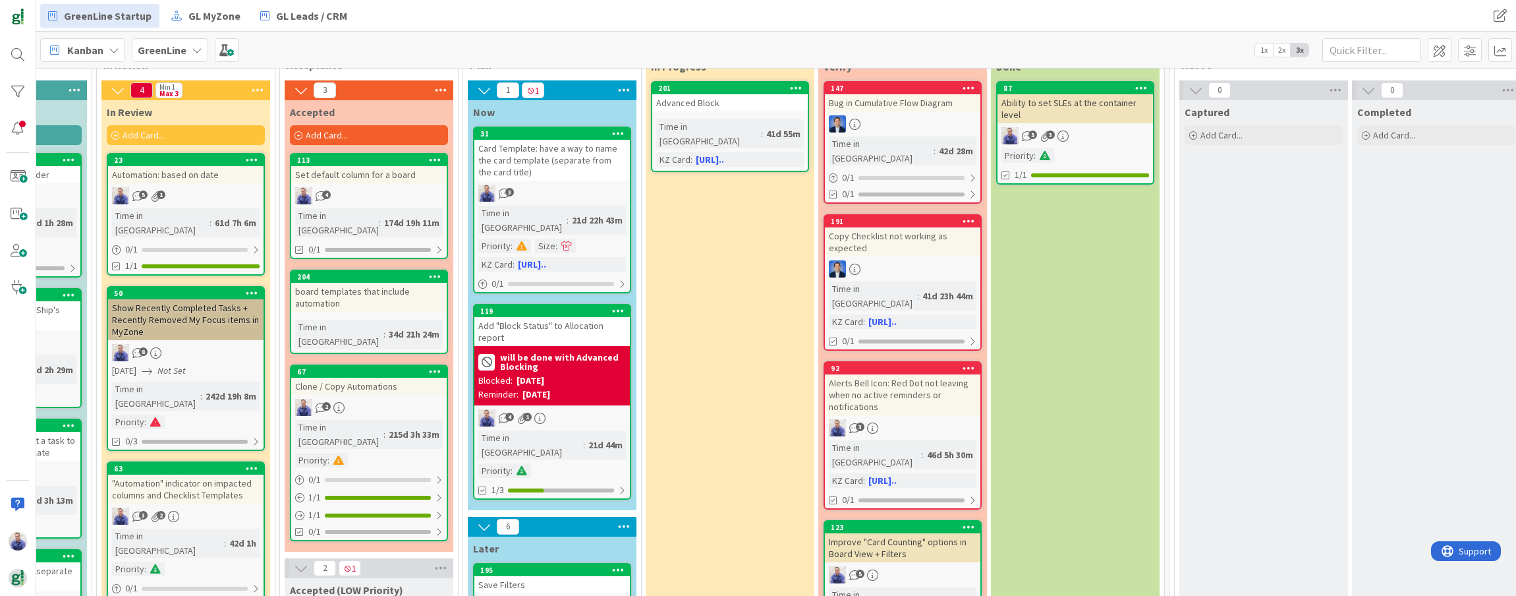
scroll to position [133, 672]
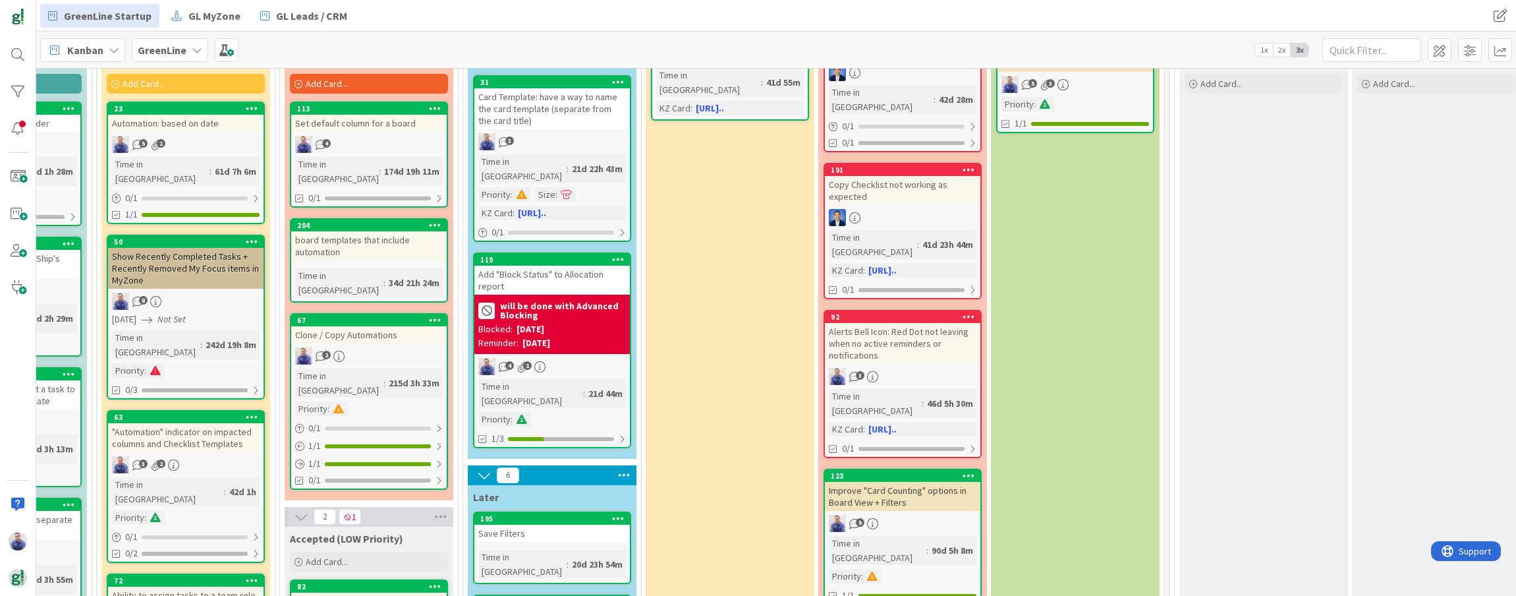
click at [918, 482] on div "Improve "Card Counting" options in Board View + Filters" at bounding box center [902, 496] width 155 height 29
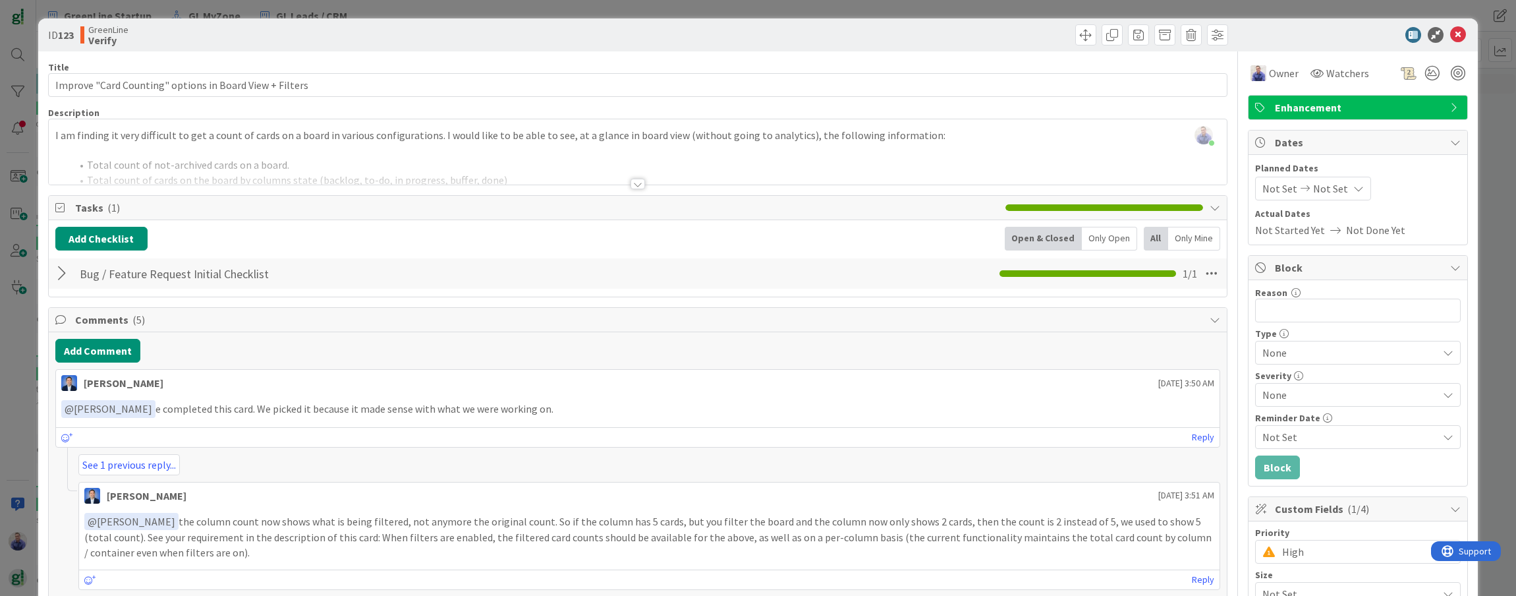
click at [632, 184] on div at bounding box center [637, 184] width 14 height 11
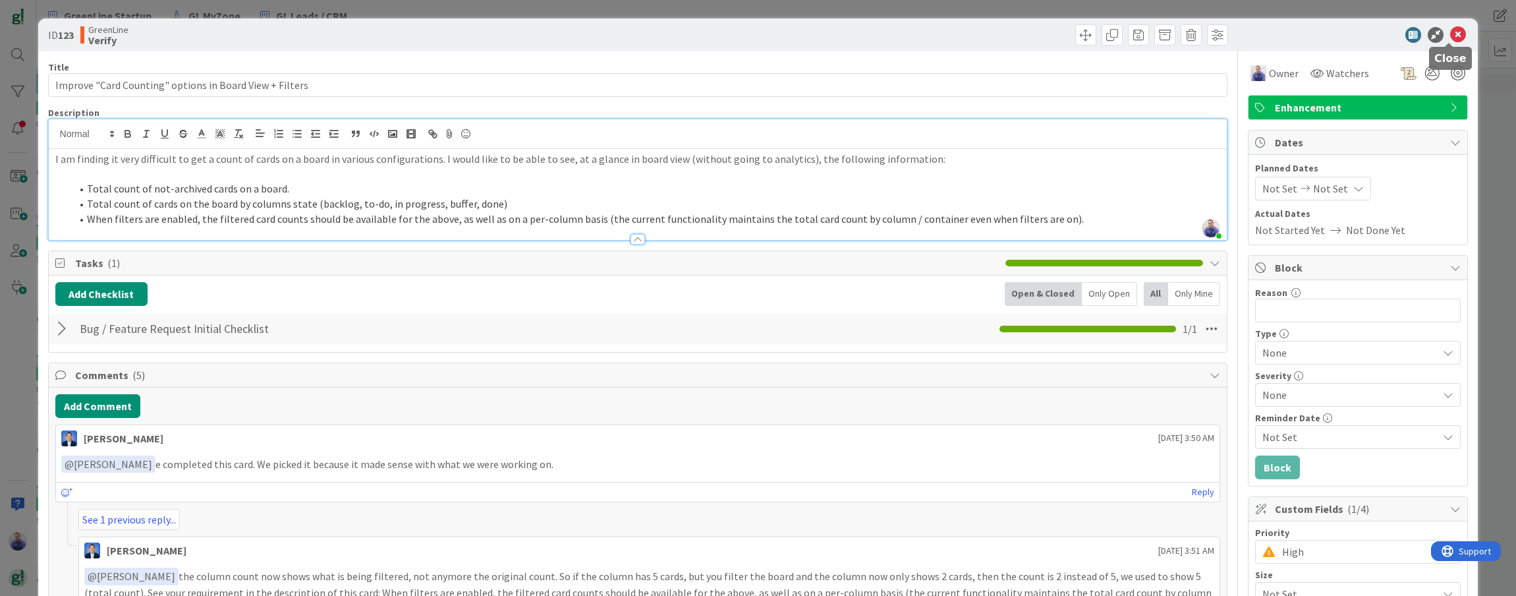
click at [924, 33] on icon at bounding box center [1458, 35] width 16 height 16
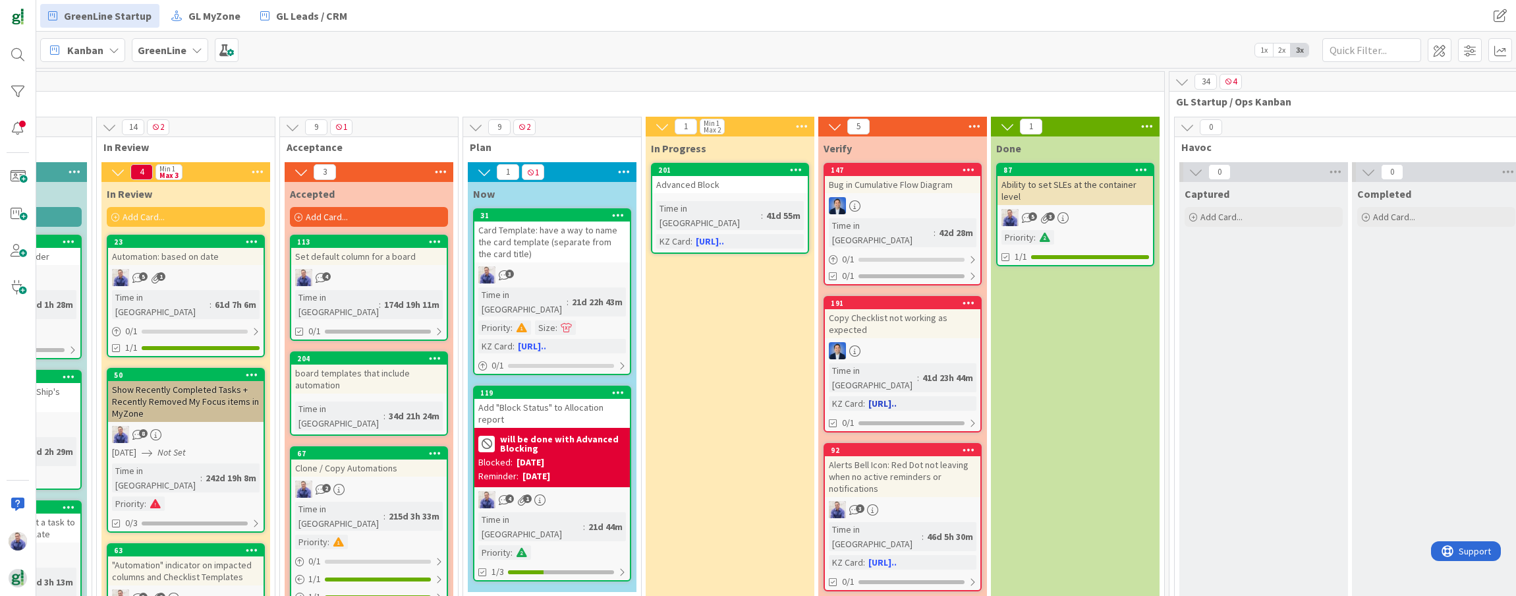
click at [911, 309] on div "Copy Checklist not working as expected" at bounding box center [902, 323] width 155 height 29
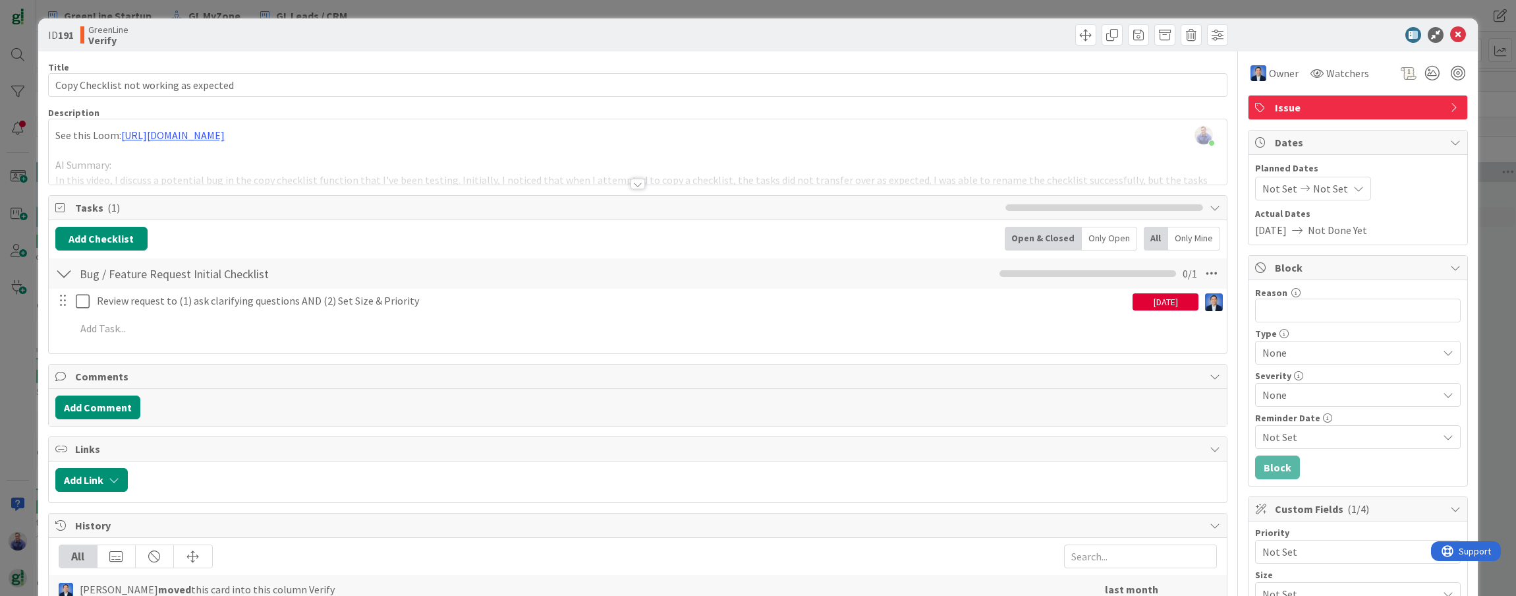
click at [640, 184] on div at bounding box center [637, 184] width 14 height 11
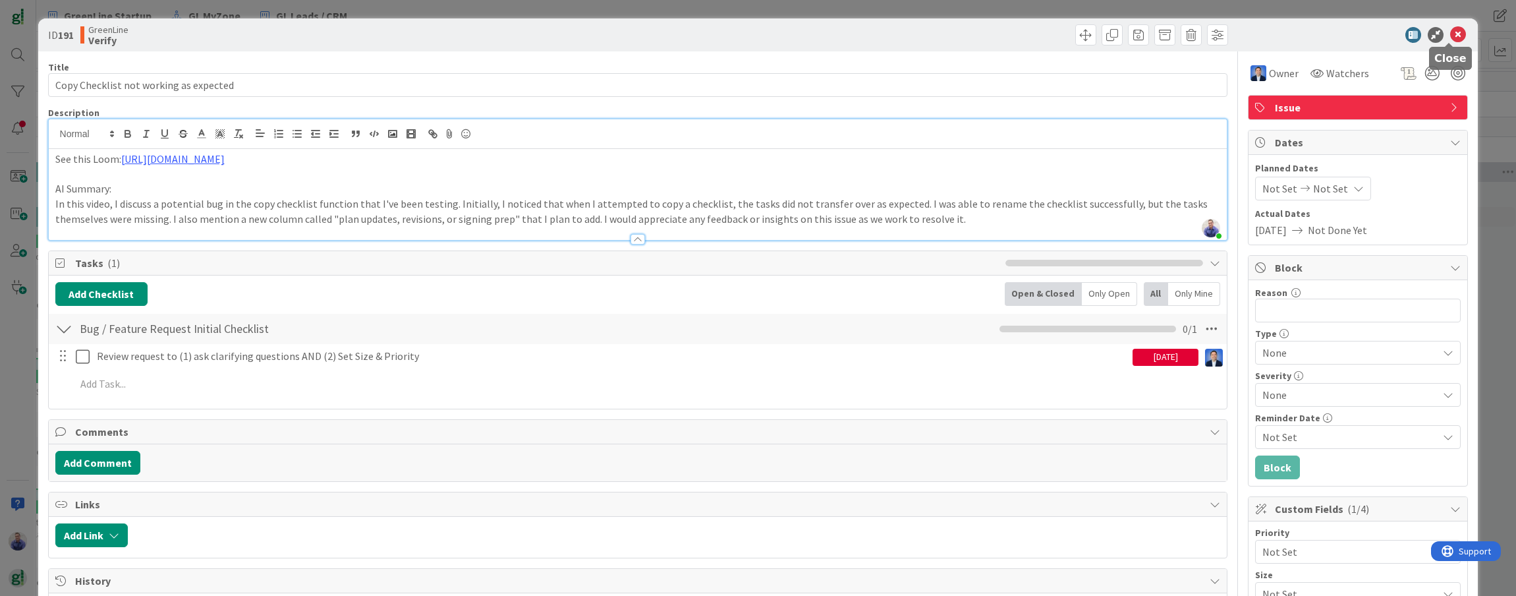
click at [924, 34] on icon at bounding box center [1458, 35] width 16 height 16
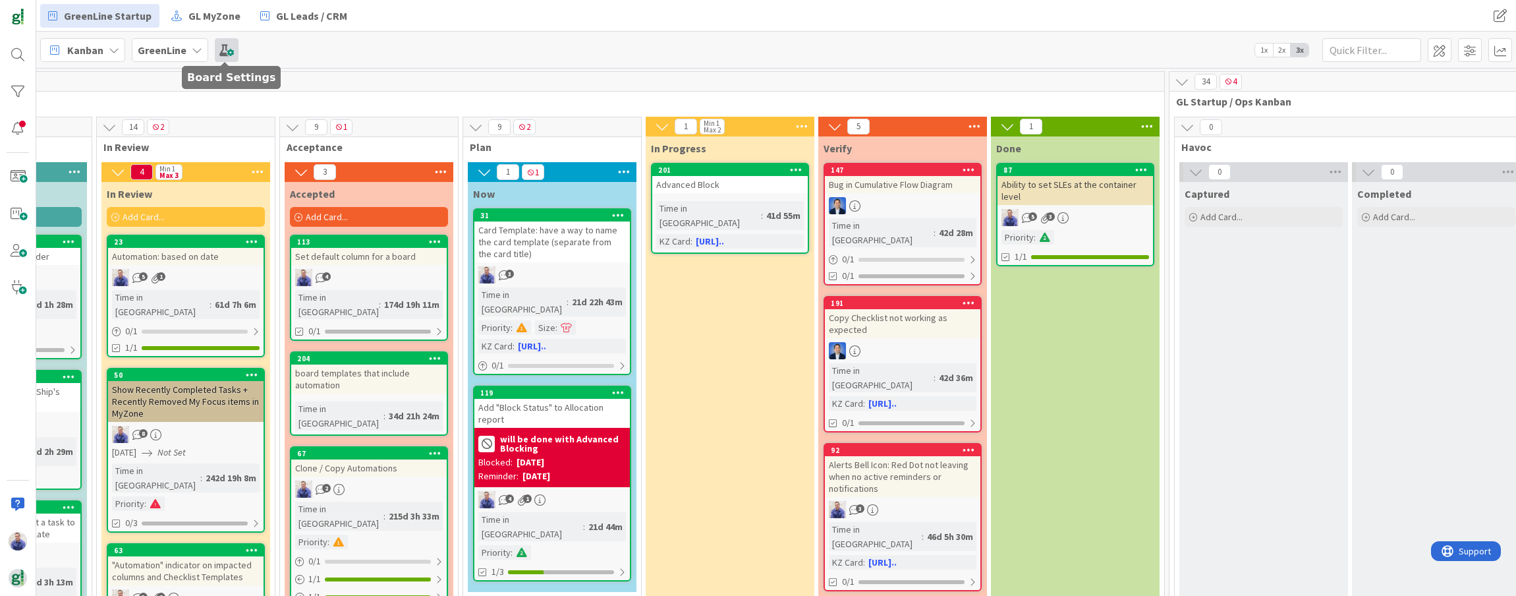
click at [220, 47] on span at bounding box center [227, 50] width 24 height 24
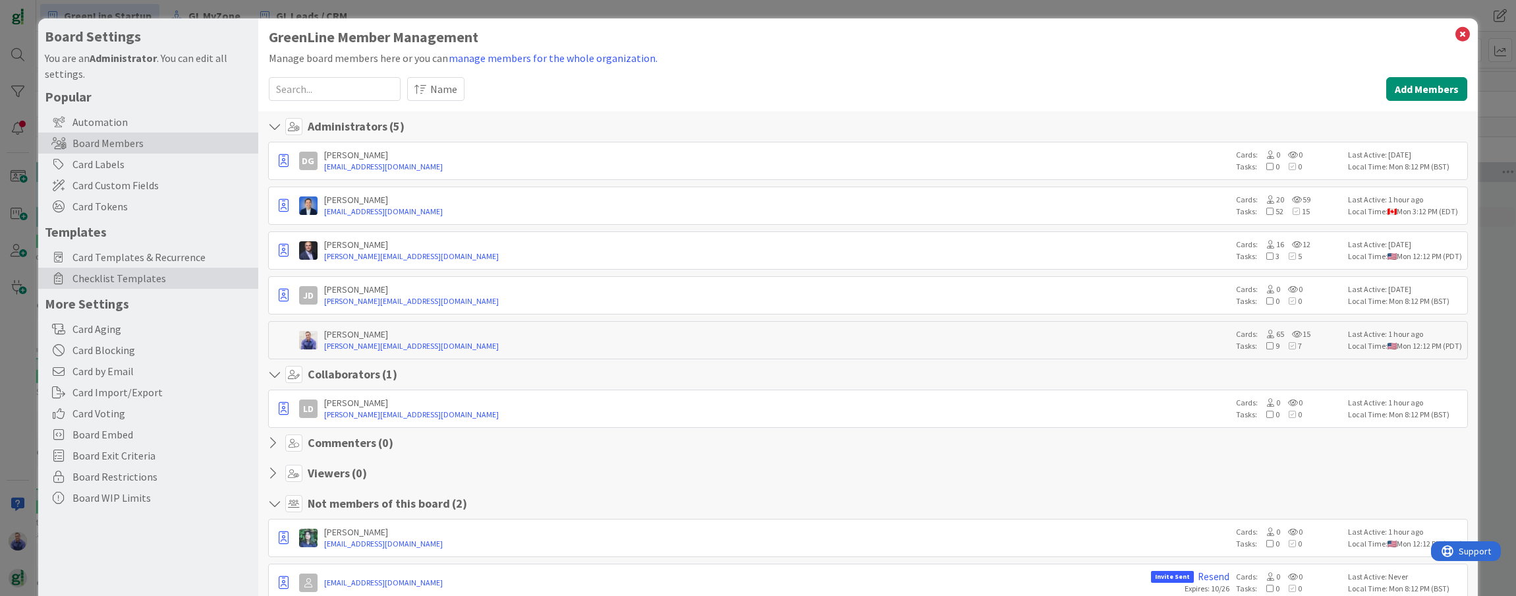
click at [129, 275] on span "Checklist Templates" at bounding box center [161, 278] width 179 height 16
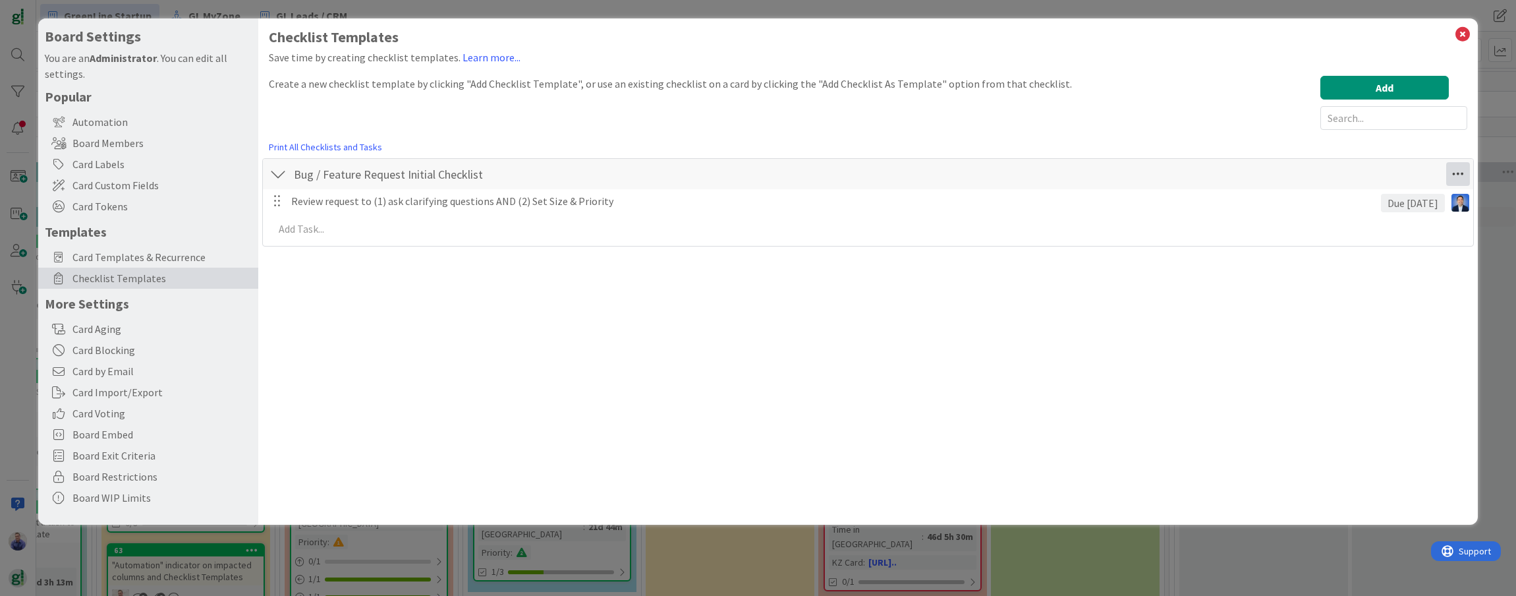
click at [924, 171] on icon at bounding box center [1458, 174] width 24 height 24
click at [924, 217] on link "Copy Checklist..." at bounding box center [1368, 222] width 198 height 19
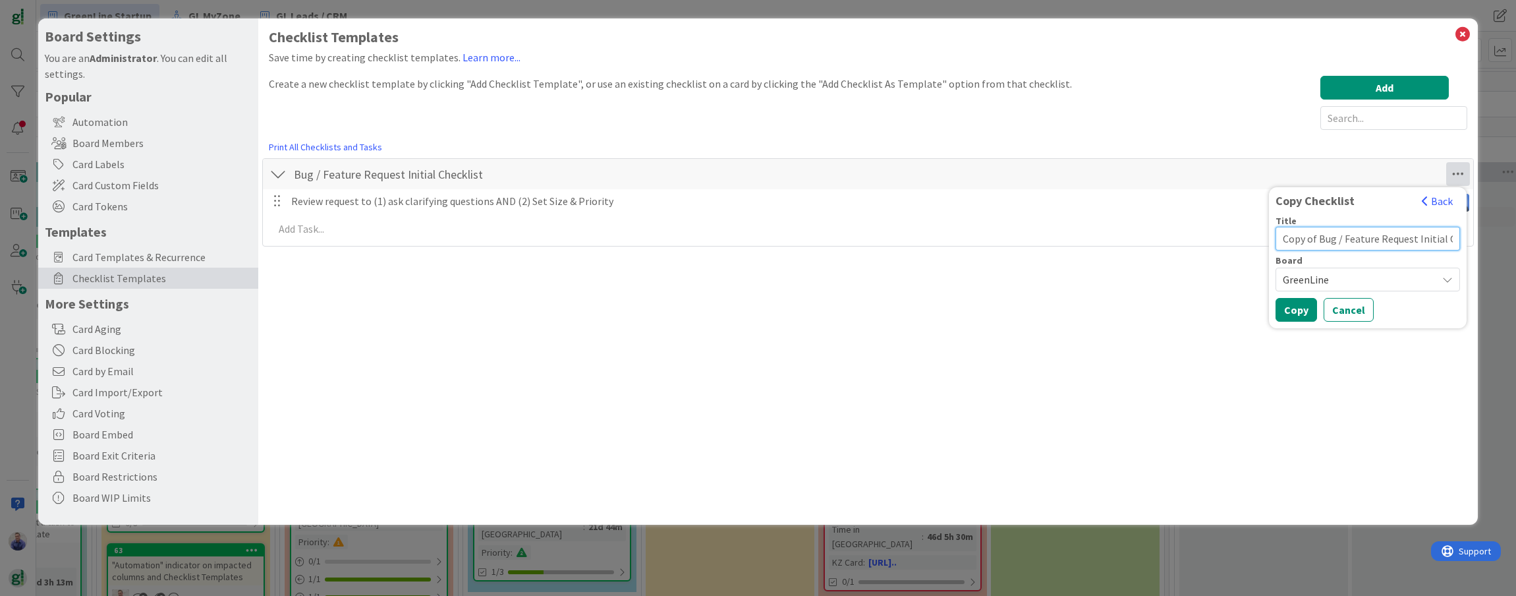
click at [924, 241] on input "Copy of Bug / Feature Request Initial Checklist" at bounding box center [1367, 239] width 184 height 24
click at [924, 304] on button "Copy" at bounding box center [1296, 310] width 42 height 24
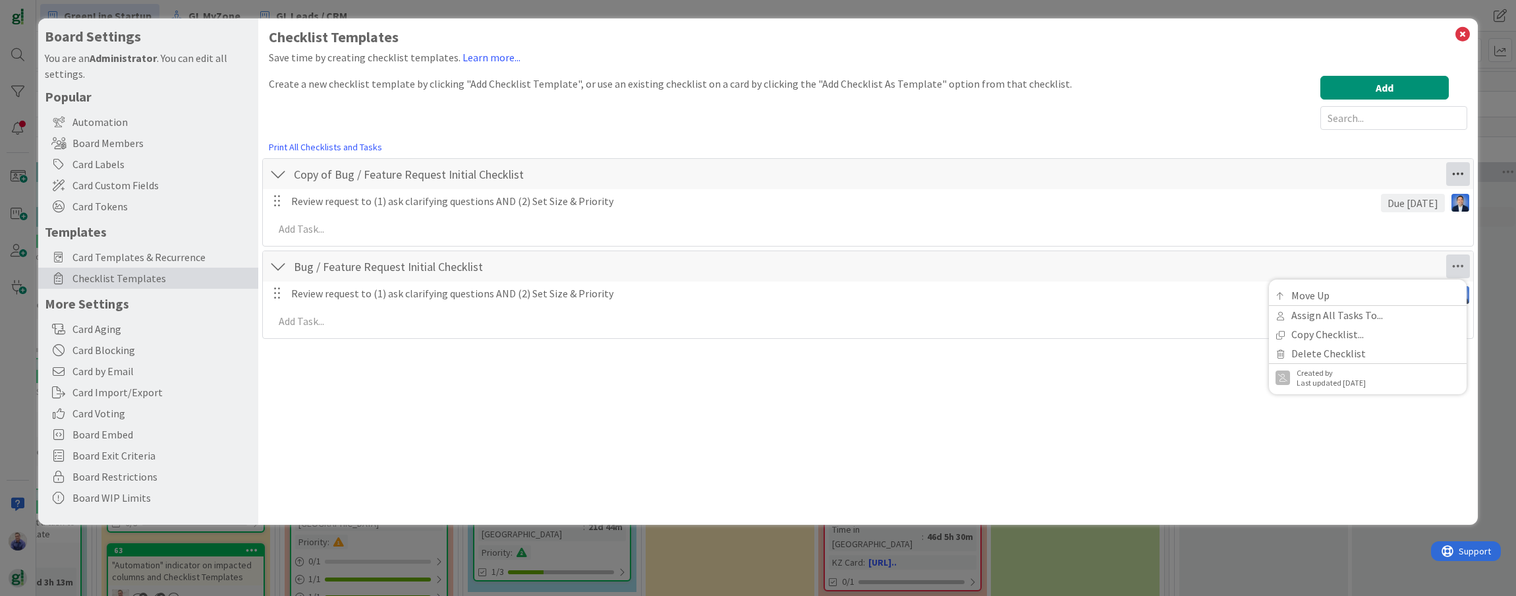
click at [924, 173] on icon at bounding box center [1458, 174] width 24 height 24
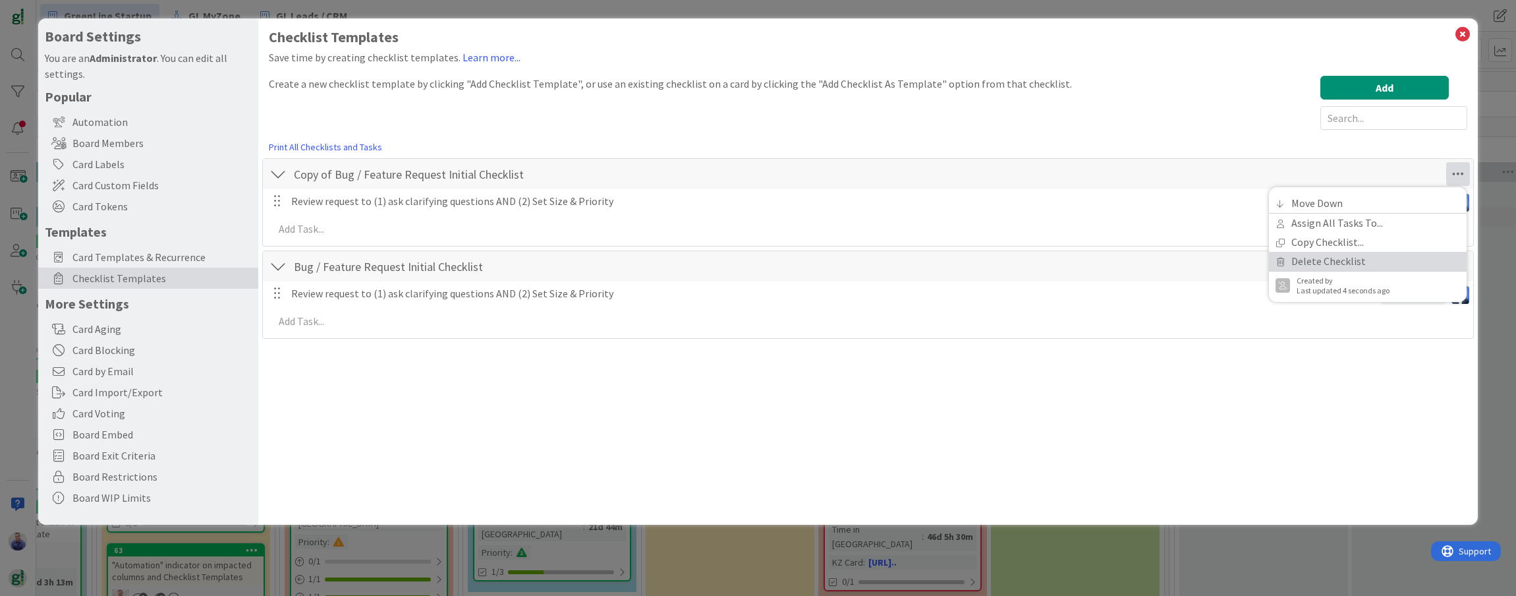
click at [924, 256] on link "Delete Checklist" at bounding box center [1368, 261] width 198 height 19
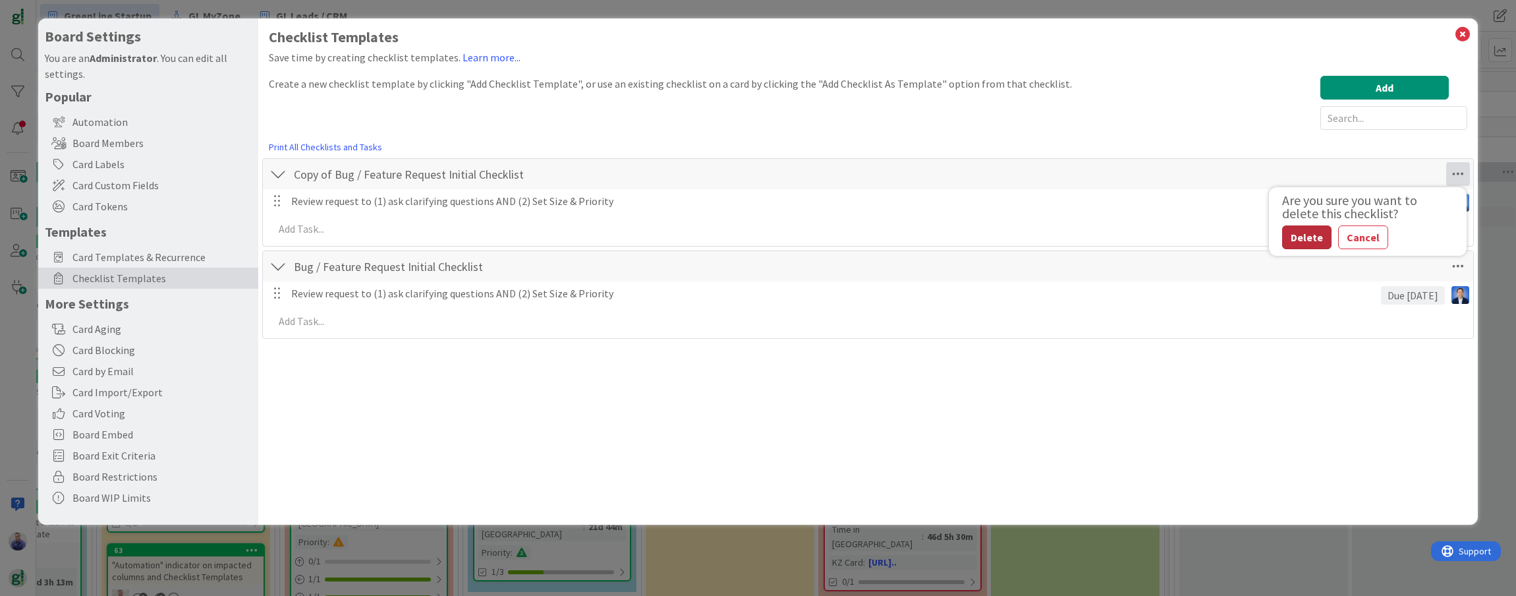
click at [924, 231] on button "Delete" at bounding box center [1306, 237] width 49 height 24
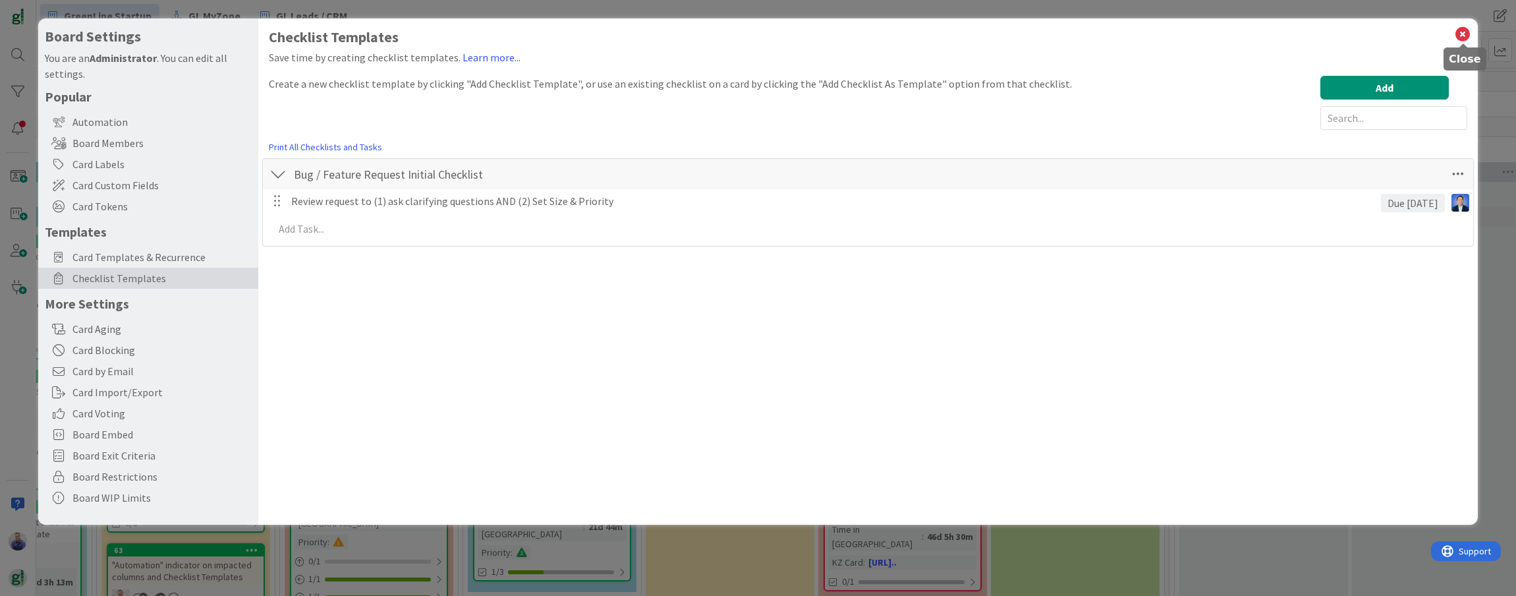
drag, startPoint x: 1459, startPoint y: 28, endPoint x: 1449, endPoint y: 36, distance: 12.7
click at [924, 28] on icon at bounding box center [1462, 34] width 17 height 18
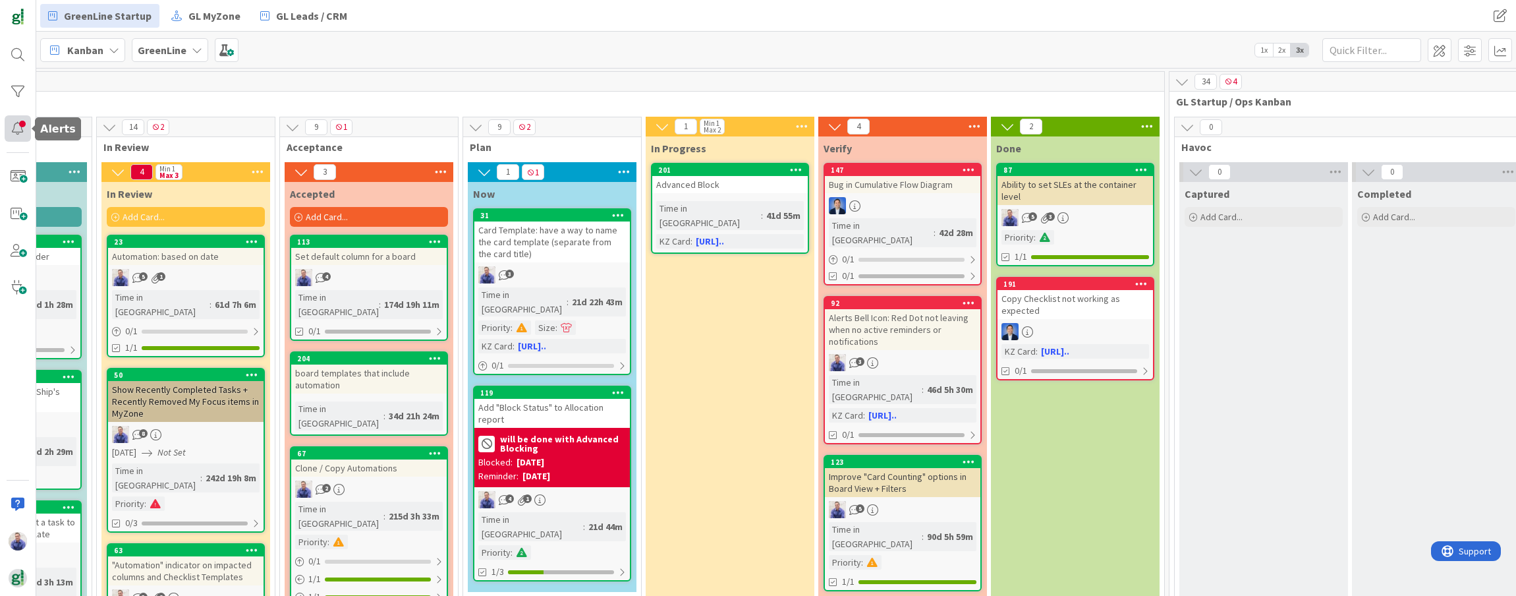
click at [30, 132] on div at bounding box center [18, 128] width 26 height 26
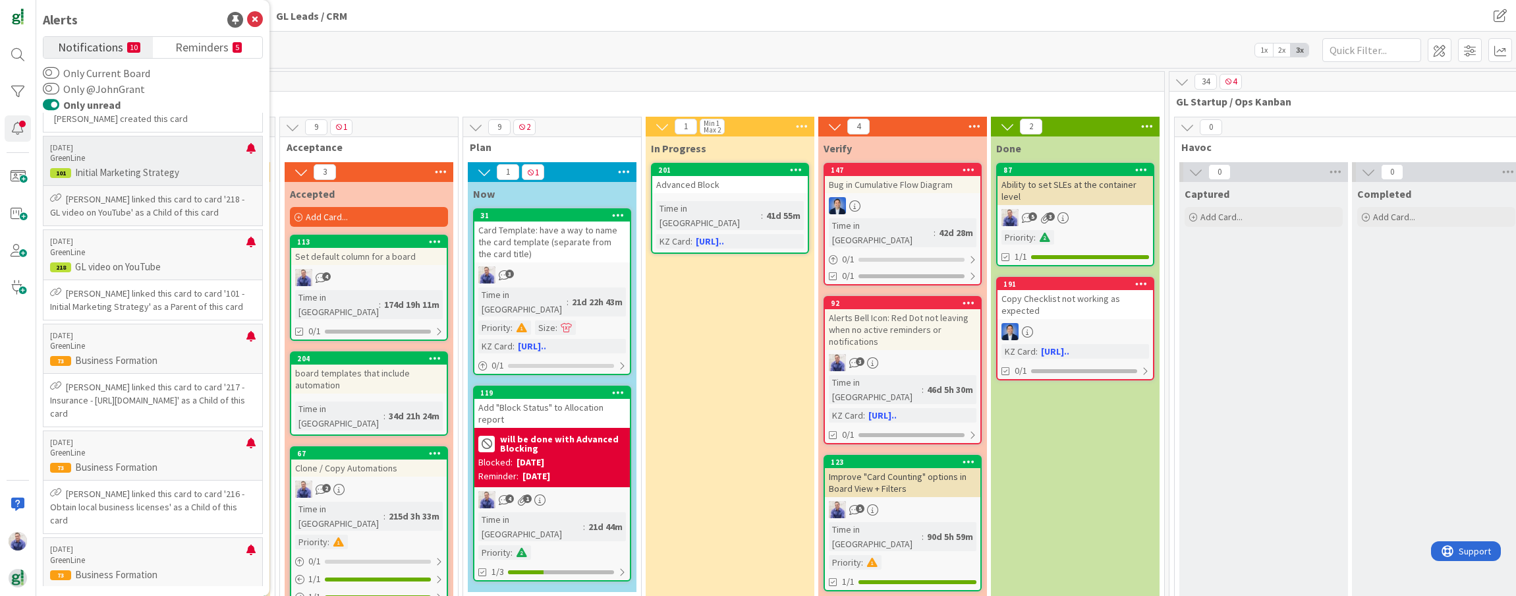
scroll to position [168, 0]
click at [186, 47] on span "Reminders" at bounding box center [201, 46] width 53 height 18
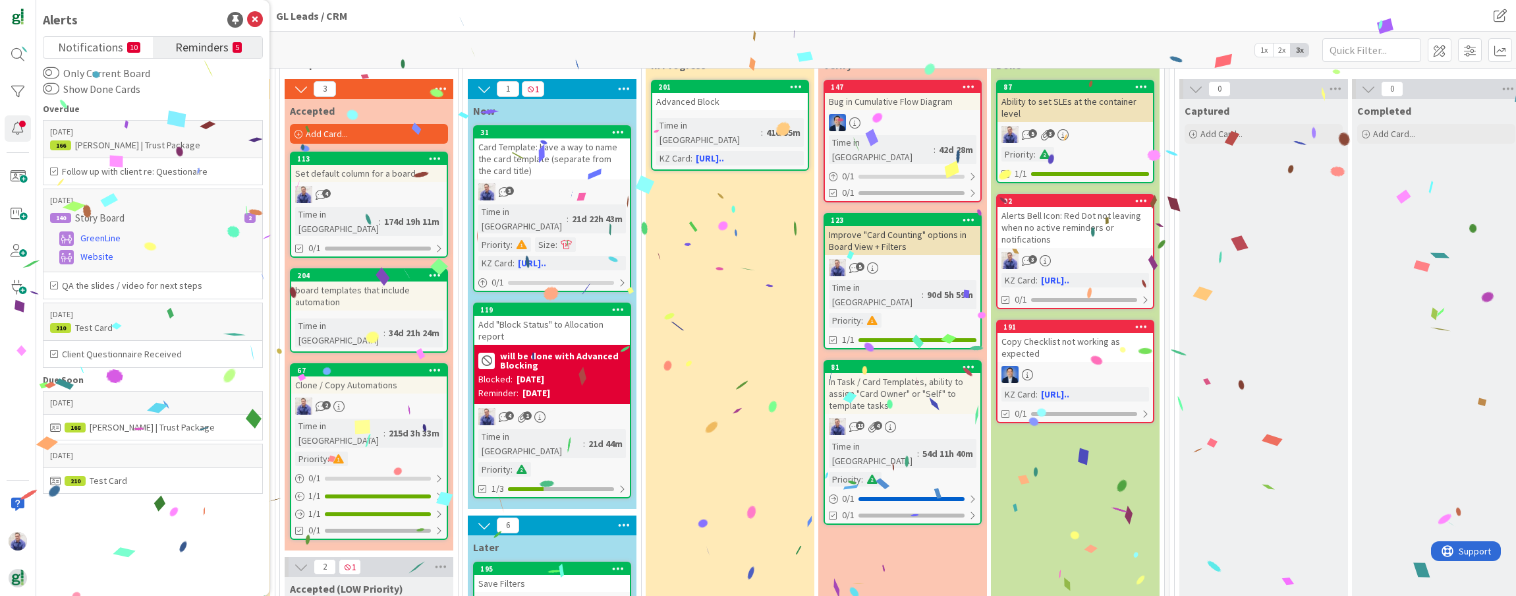
scroll to position [139, 672]
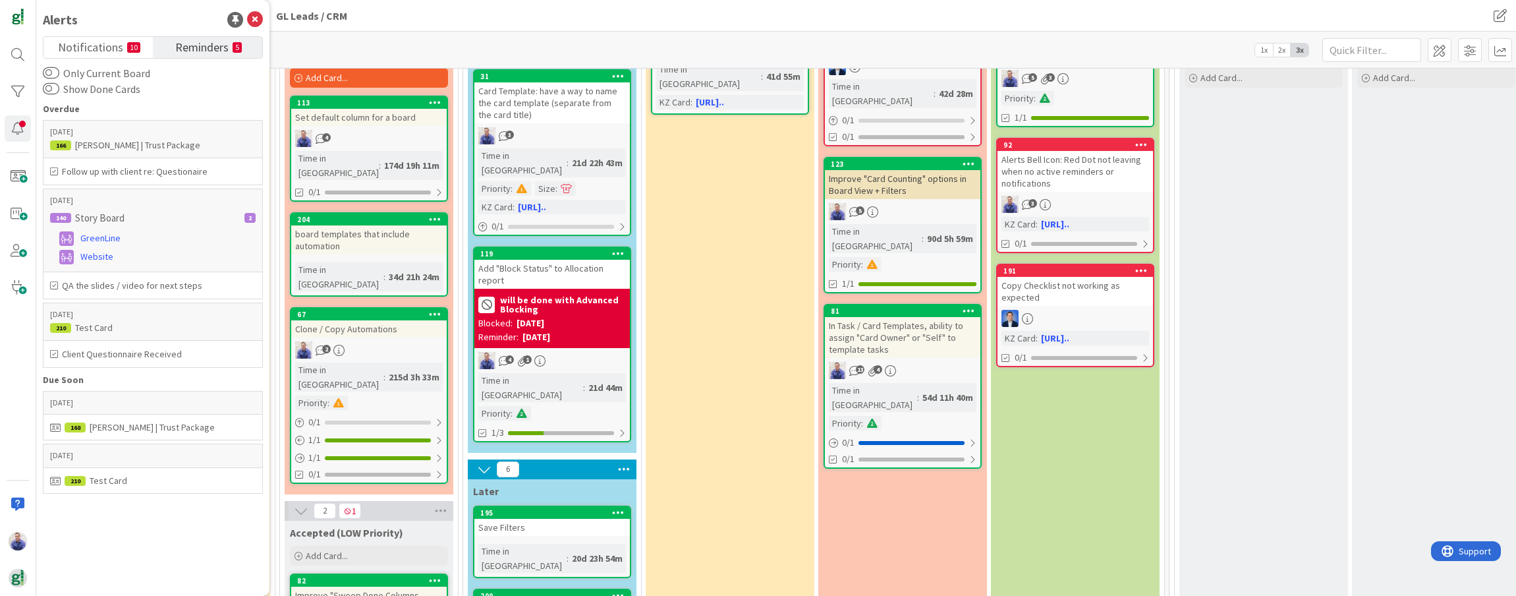
click at [920, 317] on div "In Task / Card Templates, ability to assign "Card Owner" or "Self" to template …" at bounding box center [902, 337] width 155 height 41
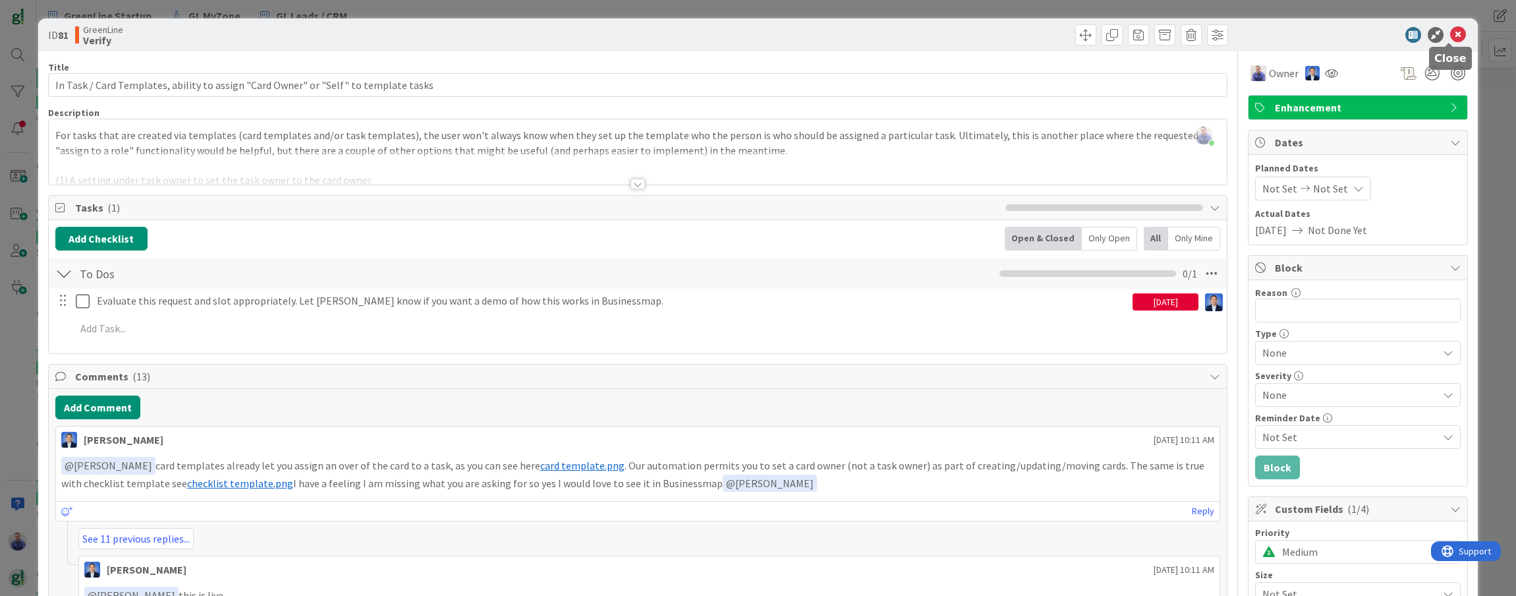
drag, startPoint x: 1452, startPoint y: 34, endPoint x: 1448, endPoint y: 41, distance: 7.7
click at [924, 35] on icon at bounding box center [1458, 35] width 16 height 16
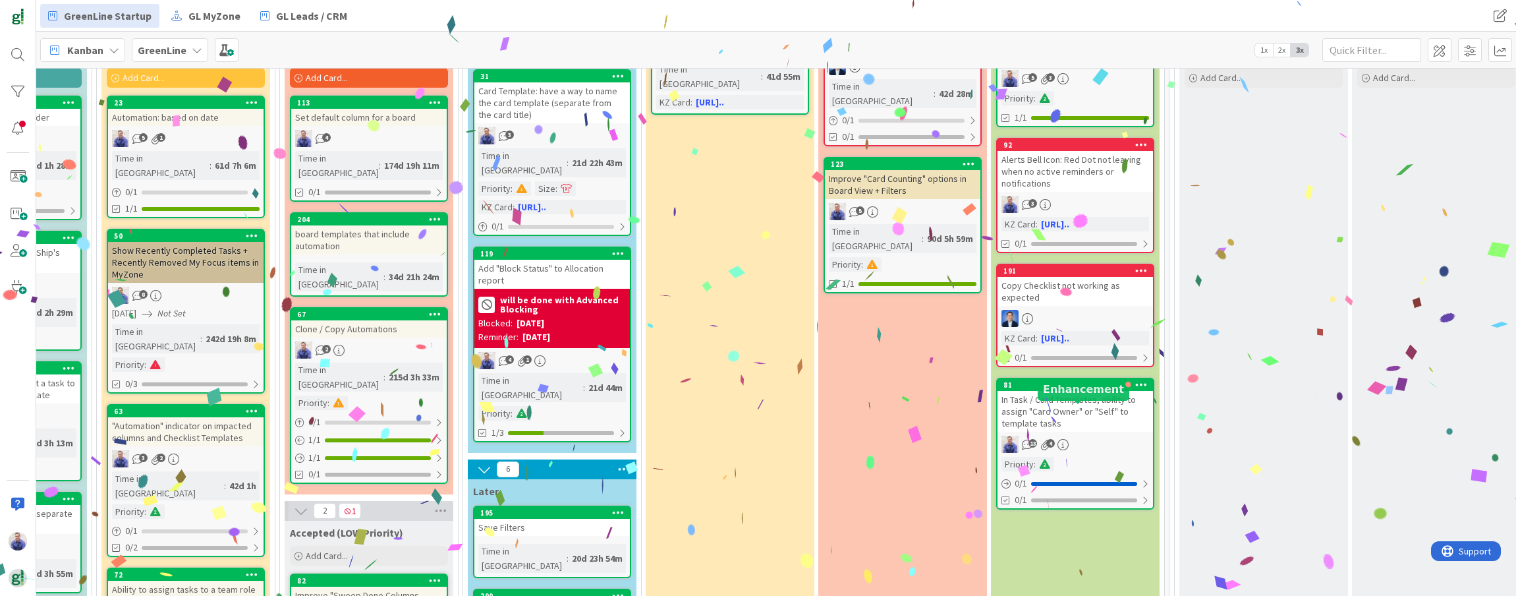
scroll to position [0, 672]
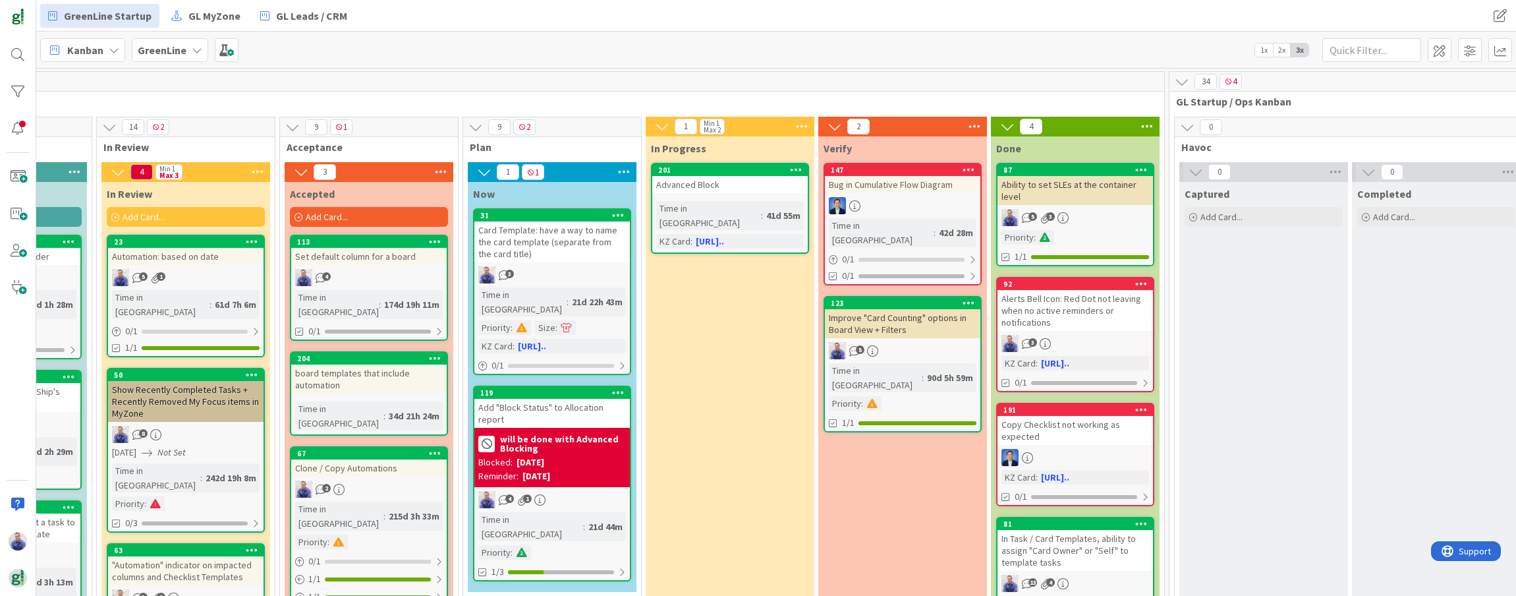
click at [573, 399] on div "Add "Block Status" to Allocation report" at bounding box center [551, 413] width 155 height 29
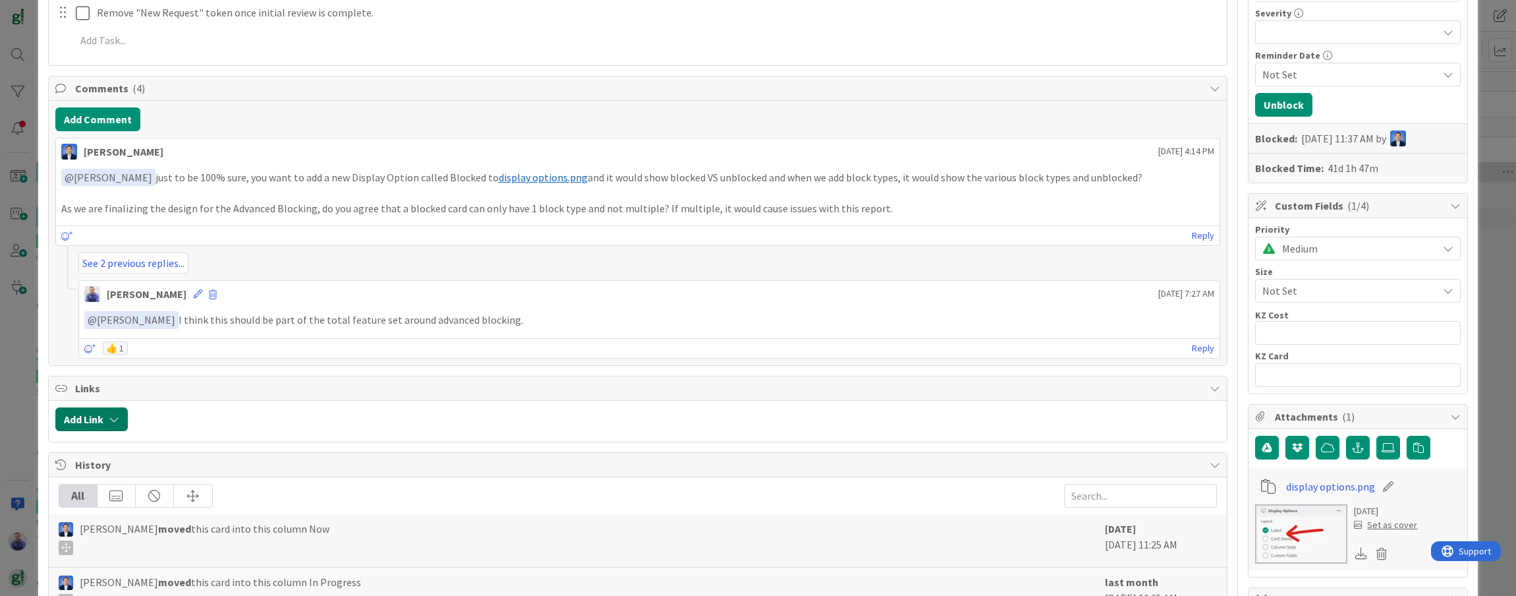
click at [114, 415] on icon "button" at bounding box center [114, 419] width 11 height 11
click at [177, 468] on div "Existing" at bounding box center [200, 470] width 92 height 22
click at [171, 520] on input "text" at bounding box center [154, 531] width 184 height 24
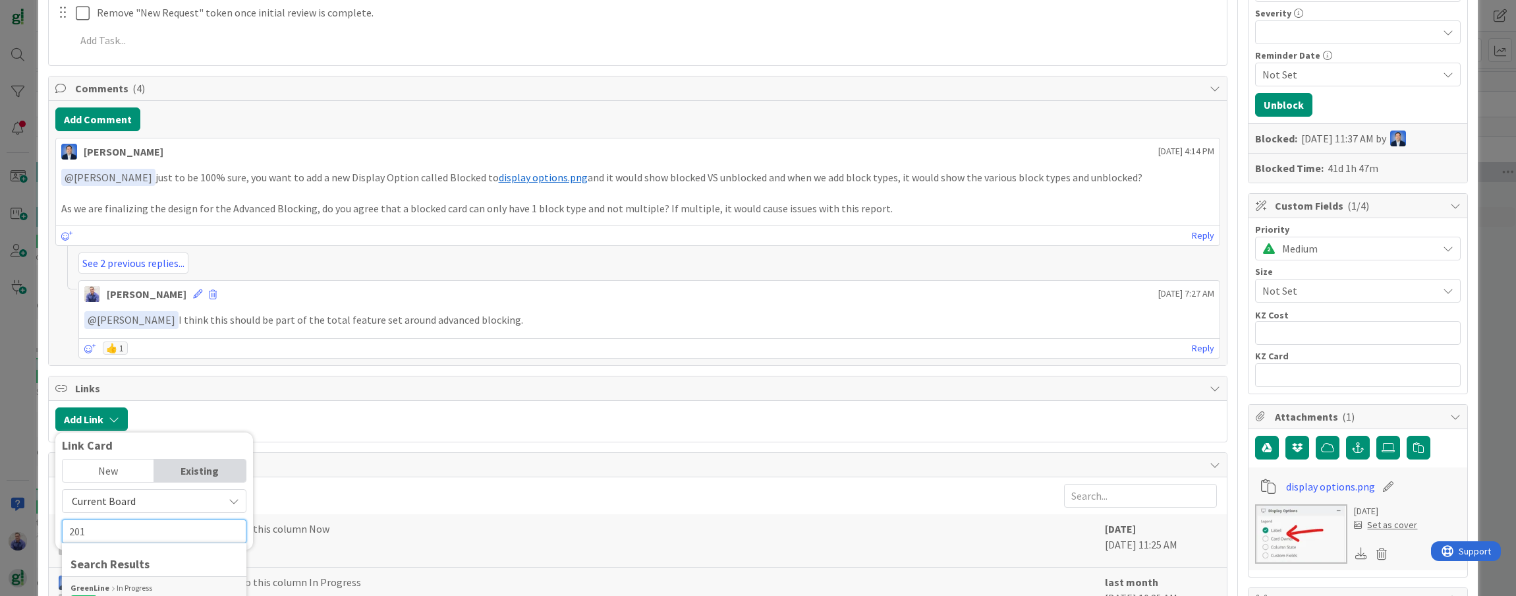
scroll to position [453, 0]
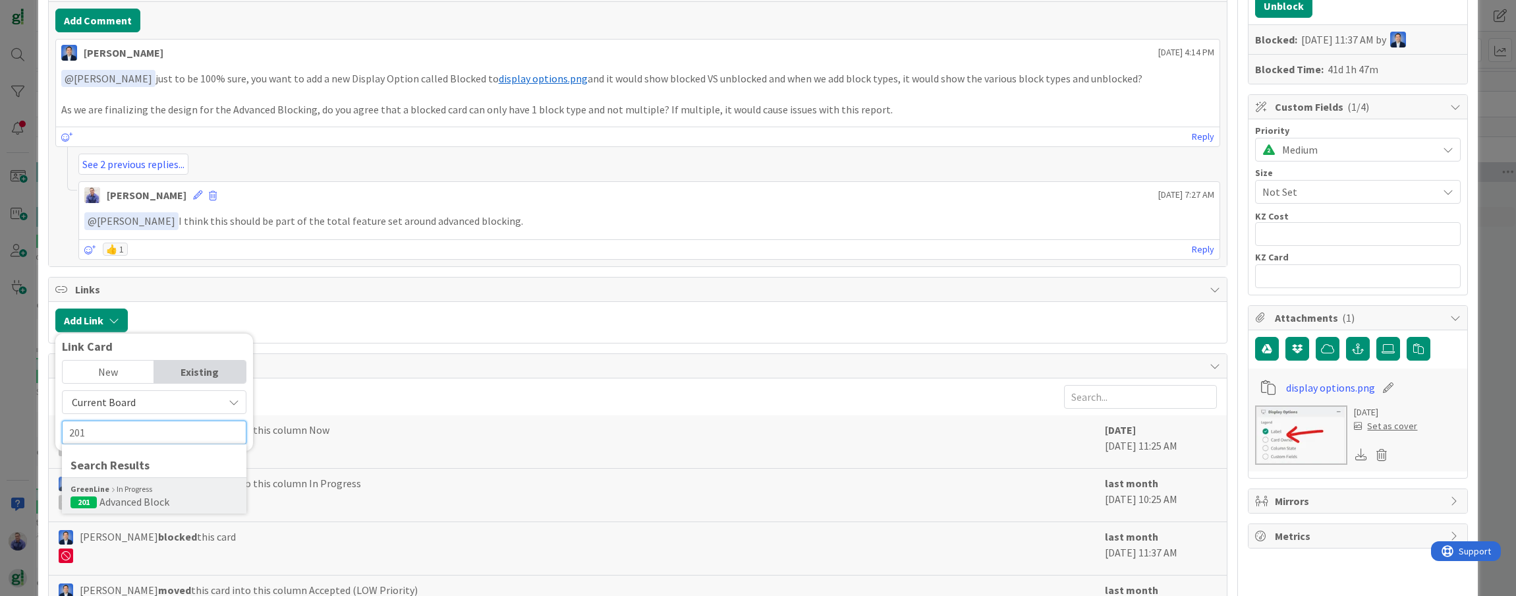
type input "201"
click at [163, 500] on span "Advanced Block" at bounding box center [134, 501] width 70 height 13
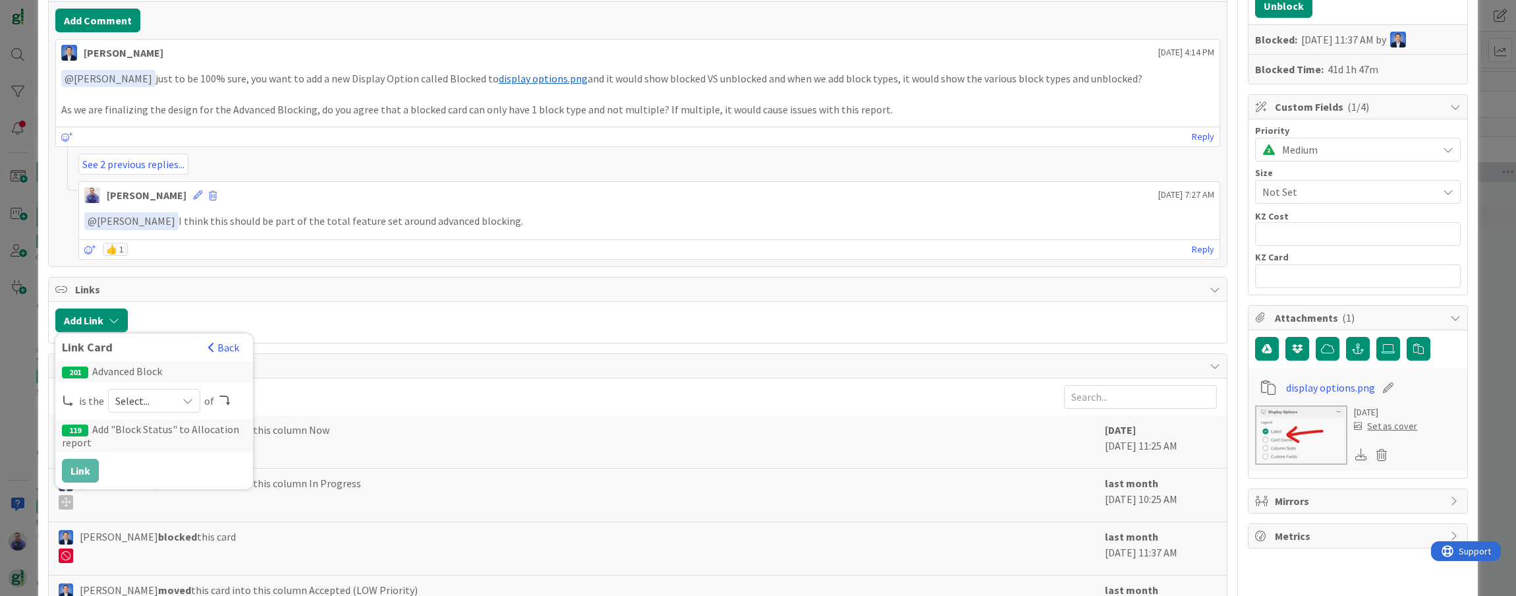
click at [177, 403] on div "Select..." at bounding box center [154, 401] width 92 height 24
click at [184, 475] on span "predecessor" at bounding box center [224, 479] width 149 height 20
click at [86, 467] on button "Link" at bounding box center [80, 471] width 37 height 24
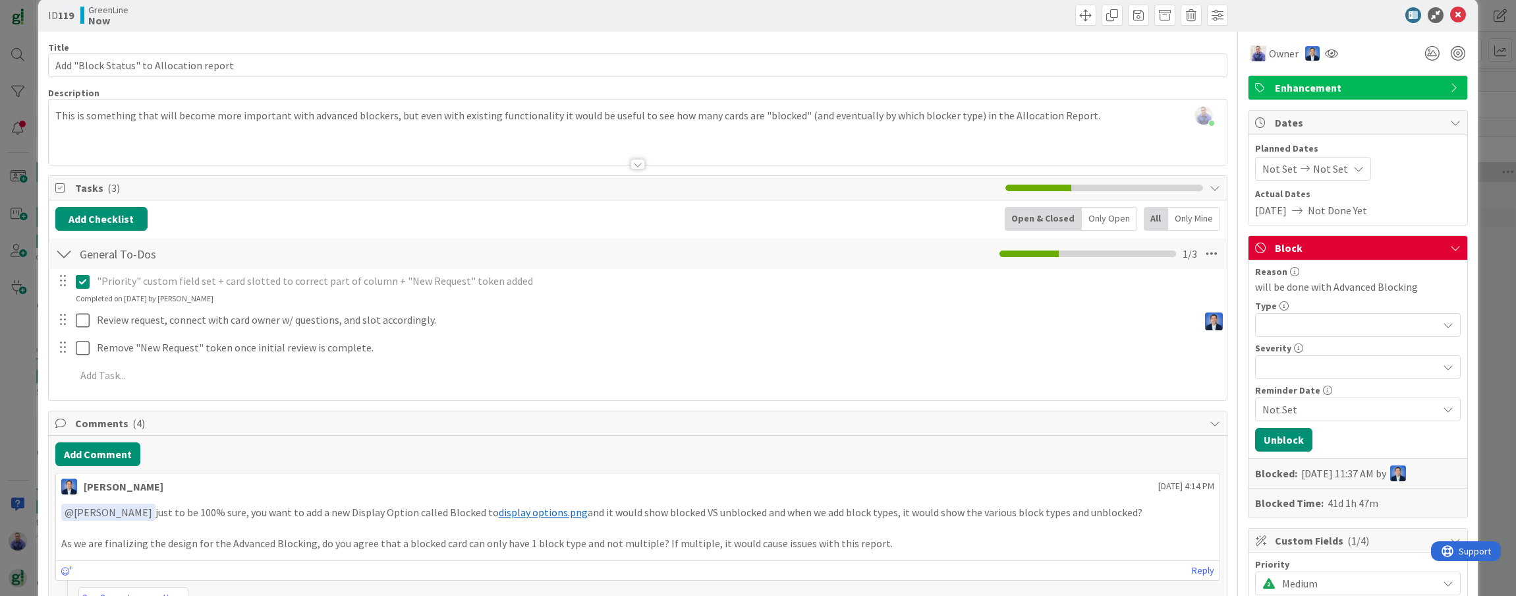
scroll to position [0, 0]
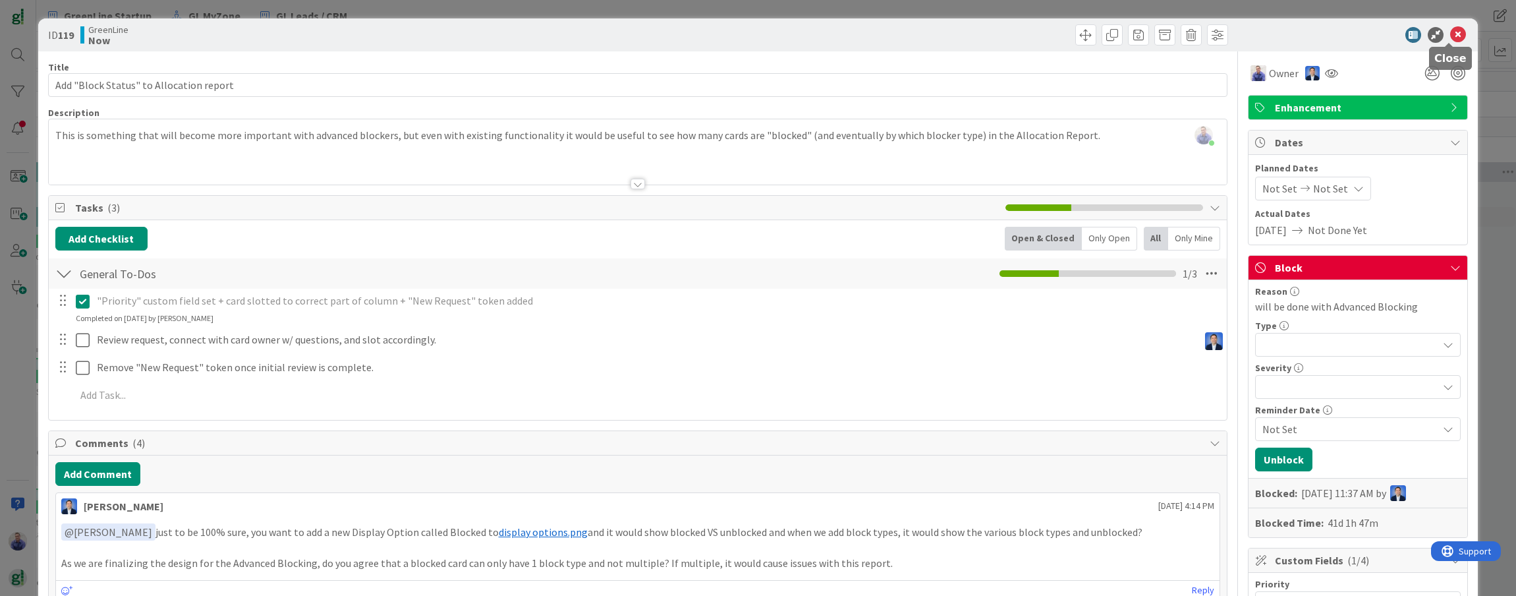
click at [924, 34] on icon at bounding box center [1458, 35] width 16 height 16
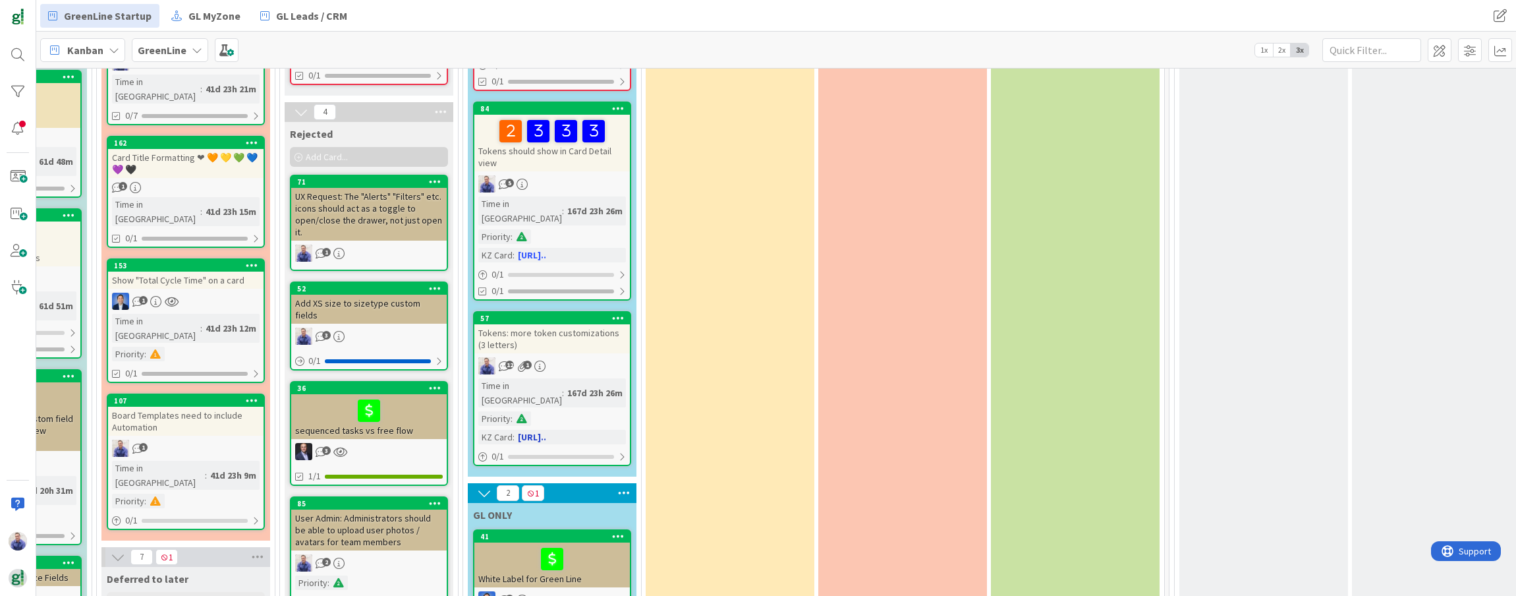
scroll to position [1110, 672]
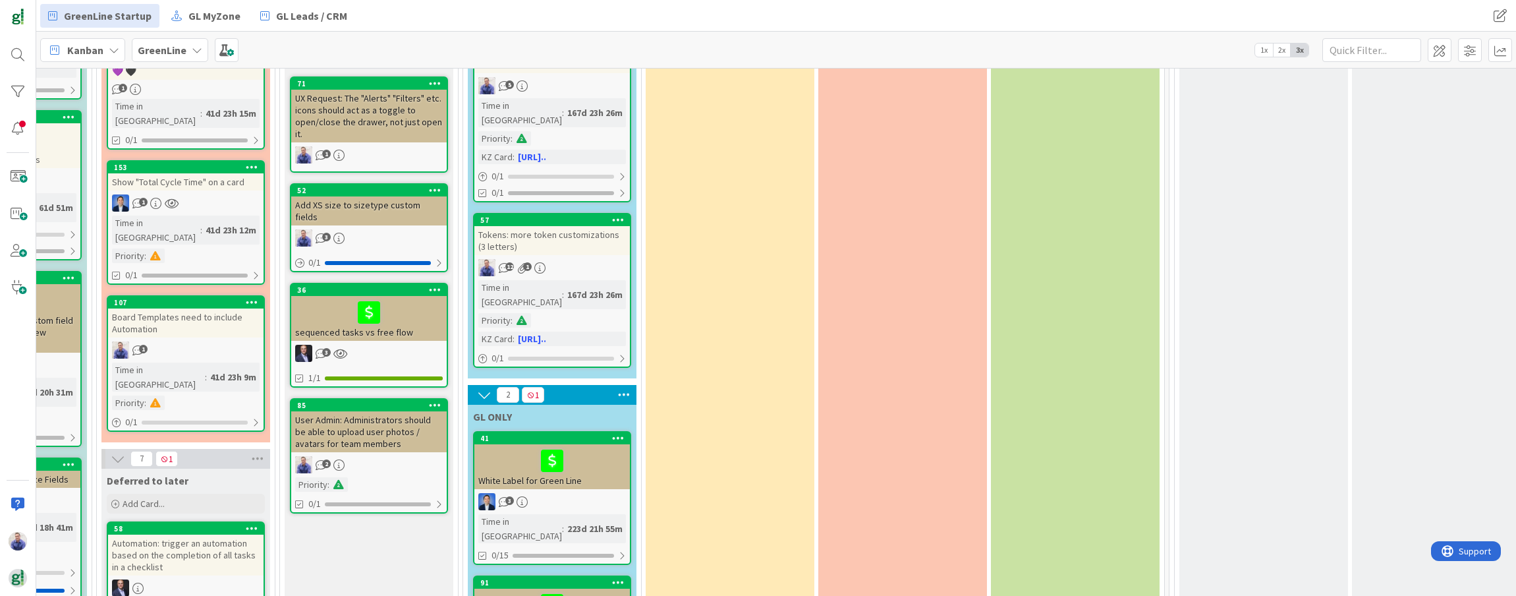
click at [387, 411] on div "User Admin: Administrators should be able to upload user photos / avatars for t…" at bounding box center [368, 431] width 155 height 41
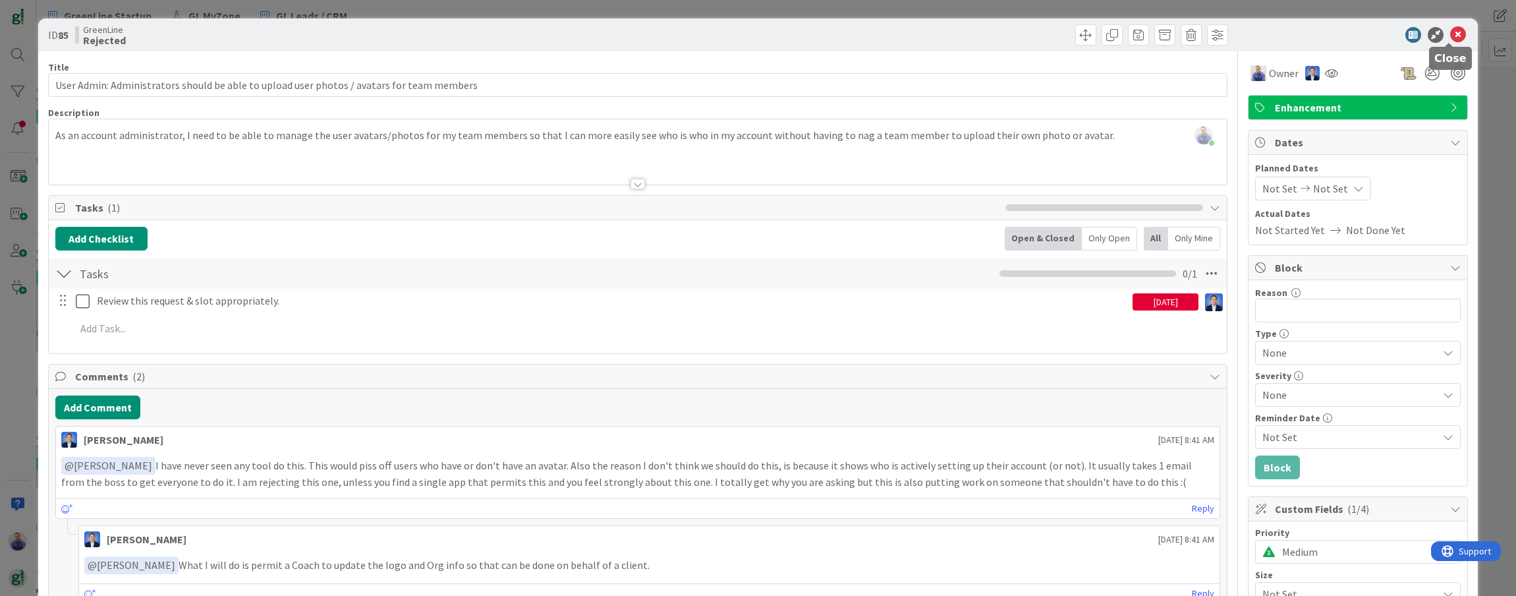
drag, startPoint x: 1446, startPoint y: 36, endPoint x: 1433, endPoint y: 52, distance: 20.6
click at [924, 37] on icon at bounding box center [1458, 35] width 16 height 16
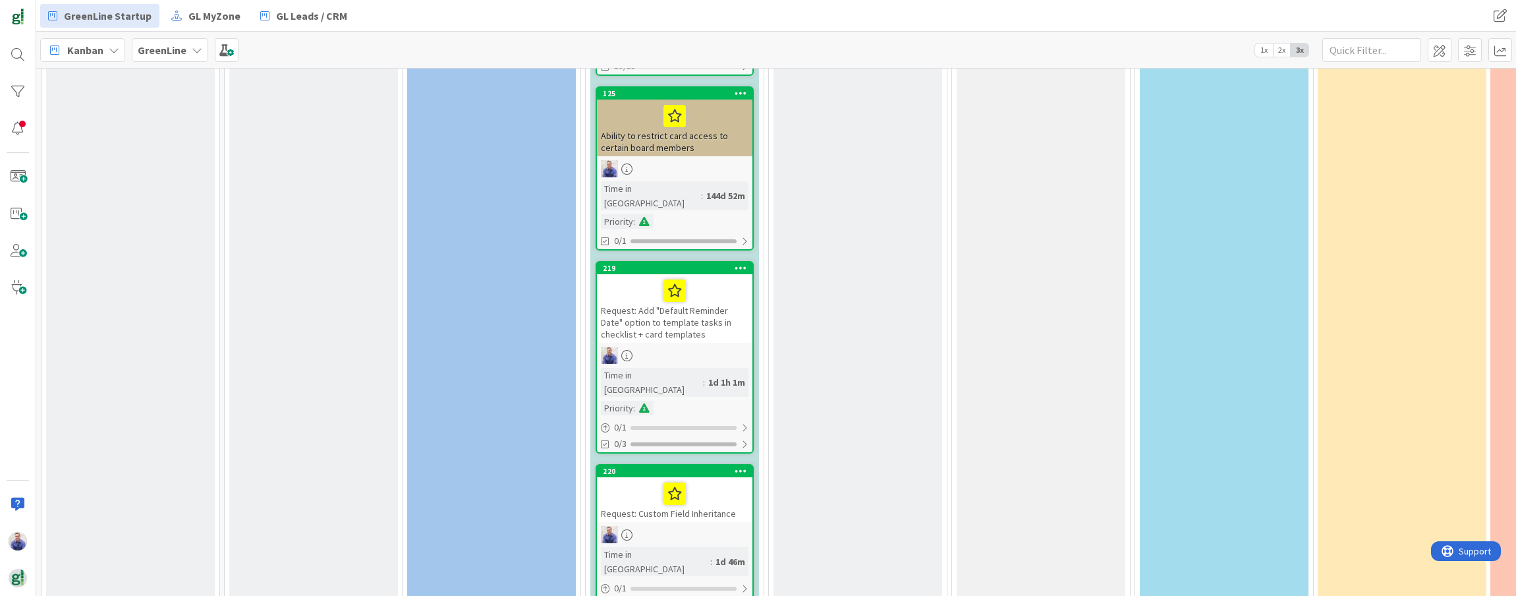
scroll to position [3500, 0]
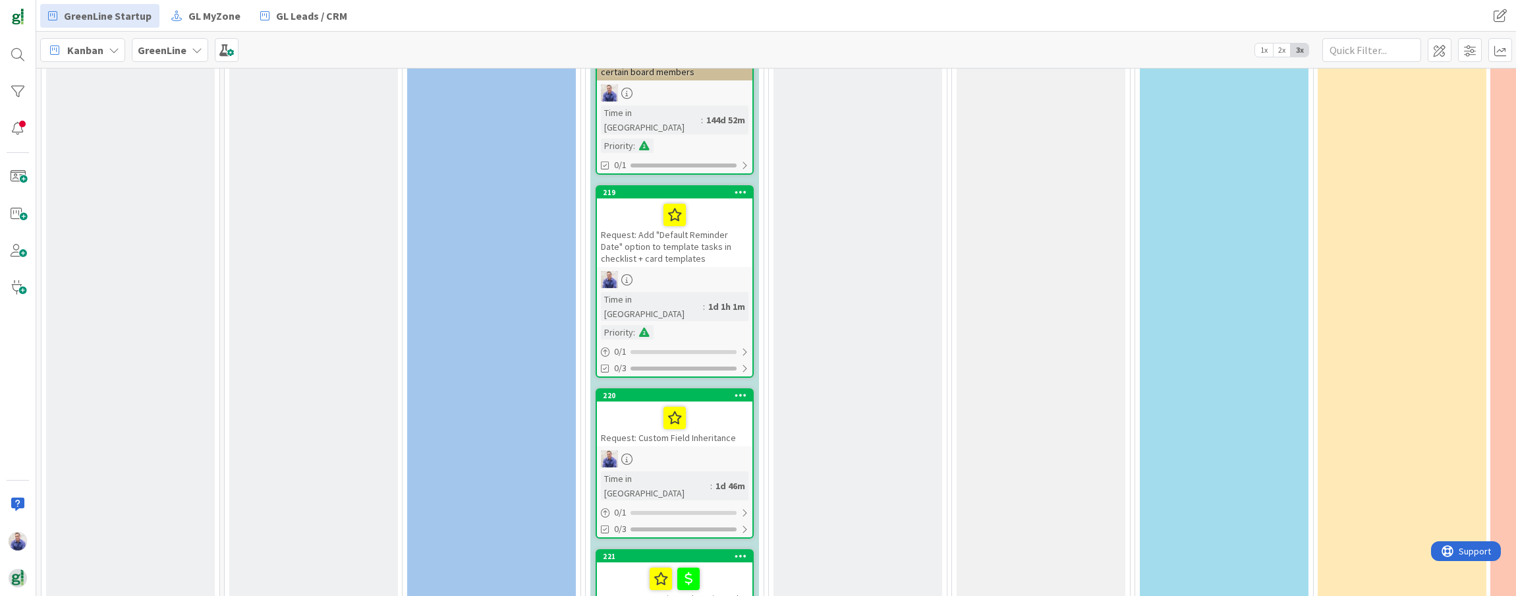
click at [674, 562] on div "Request: GreenLine Only: Universal Custom Field for Matter Name + Wildcards for…" at bounding box center [674, 596] width 155 height 69
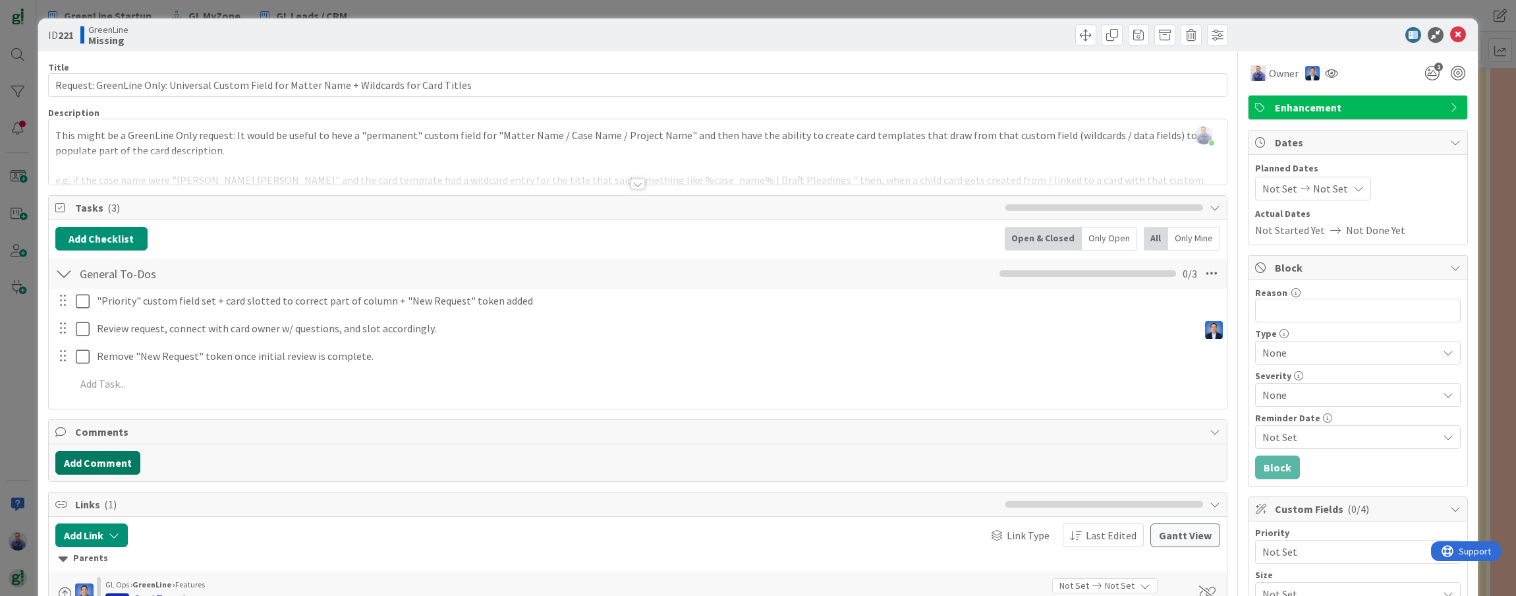
click at [112, 461] on button "Add Comment" at bounding box center [97, 463] width 85 height 24
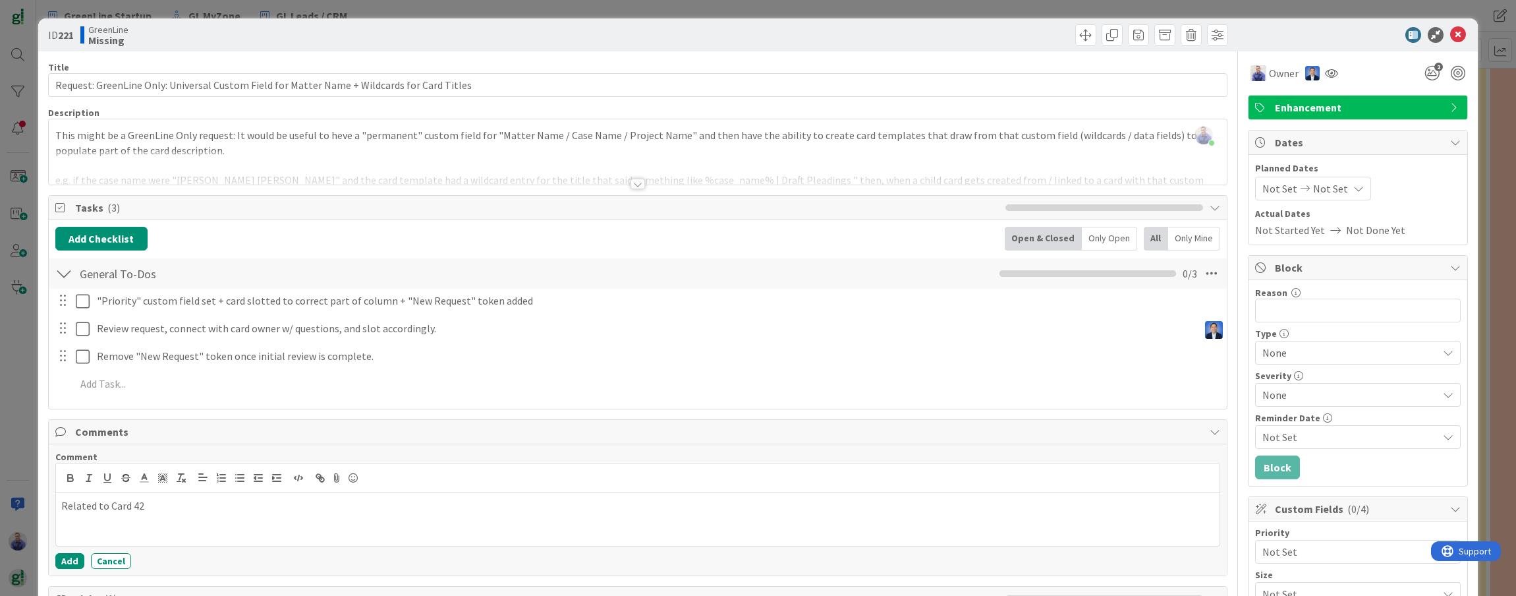
click at [516, 426] on span "Comments" at bounding box center [639, 432] width 1129 height 16
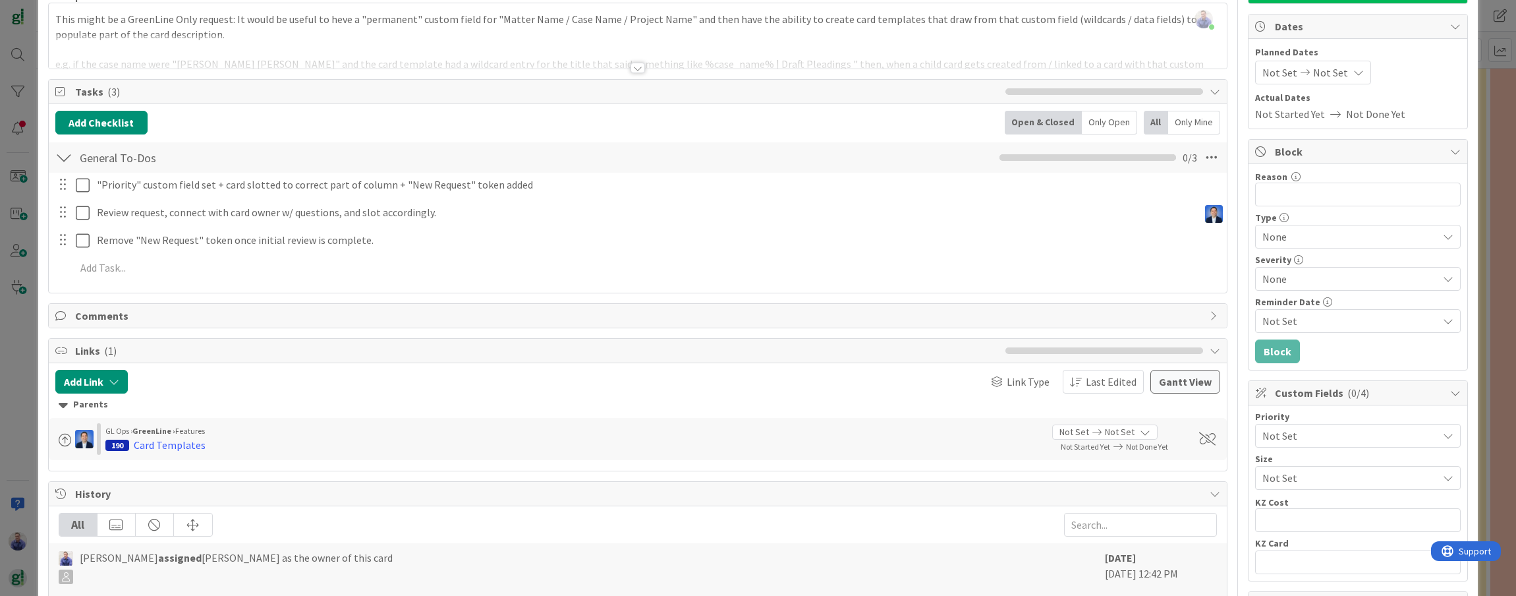
scroll to position [213, 0]
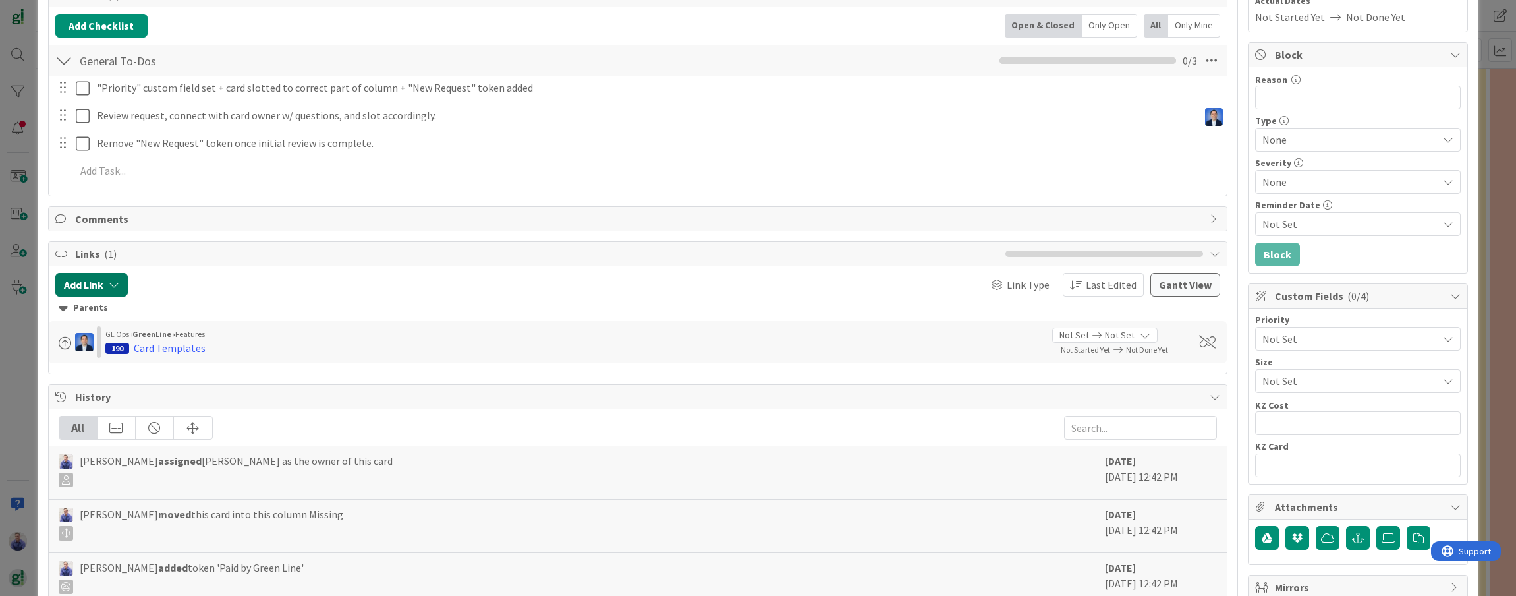
click at [115, 289] on icon "button" at bounding box center [114, 284] width 11 height 11
click at [155, 394] on input "text" at bounding box center [154, 397] width 184 height 24
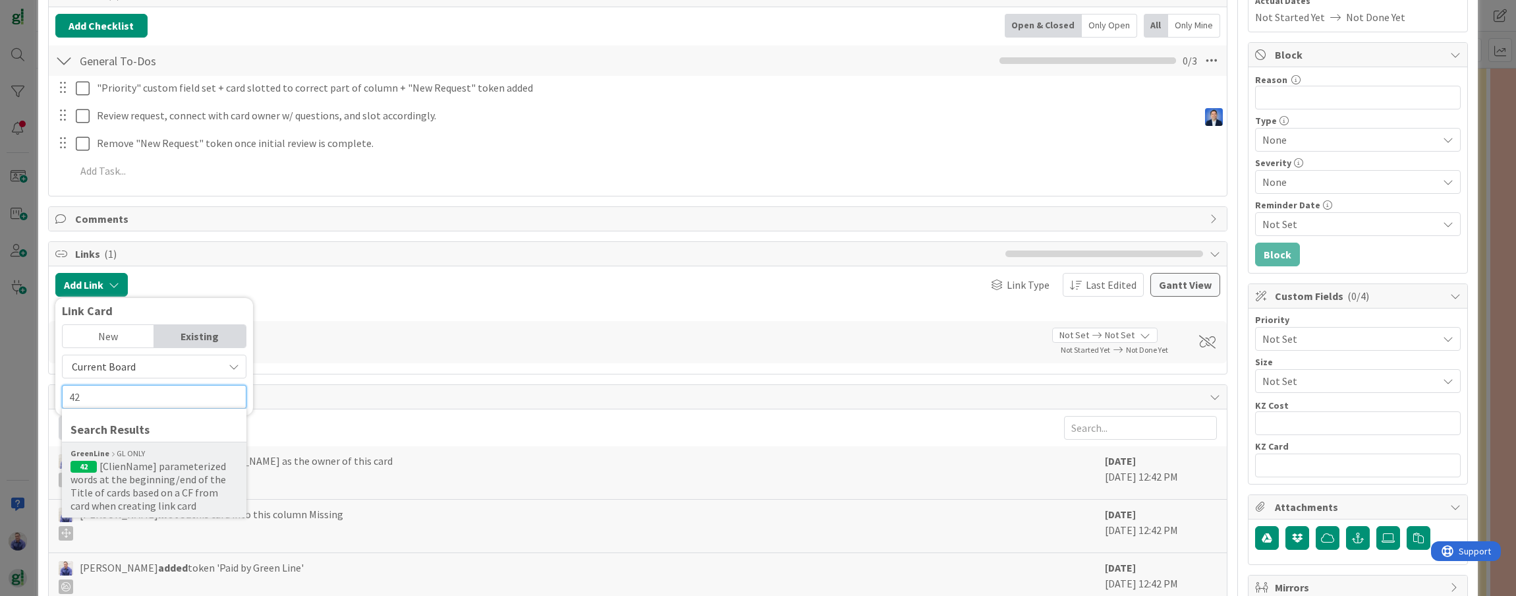
type input "42"
click at [170, 472] on span "[ClienName] parameterized words at the beginning/end of the Title of cards base…" at bounding box center [147, 485] width 155 height 53
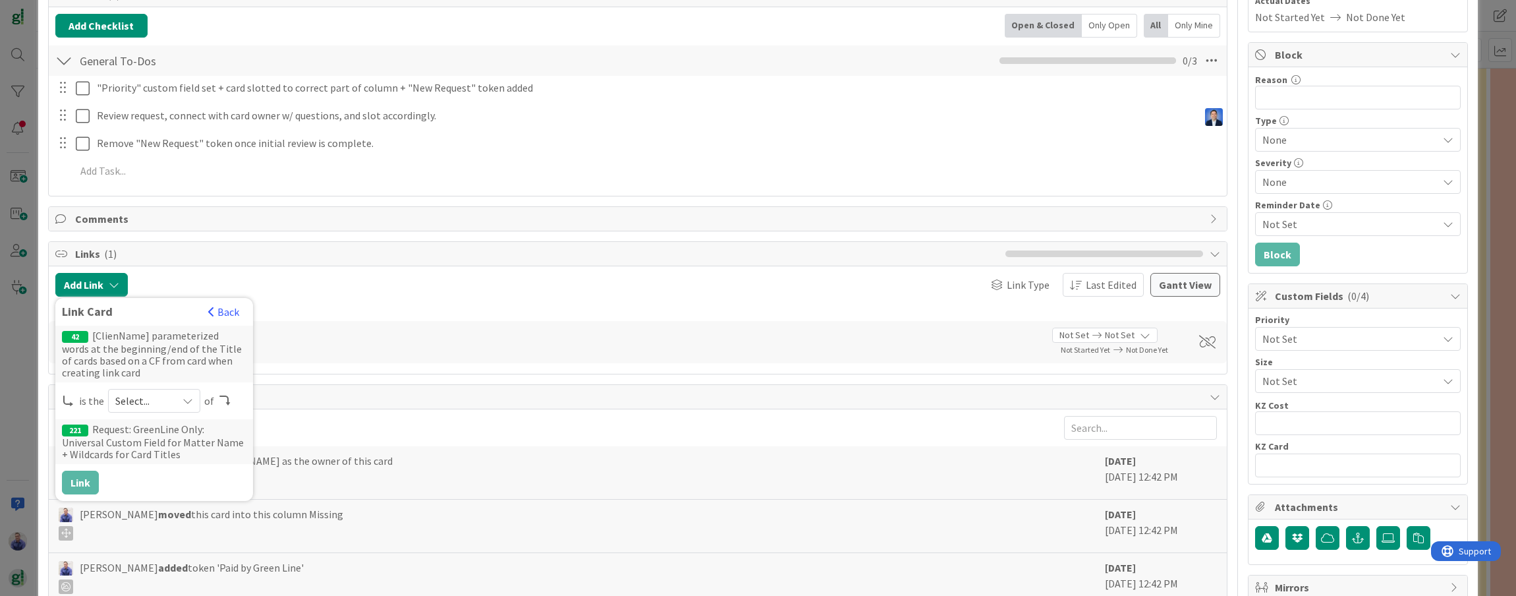
click at [142, 398] on span "Select..." at bounding box center [142, 400] width 55 height 18
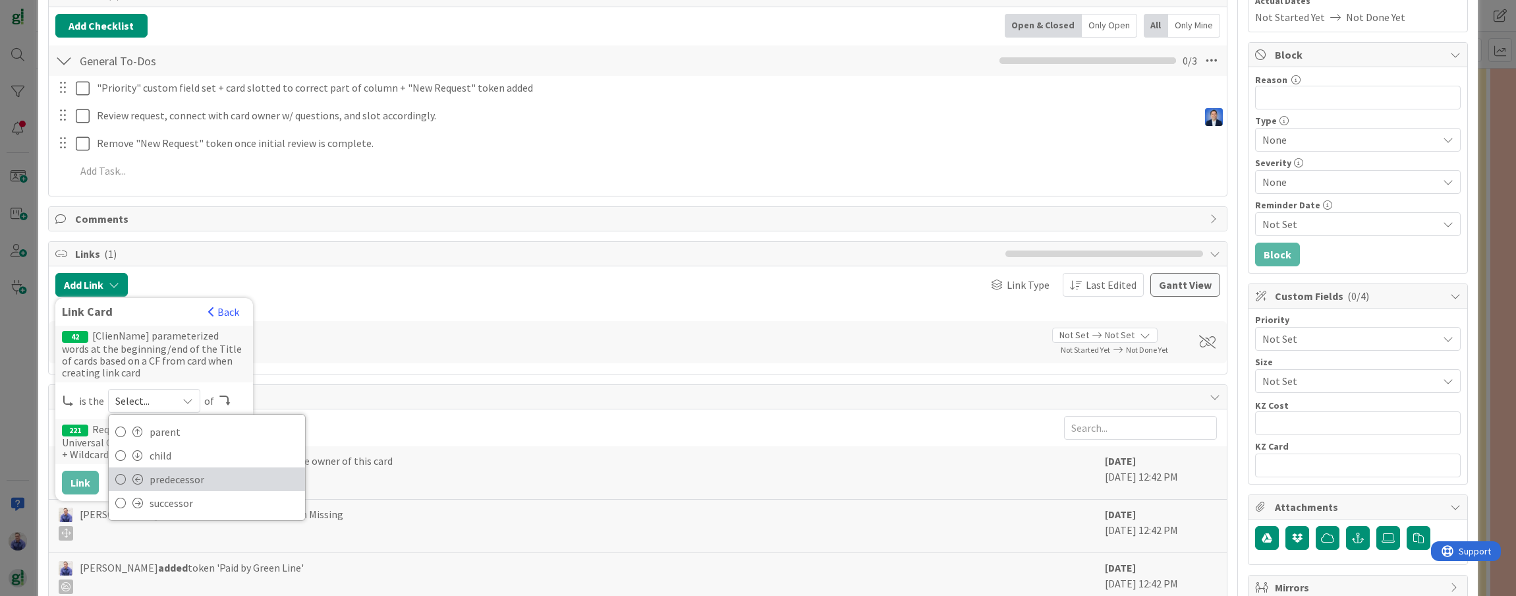
click at [161, 478] on span "predecessor" at bounding box center [224, 479] width 149 height 20
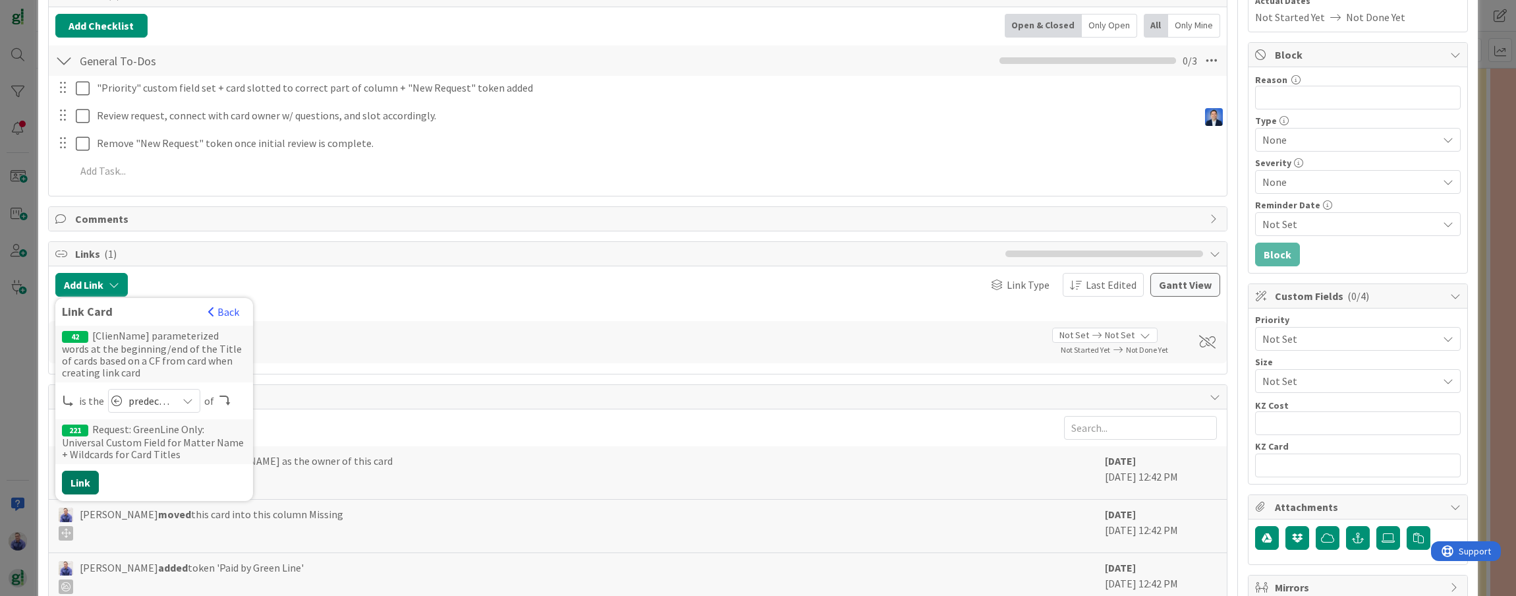
click at [84, 479] on button "Link" at bounding box center [80, 482] width 37 height 24
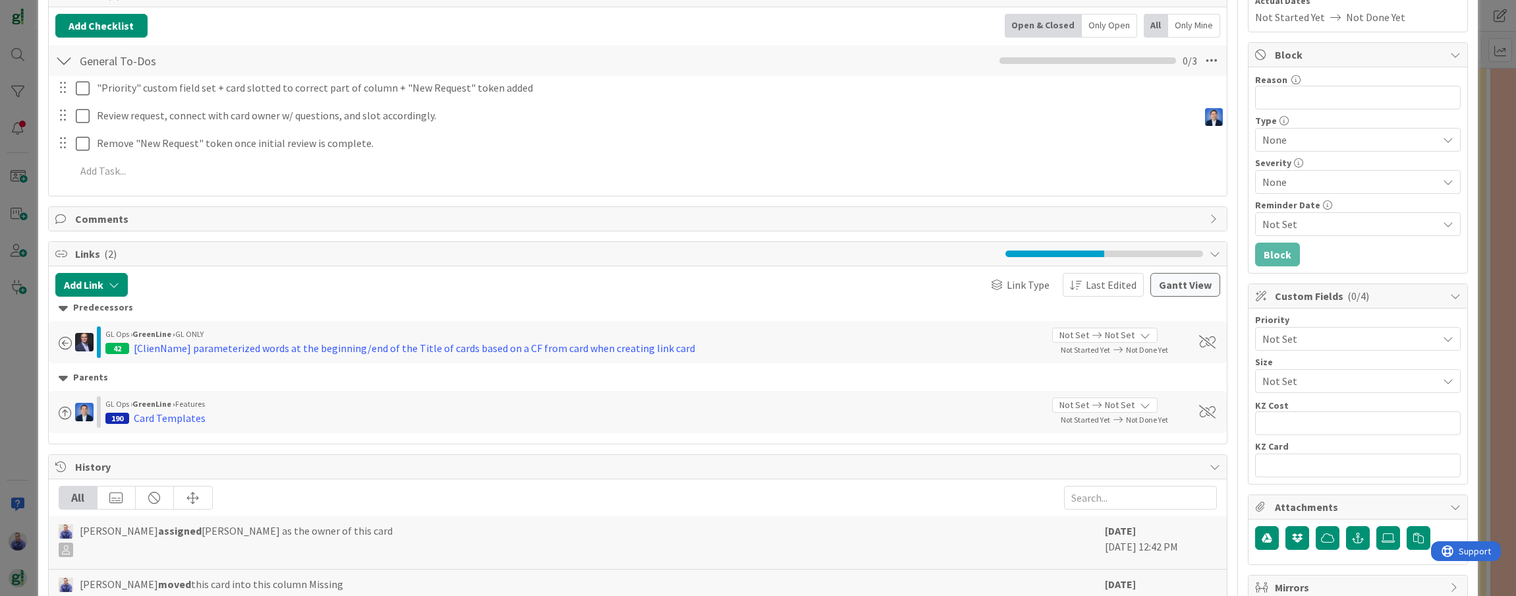
scroll to position [0, 0]
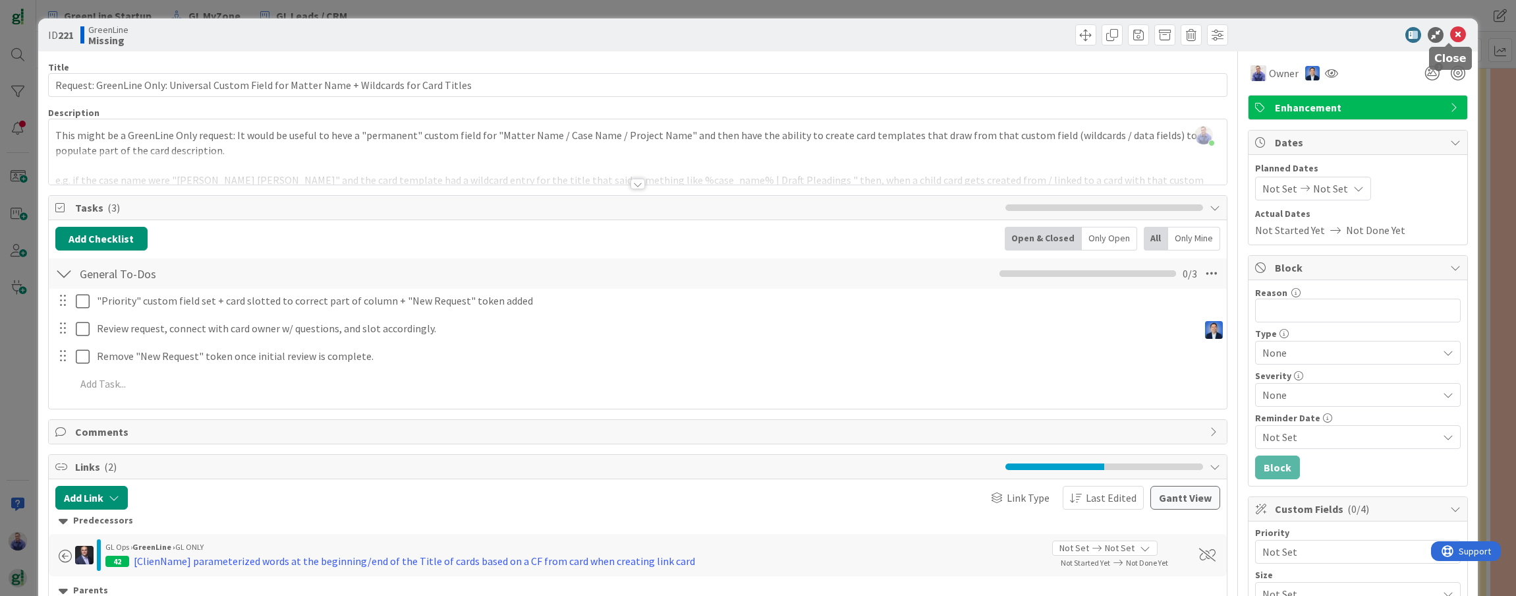
click at [924, 34] on icon at bounding box center [1458, 35] width 16 height 16
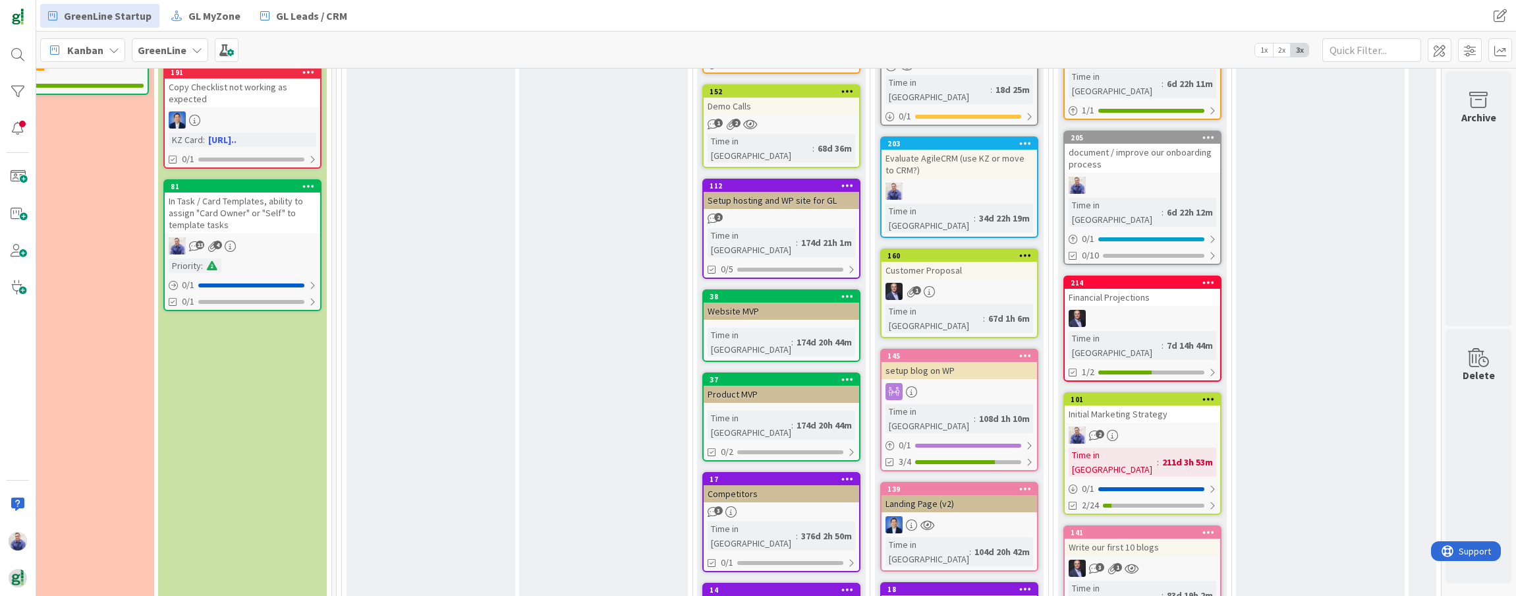
scroll to position [67, 1515]
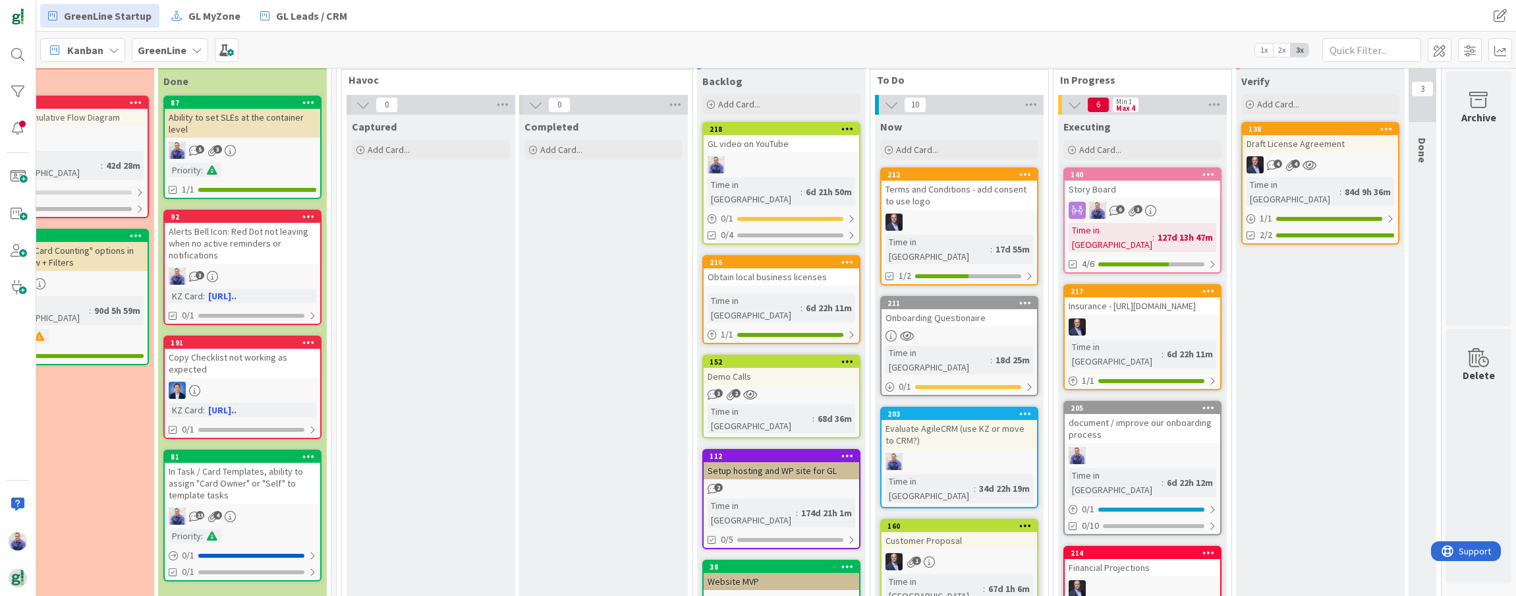
click at [924, 190] on div "Story Board" at bounding box center [1142, 189] width 155 height 17
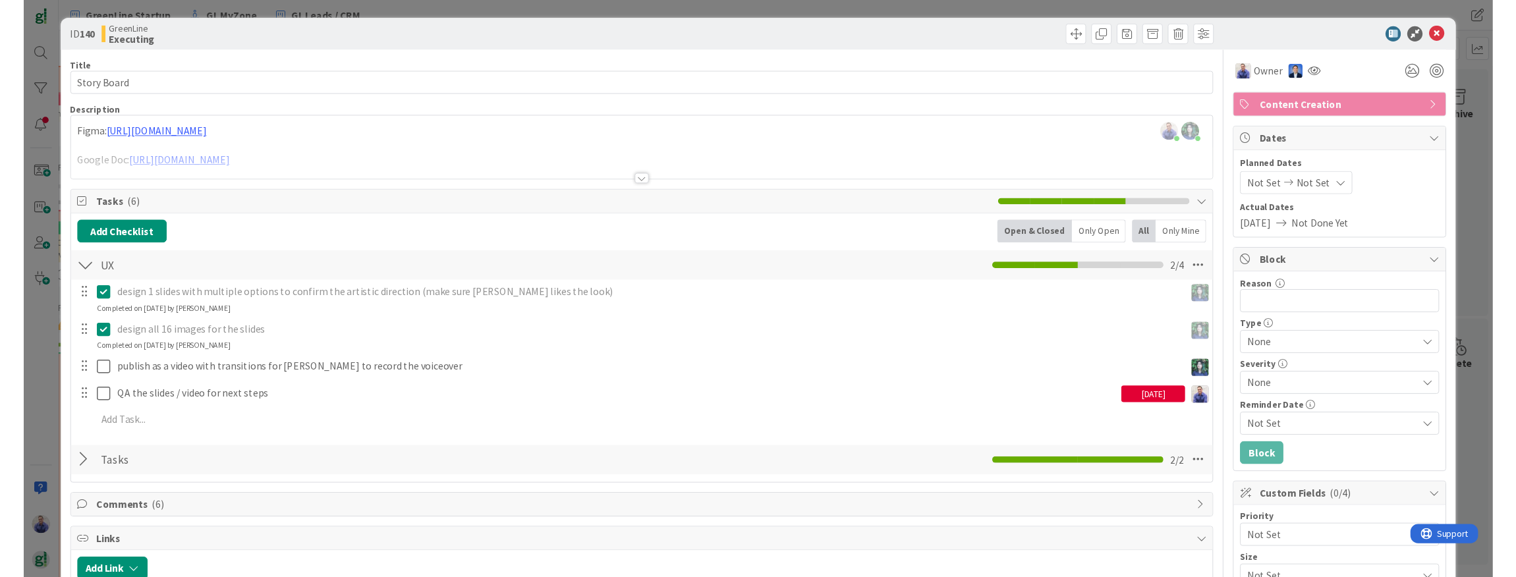
scroll to position [18, 0]
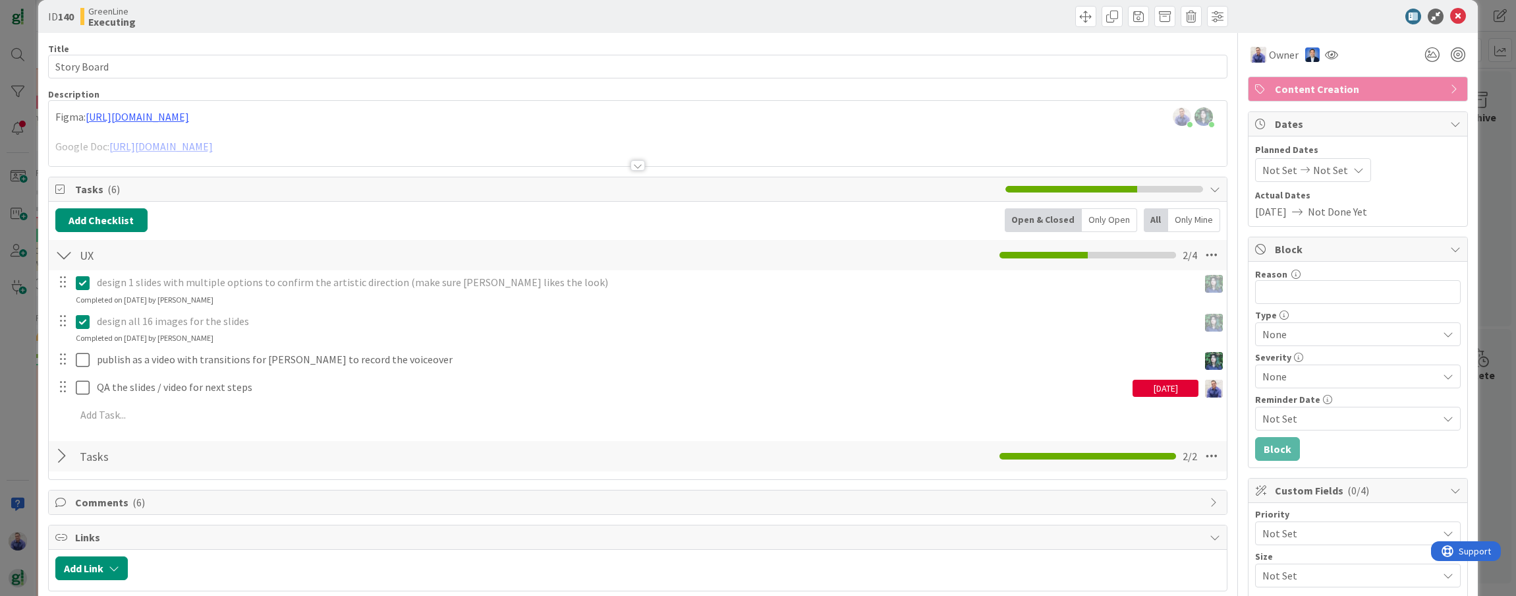
click at [633, 165] on div at bounding box center [637, 165] width 14 height 11
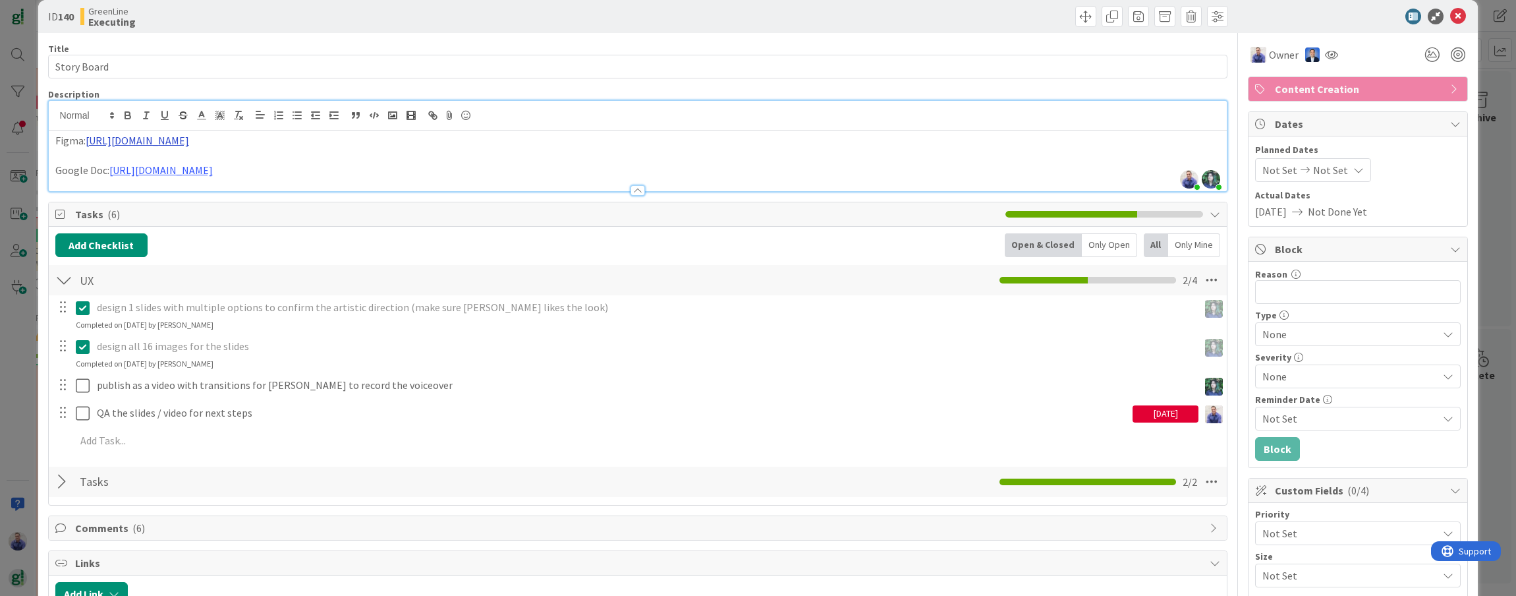
click at [189, 140] on link "[URL][DOMAIN_NAME]" at bounding box center [137, 140] width 103 height 13
click at [349, 165] on link "[URL][DOMAIN_NAME]" at bounding box center [303, 165] width 90 height 17
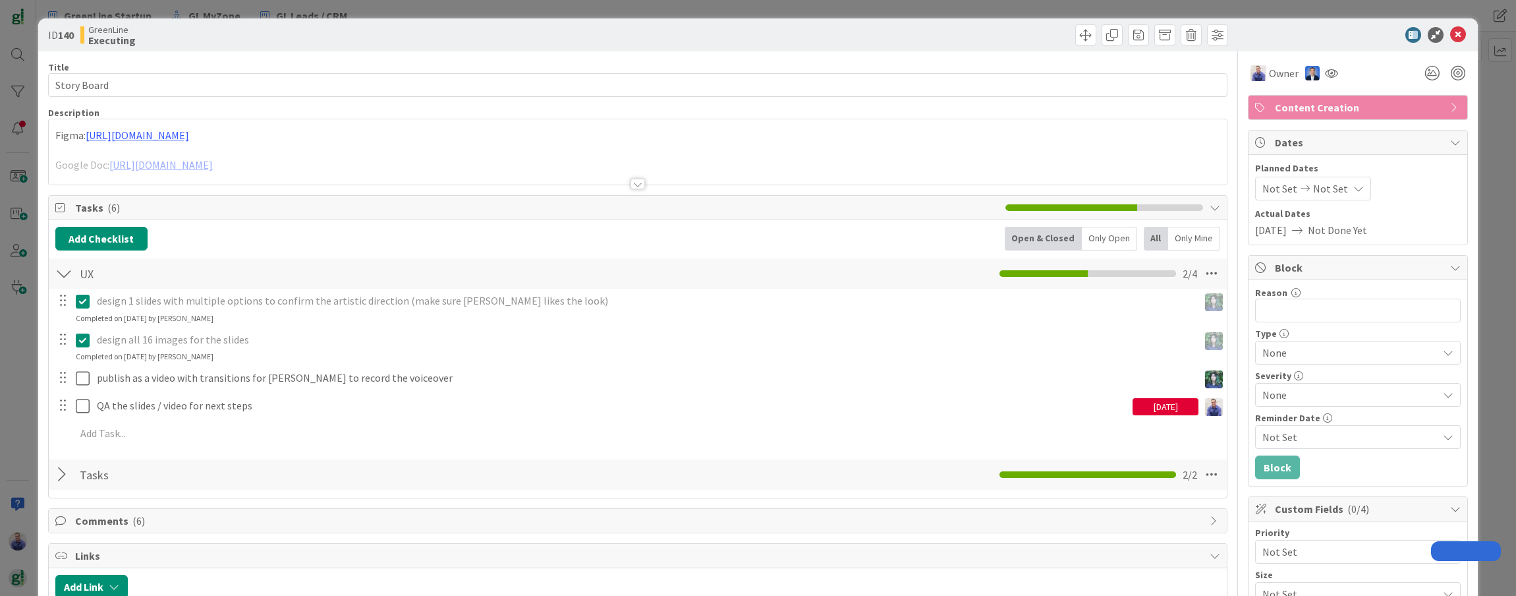
drag, startPoint x: 767, startPoint y: 115, endPoint x: 491, endPoint y: 144, distance: 277.6
click at [766, 114] on div "Description" at bounding box center [638, 113] width 1180 height 12
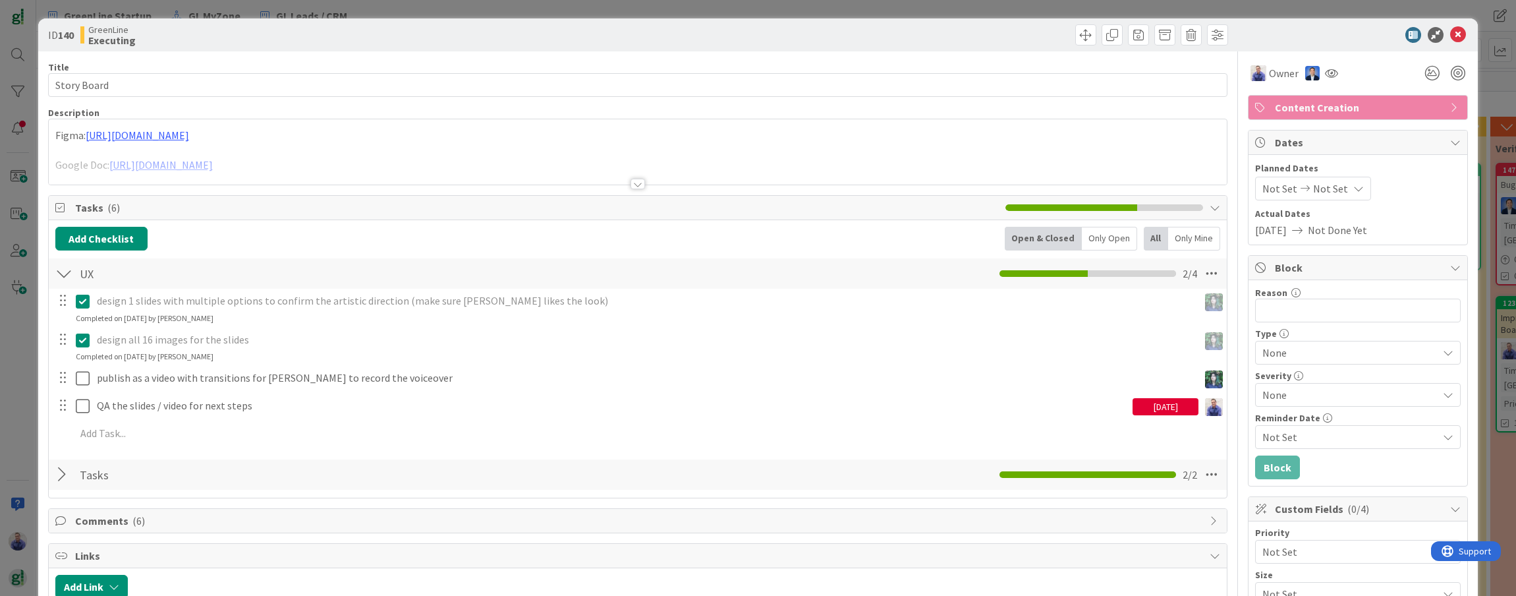
click at [530, 159] on div at bounding box center [638, 168] width 1179 height 34
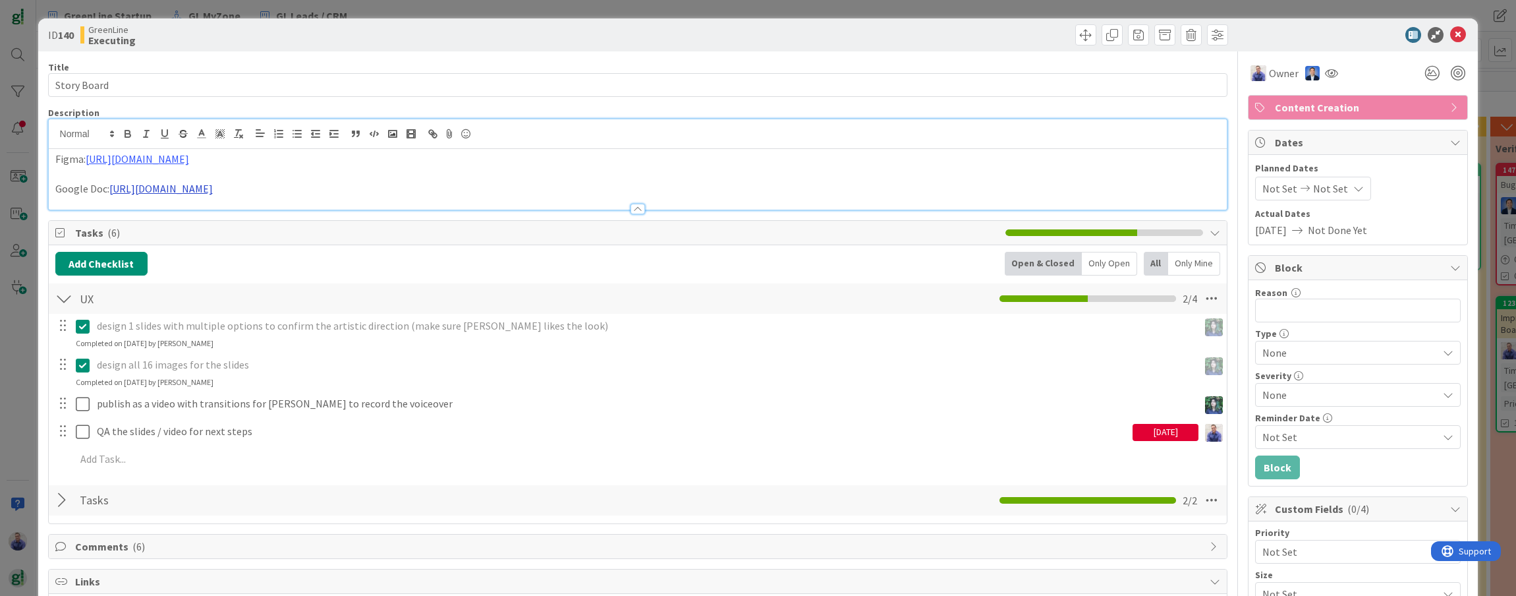
click at [213, 188] on link "[URL][DOMAIN_NAME]" at bounding box center [160, 188] width 103 height 13
